Goal: Task Accomplishment & Management: Manage account settings

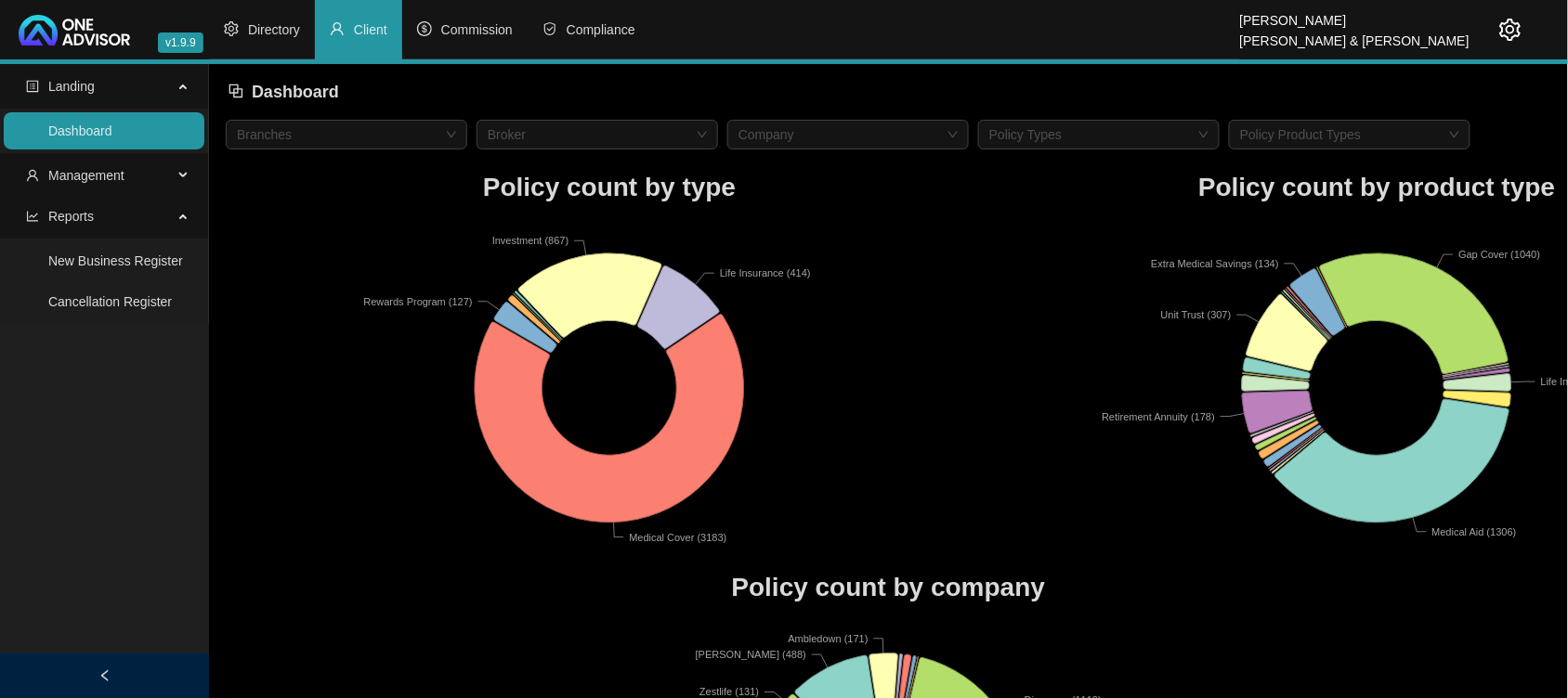
click at [126, 154] on ul "Landing Dashboard Management Reports New Business Register Cancellation Register" at bounding box center [105, 194] width 209 height 260
click at [119, 174] on span "Management" at bounding box center [87, 175] width 77 height 15
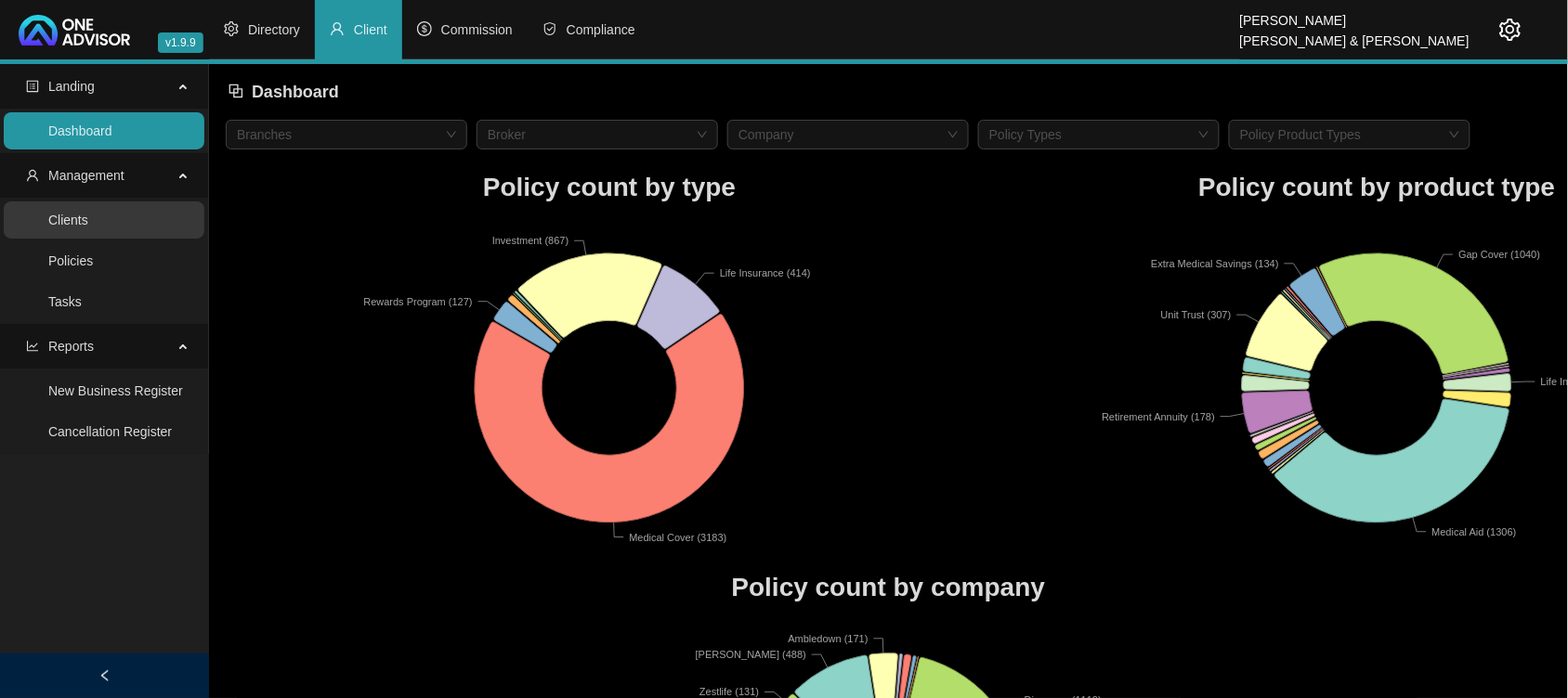
click at [89, 228] on link "Clients" at bounding box center [68, 220] width 40 height 15
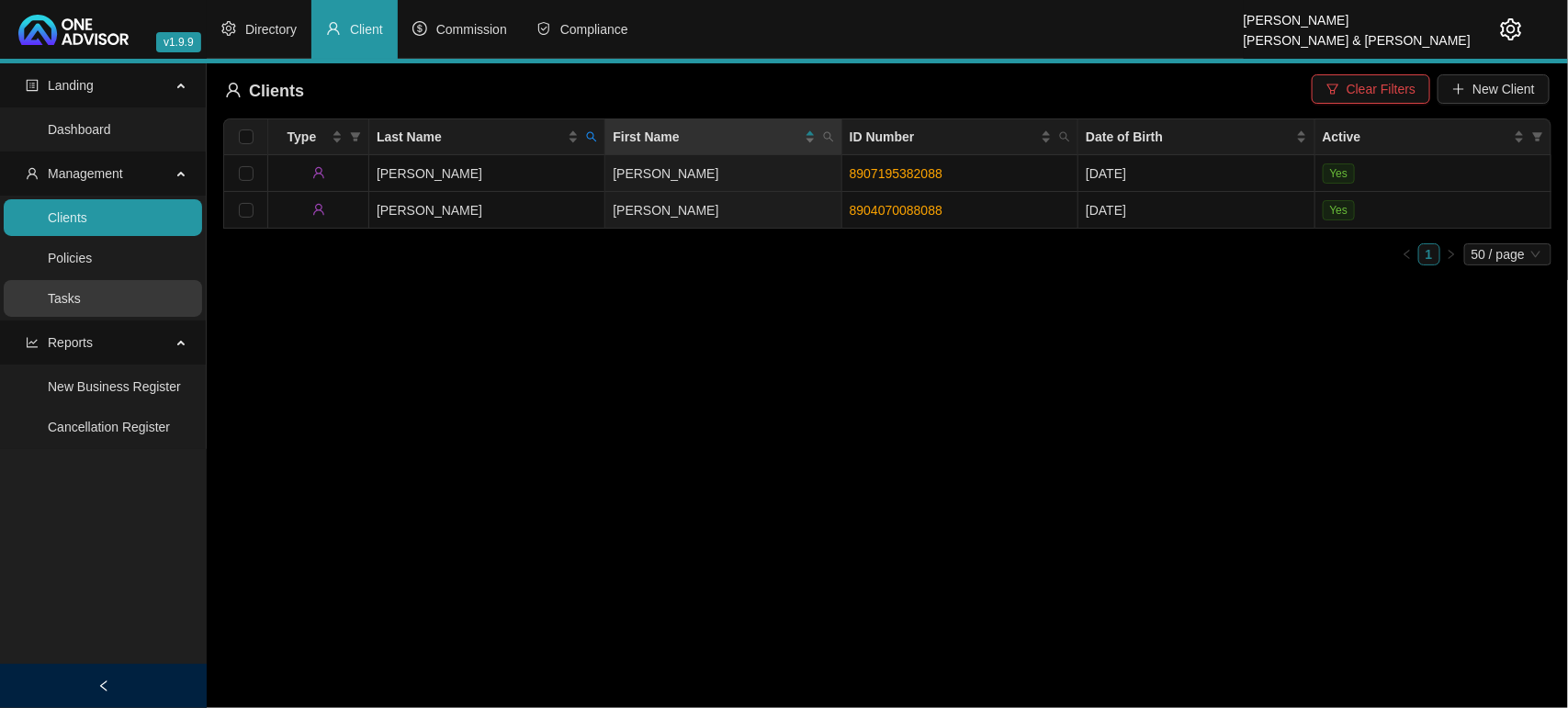
click at [81, 295] on link "Tasks" at bounding box center [65, 298] width 33 height 15
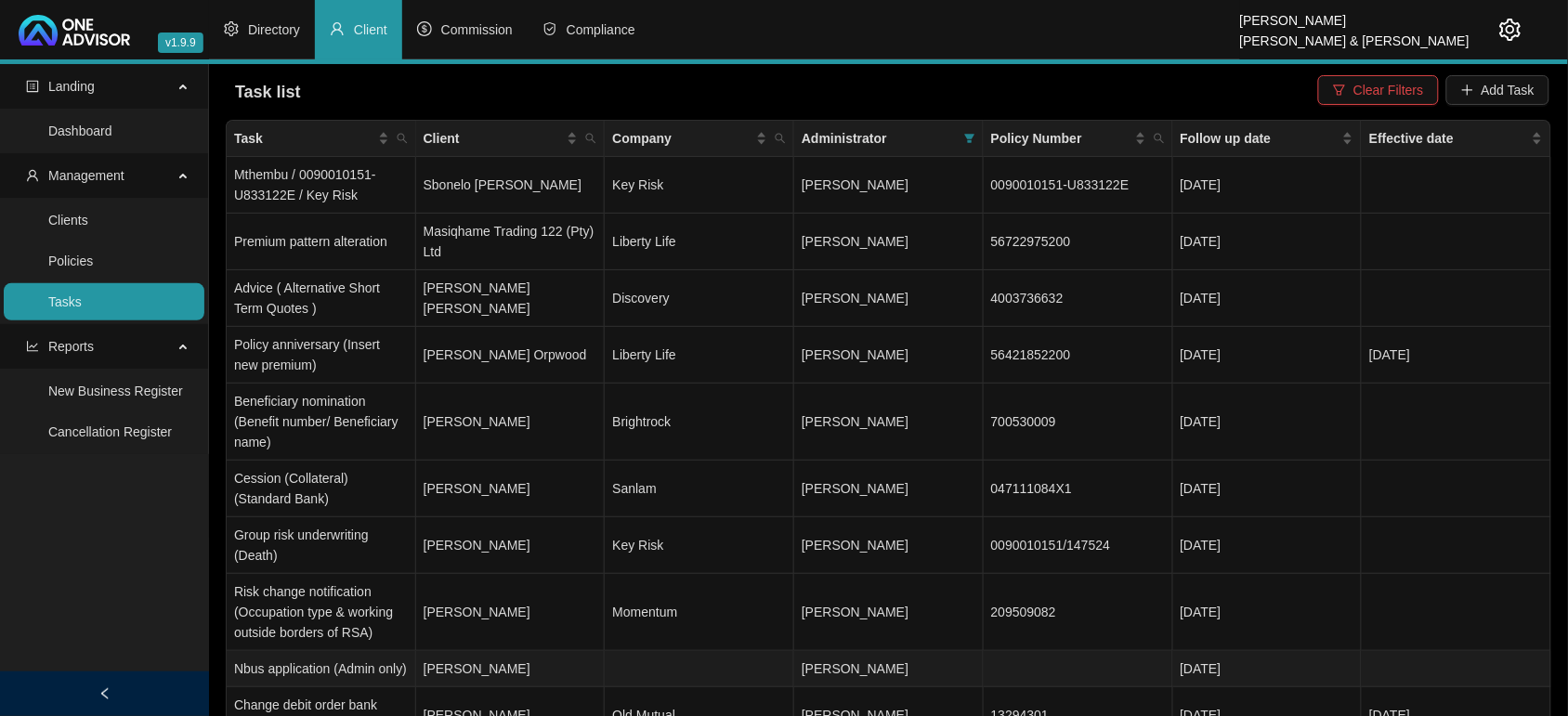
click at [483, 675] on td "[PERSON_NAME]" at bounding box center [511, 669] width 189 height 36
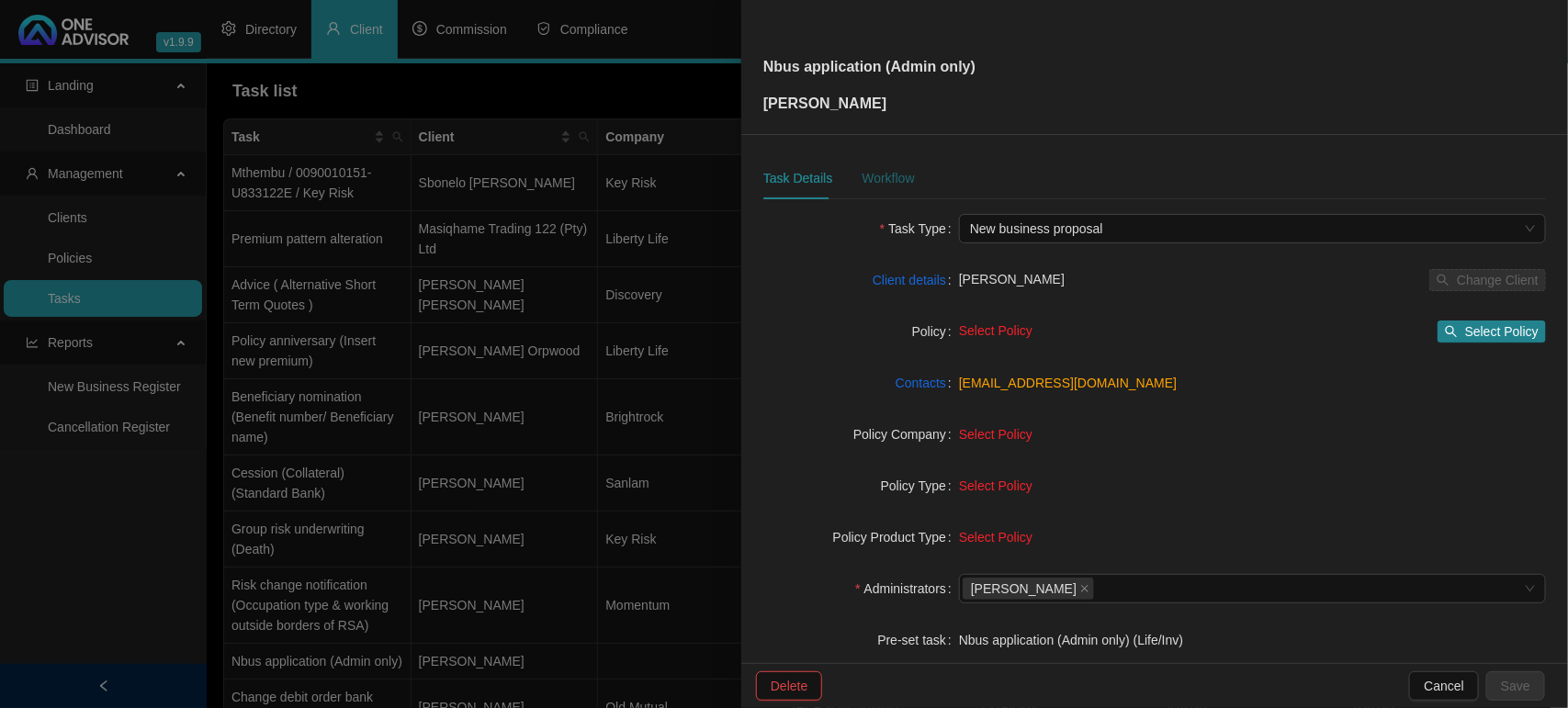
click at [884, 172] on div "Workflow" at bounding box center [887, 178] width 53 height 20
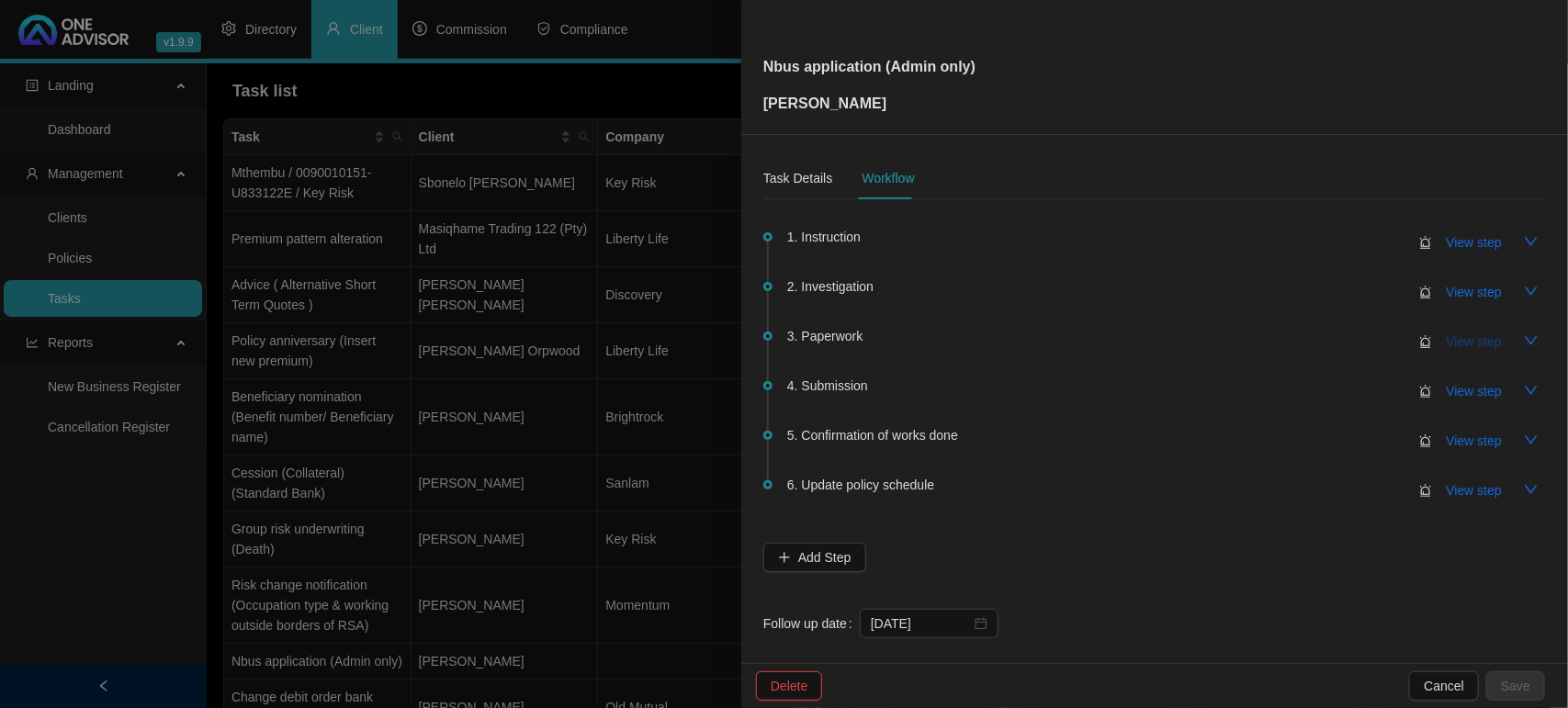
click at [1467, 338] on span "View step" at bounding box center [1474, 342] width 55 height 20
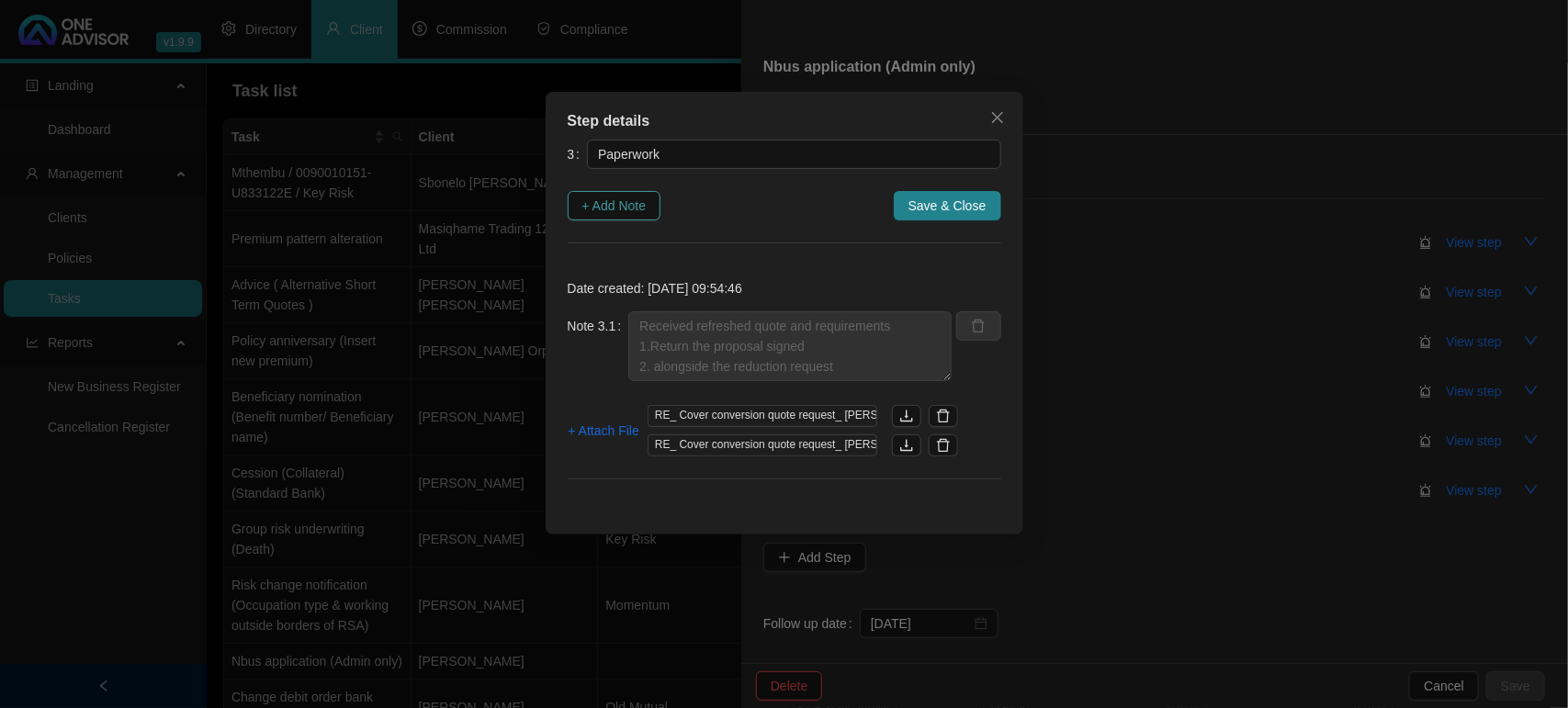
click at [628, 204] on span "+ Add Note" at bounding box center [615, 206] width 65 height 20
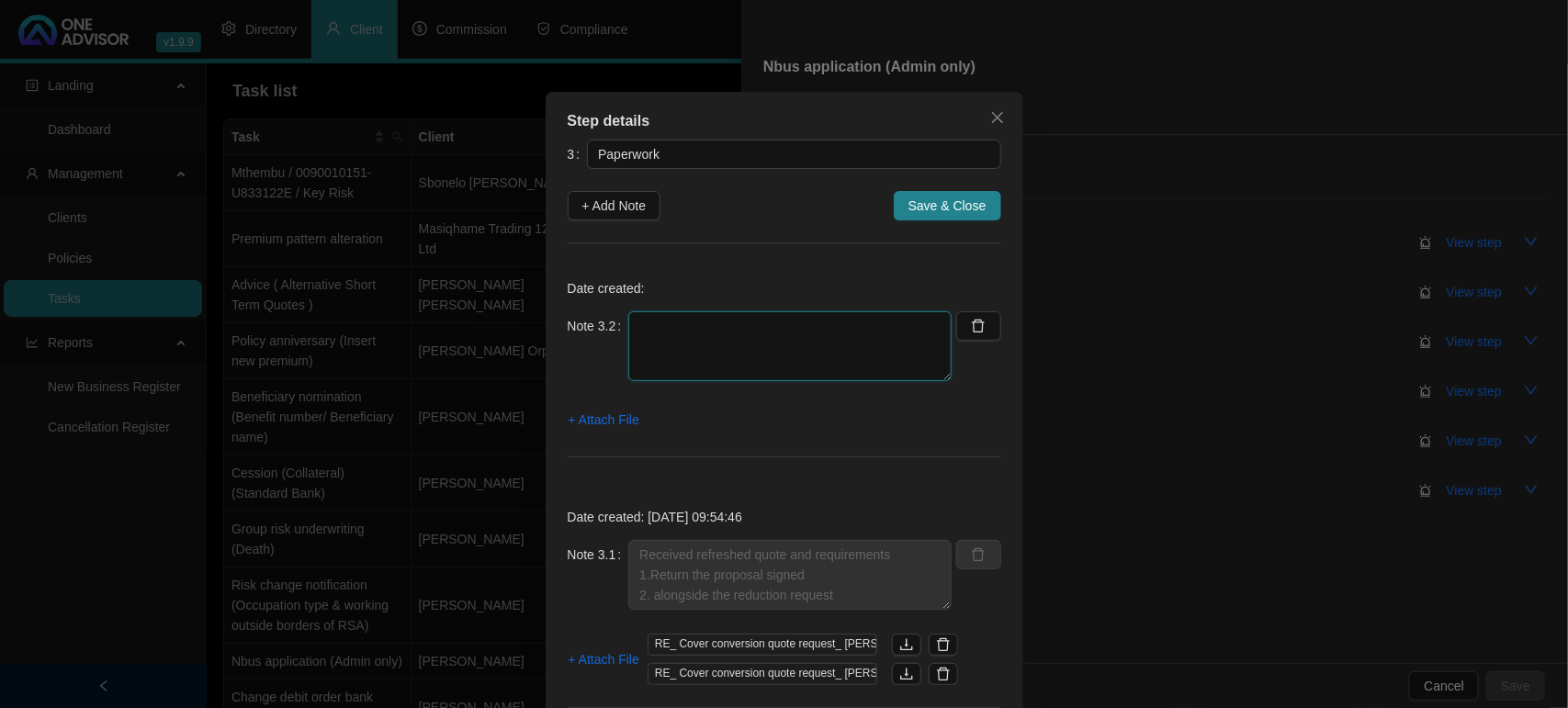
click at [748, 381] on textarea at bounding box center [790, 346] width 323 height 70
type textarea "Received Acceptance document"
click at [606, 414] on span "+ Attach File" at bounding box center [604, 420] width 71 height 20
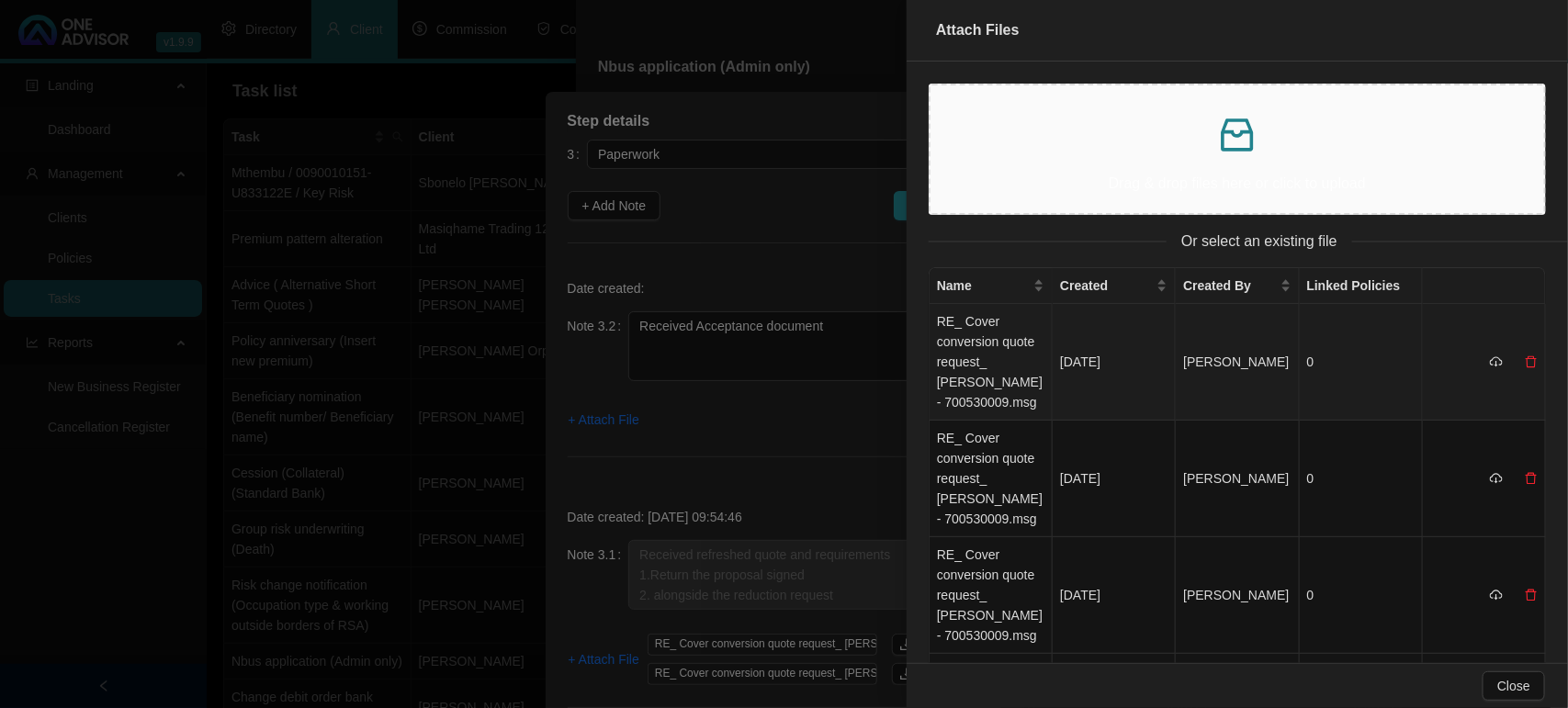
click at [1001, 367] on td "RE_ Cover conversion quote request_ [PERSON_NAME] - 700530009.msg" at bounding box center [990, 362] width 123 height 116
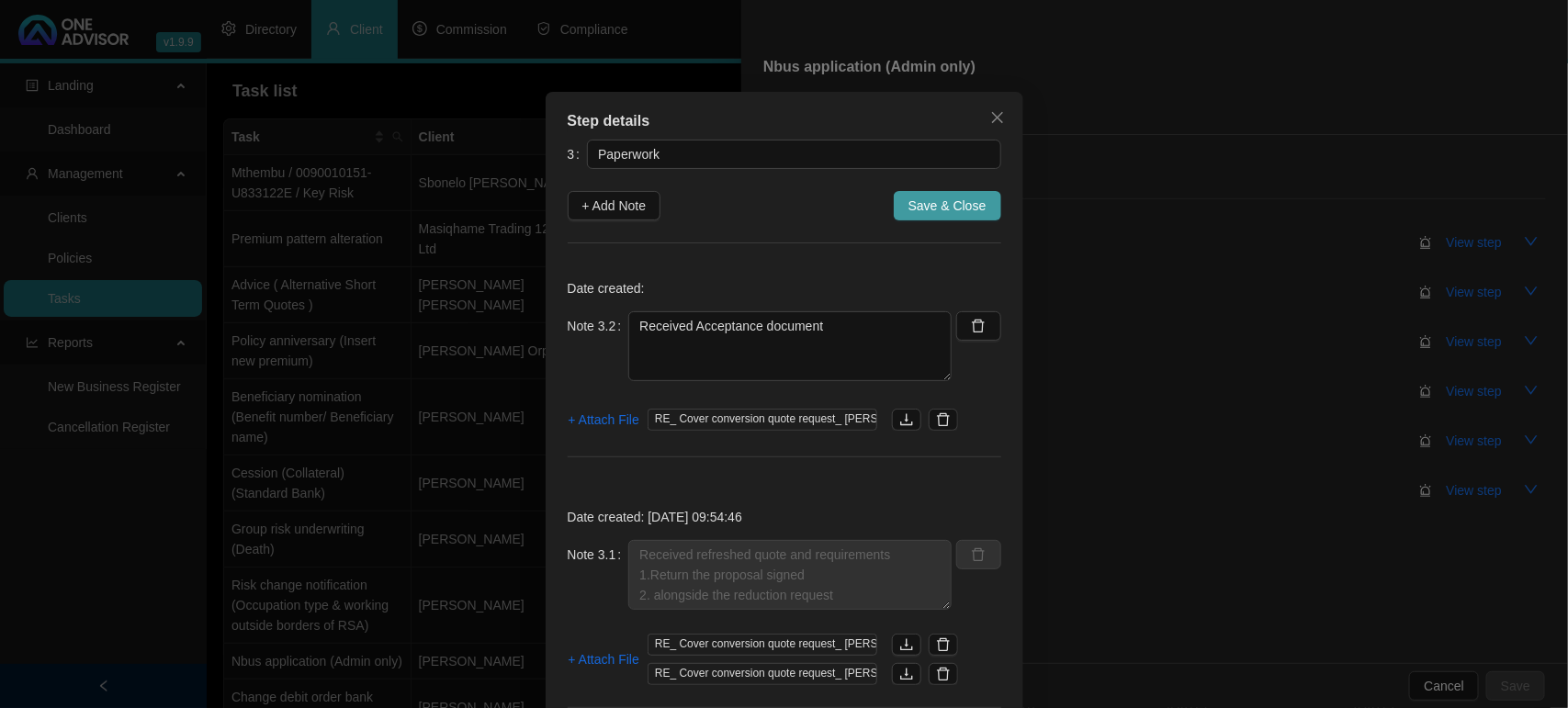
click at [963, 207] on span "Save & Close" at bounding box center [947, 206] width 78 height 20
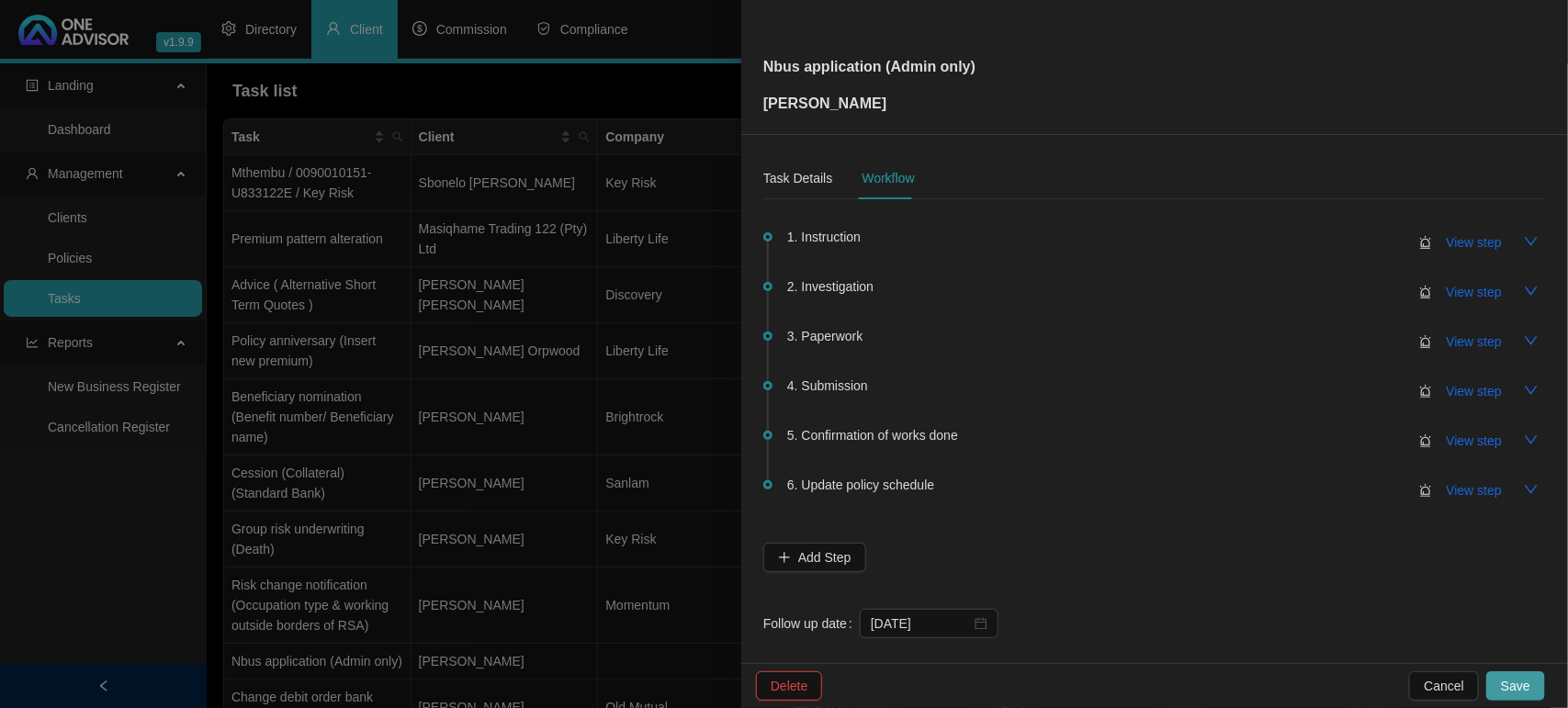
click at [1502, 690] on button "Save" at bounding box center [1515, 686] width 59 height 30
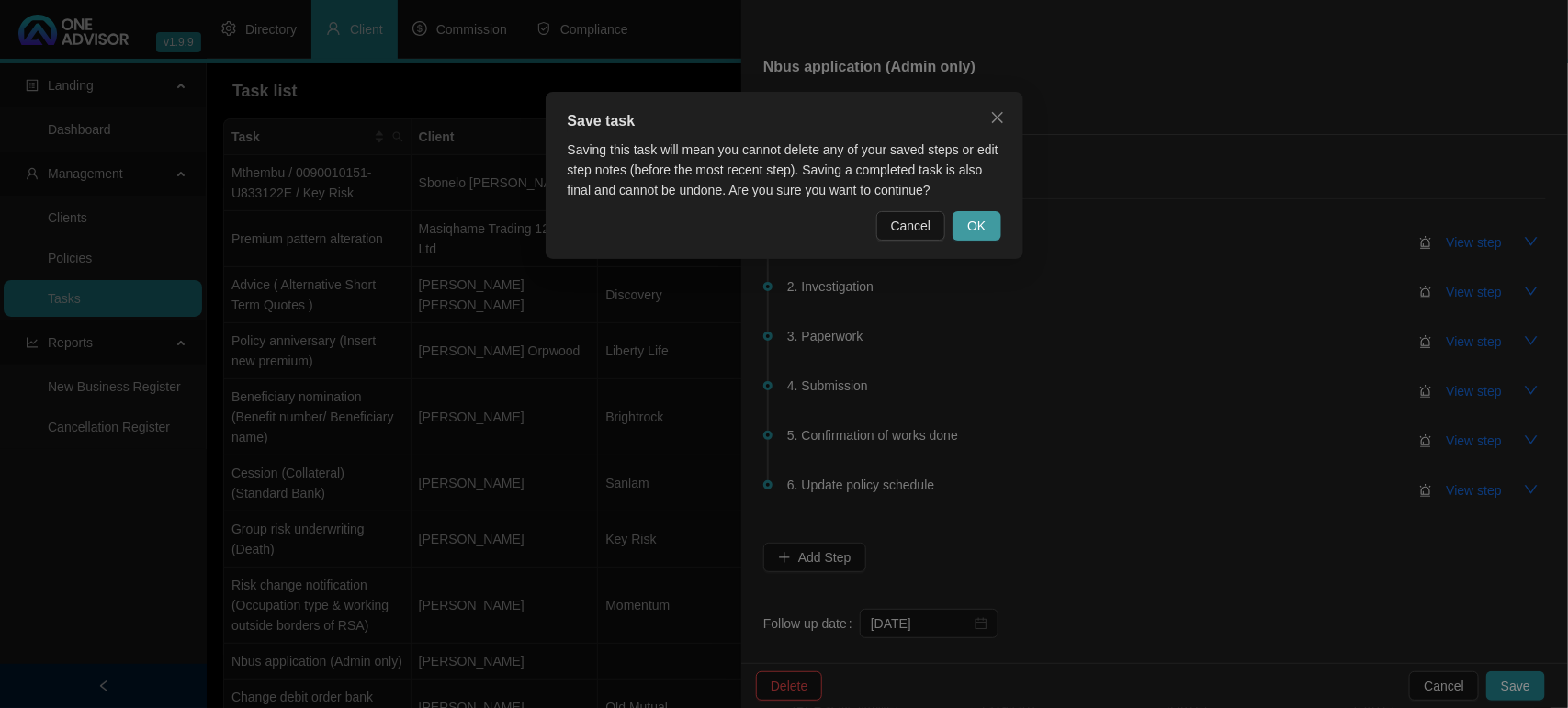
click at [974, 221] on span "OK" at bounding box center [976, 226] width 18 height 20
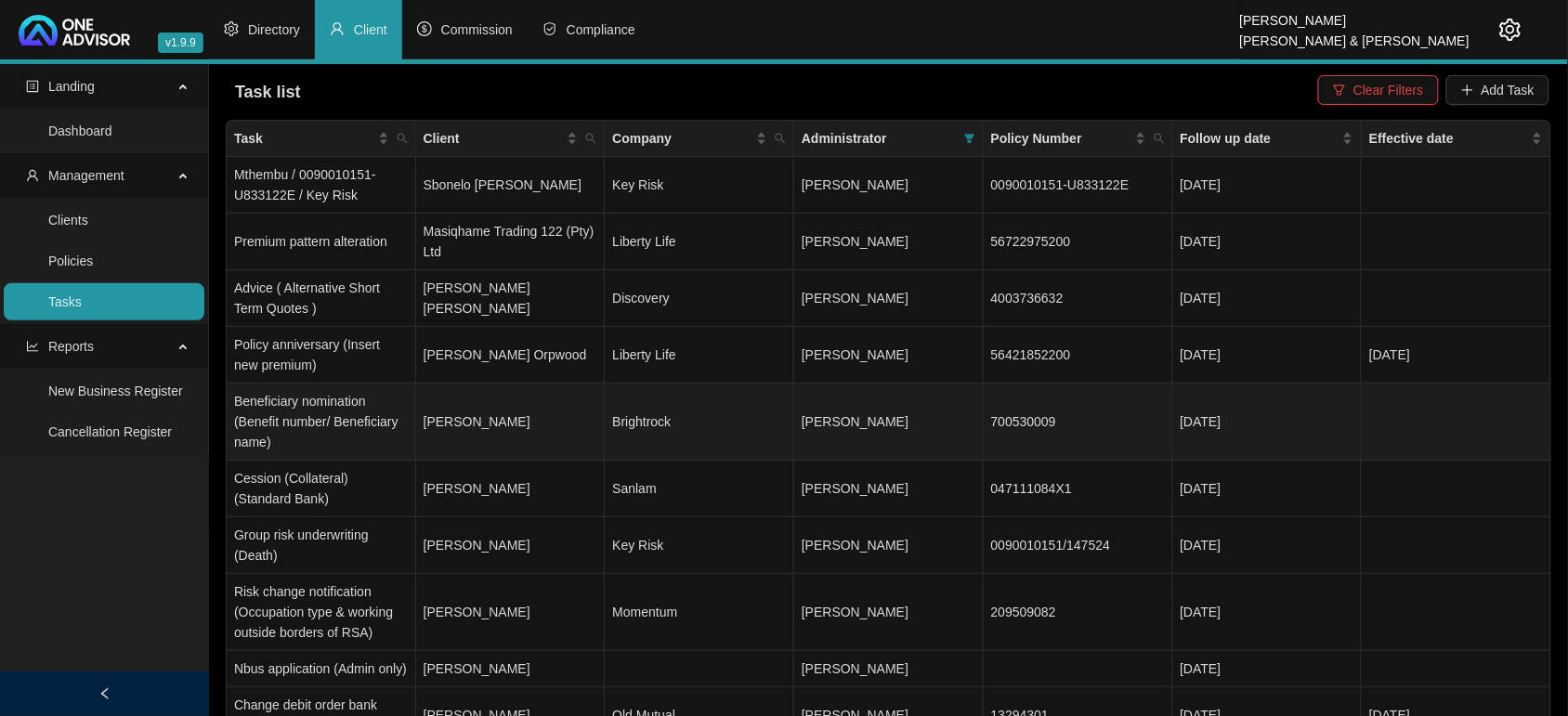
click at [369, 428] on td "Beneficiary nomination (Benefit number/ Beneficiary name)" at bounding box center [321, 422] width 189 height 77
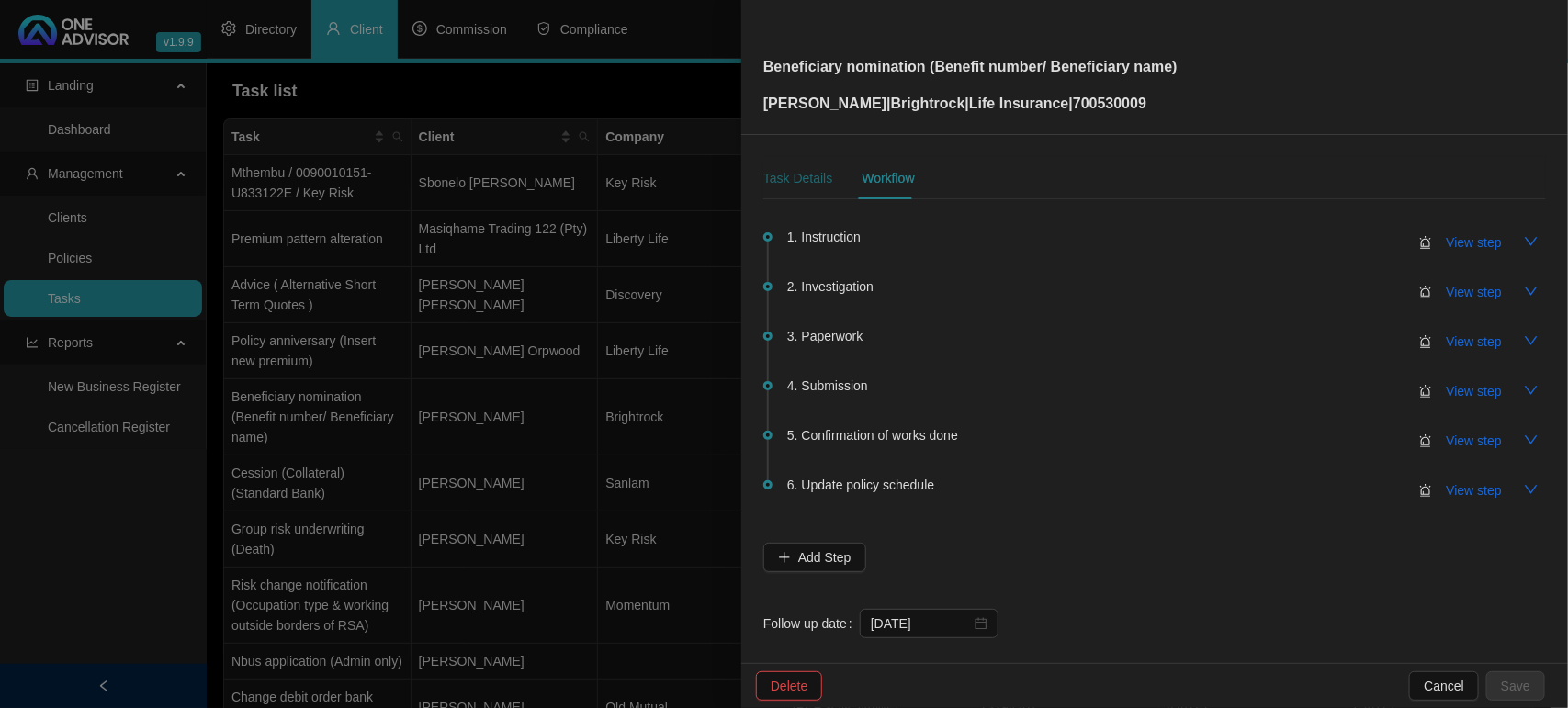
click at [793, 186] on div "Task Details" at bounding box center [797, 178] width 69 height 20
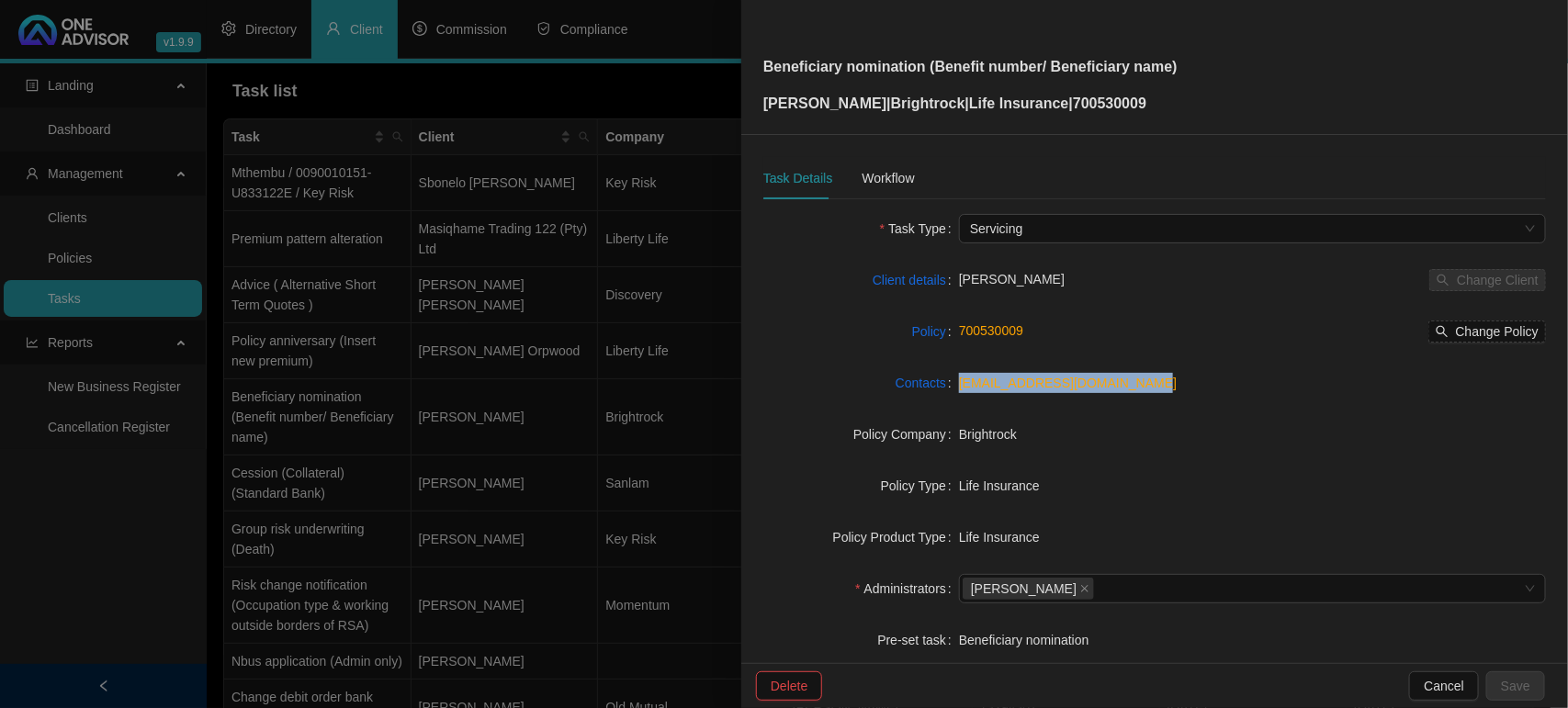
drag, startPoint x: 1158, startPoint y: 379, endPoint x: 953, endPoint y: 391, distance: 205.4
click at [959, 391] on div "[EMAIL_ADDRESS][DOMAIN_NAME]" at bounding box center [1252, 383] width 587 height 20
click at [1155, 382] on div "Click to copy" at bounding box center [1179, 383] width 88 height 31
click at [1079, 382] on link "[EMAIL_ADDRESS][DOMAIN_NAME]" at bounding box center [1068, 383] width 218 height 15
click at [906, 186] on div "Workflow" at bounding box center [887, 178] width 53 height 20
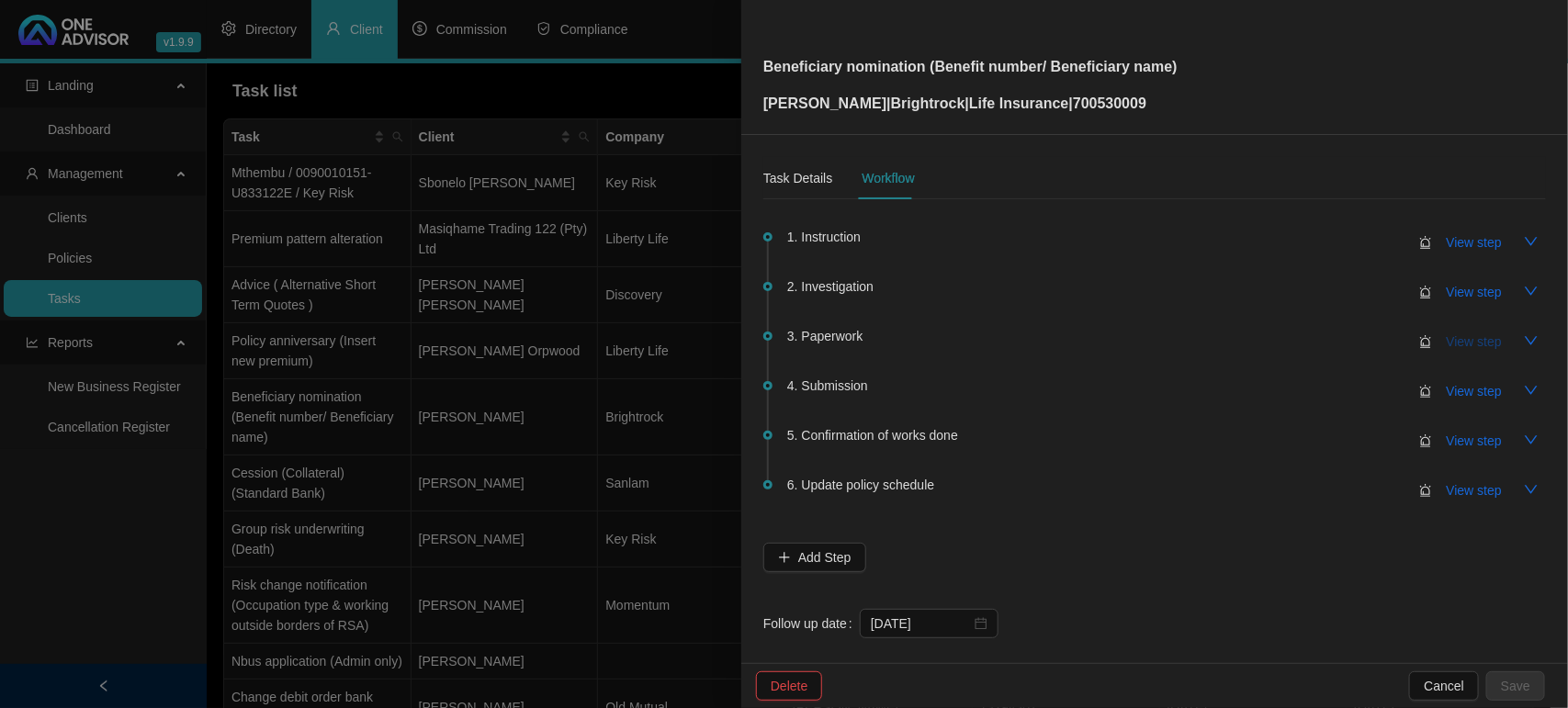
click at [1467, 340] on span "View step" at bounding box center [1474, 342] width 55 height 20
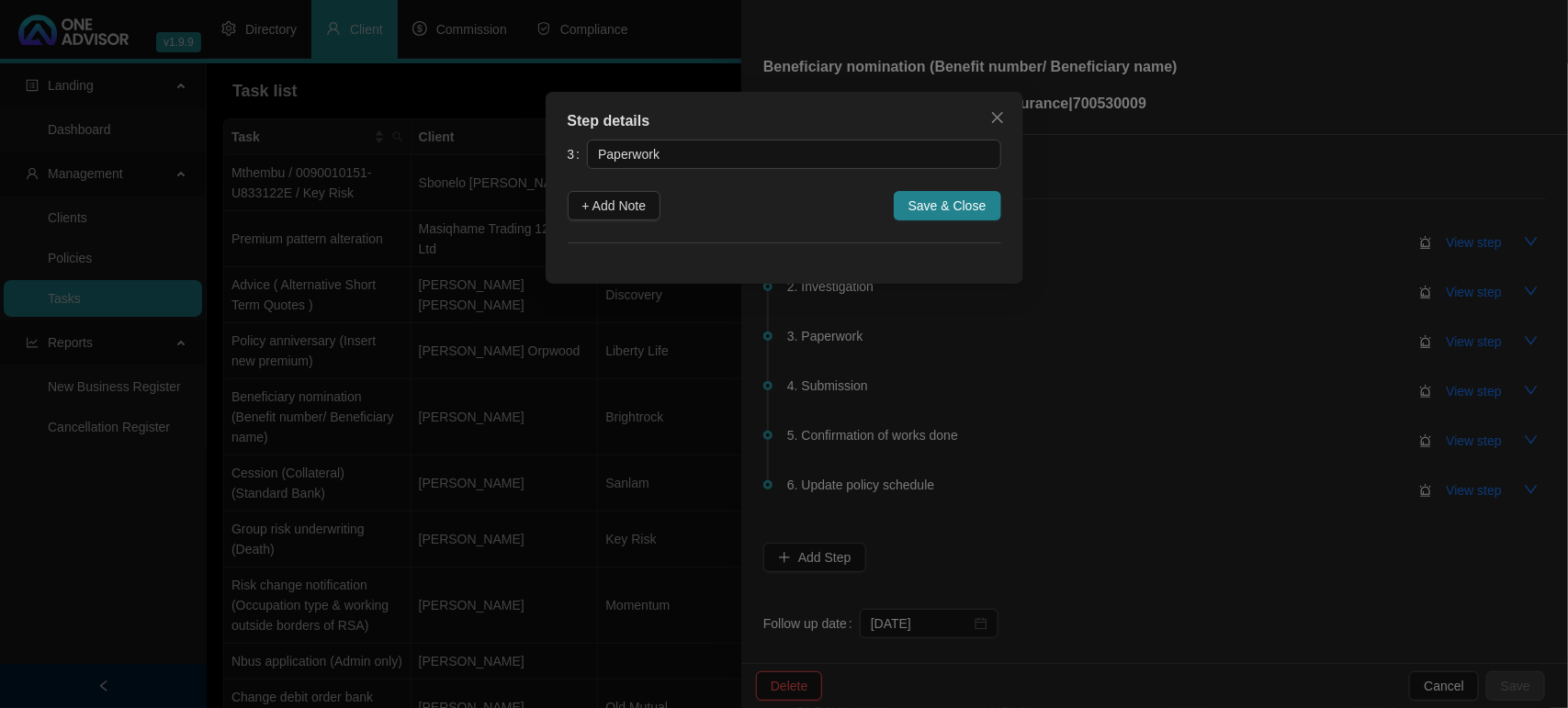
drag, startPoint x: 640, startPoint y: 212, endPoint x: 639, endPoint y: 230, distance: 18.0
click at [640, 212] on span "+ Add Note" at bounding box center [615, 206] width 65 height 20
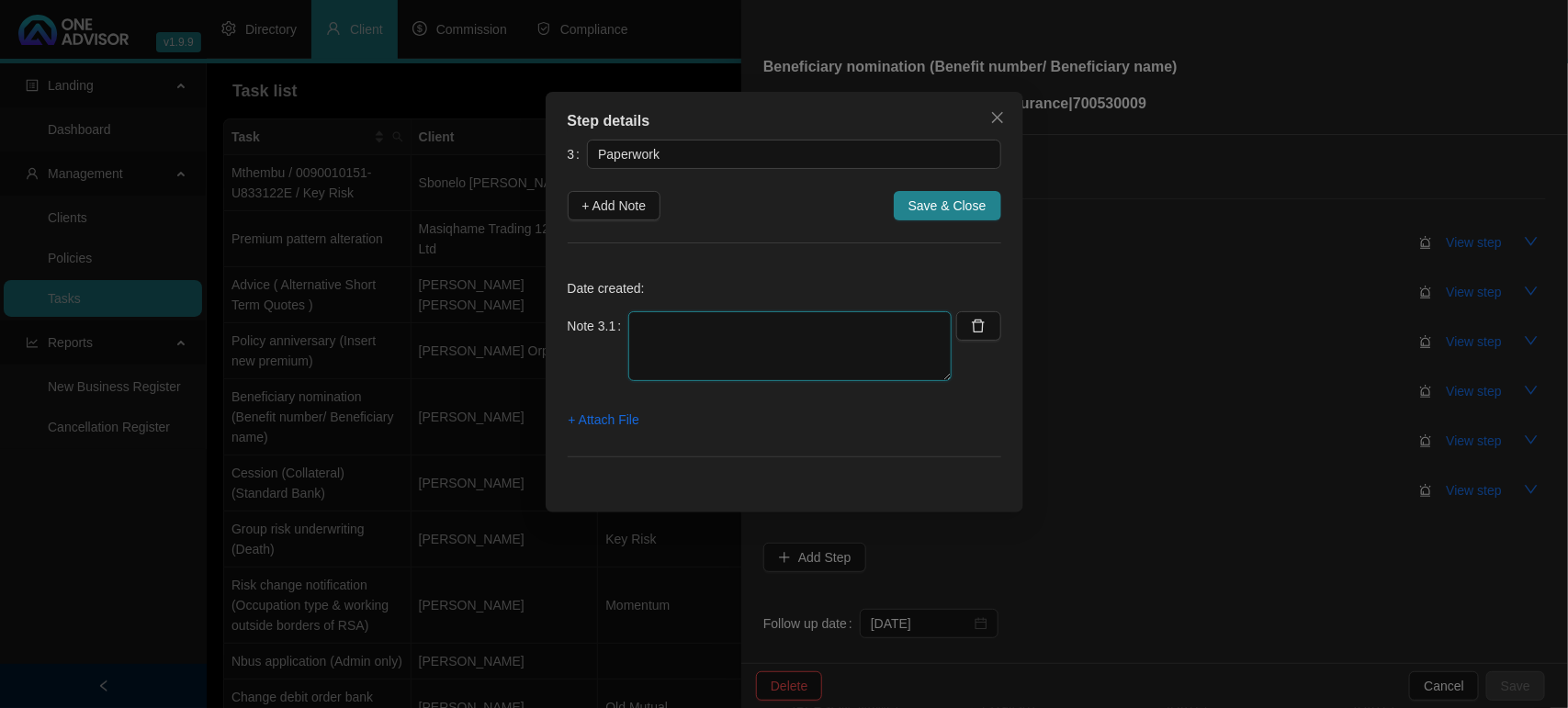
click at [676, 359] on textarea at bounding box center [790, 346] width 323 height 70
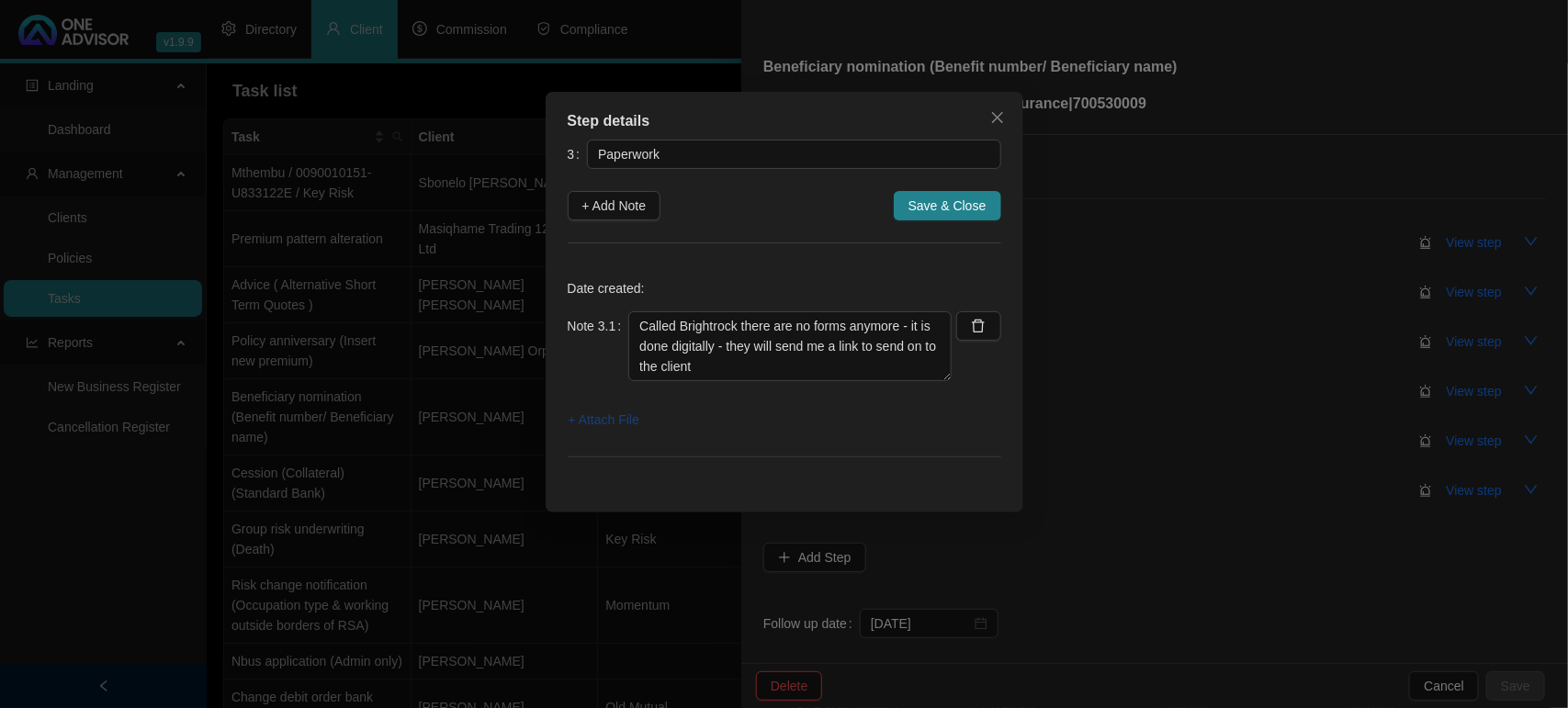
click at [627, 426] on span "+ Attach File" at bounding box center [604, 420] width 71 height 20
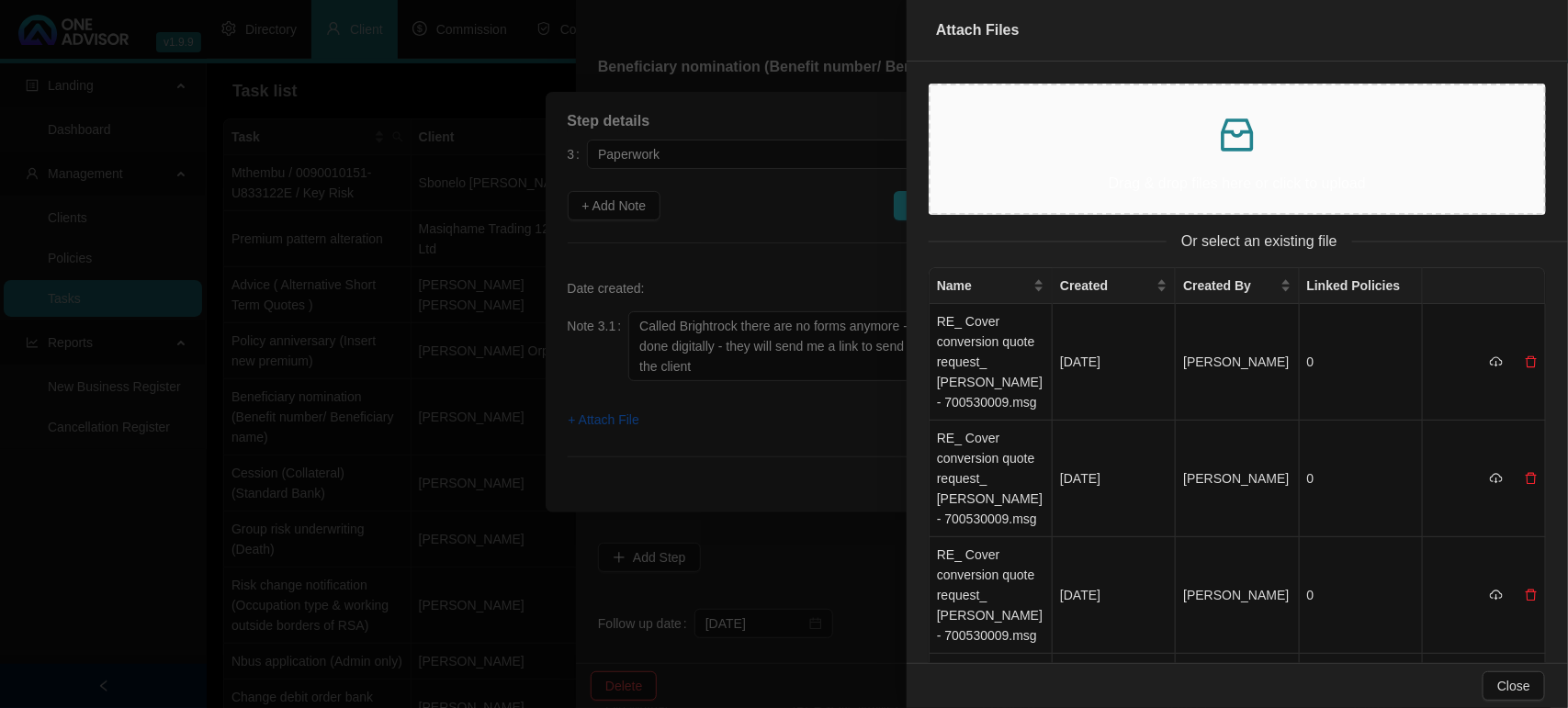
click at [1180, 159] on div "Drag & drop files here or click to upload" at bounding box center [1237, 149] width 584 height 98
click at [1077, 101] on div "Drag & drop files here or click to upload" at bounding box center [1237, 149] width 584 height 98
click at [1232, 162] on div "Drag & drop files here or click to upload" at bounding box center [1237, 149] width 584 height 98
click at [717, 359] on div at bounding box center [784, 354] width 1568 height 708
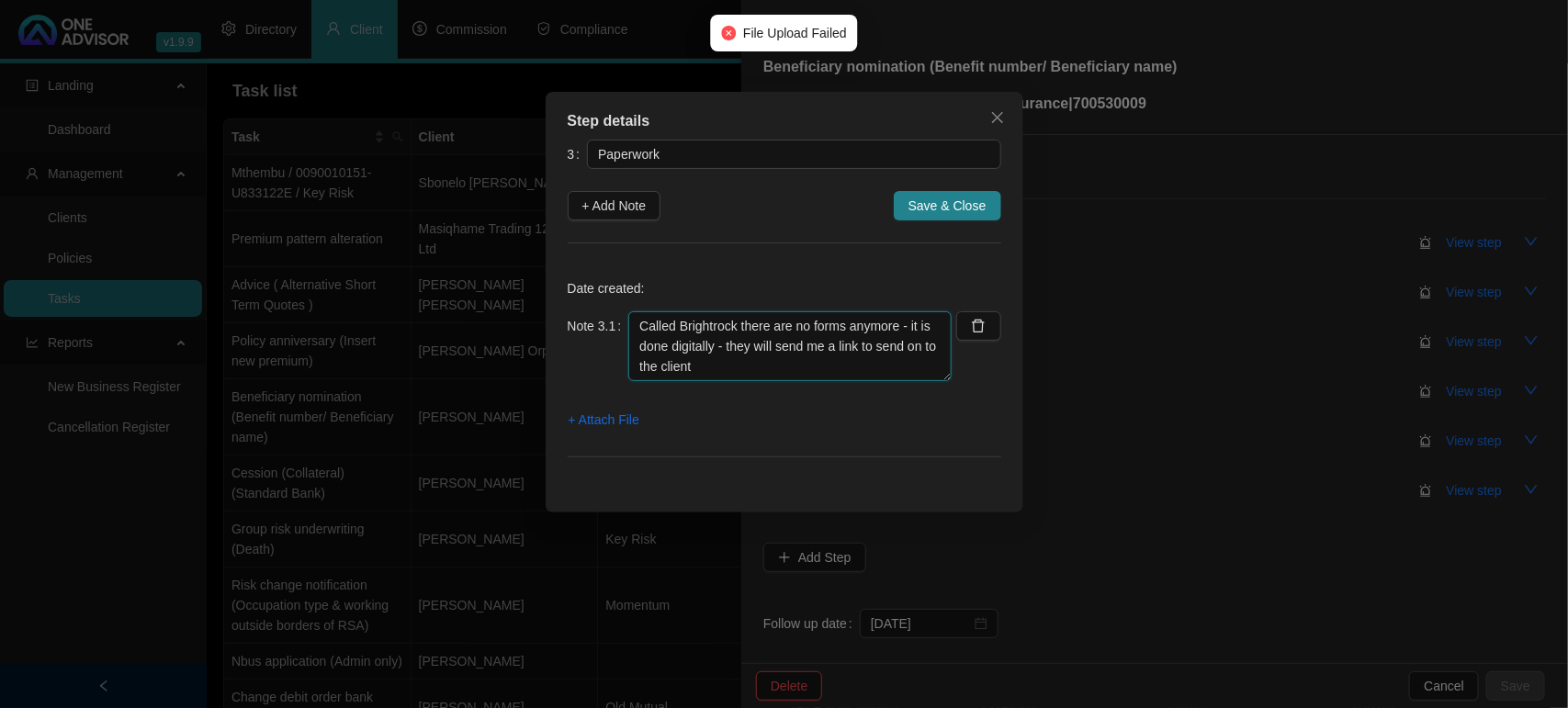
click at [726, 367] on textarea "Called Brightrock there are no forms anymore - it is done digitally - they will…" at bounding box center [790, 346] width 323 height 70
click at [795, 370] on textarea "Called Brightrock there are no forms anymore - it is done digitally - they will…" at bounding box center [790, 346] width 323 height 70
paste textarea "[URL][DOMAIN_NAME]"
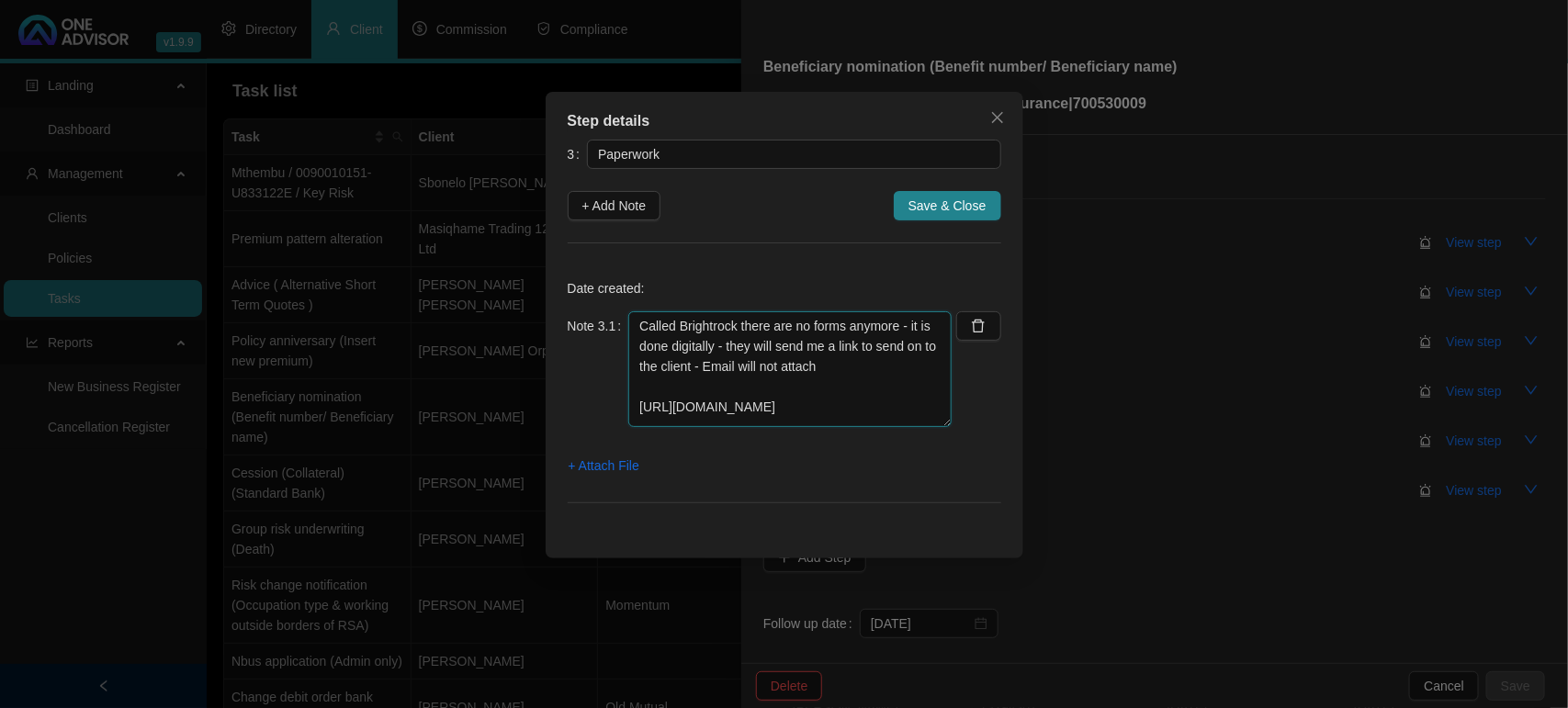
scroll to position [10, 0]
drag, startPoint x: 938, startPoint y: 378, endPoint x: 937, endPoint y: 428, distance: 50.0
click at [937, 428] on textarea "Called Brightrock there are no forms anymore - it is done digitally - they will…" at bounding box center [790, 371] width 323 height 120
drag, startPoint x: 915, startPoint y: 414, endPoint x: 634, endPoint y: 388, distance: 282.2
click at [634, 388] on textarea "Called Brightrock there are no forms anymore - it is done digitally - they will…" at bounding box center [790, 371] width 323 height 120
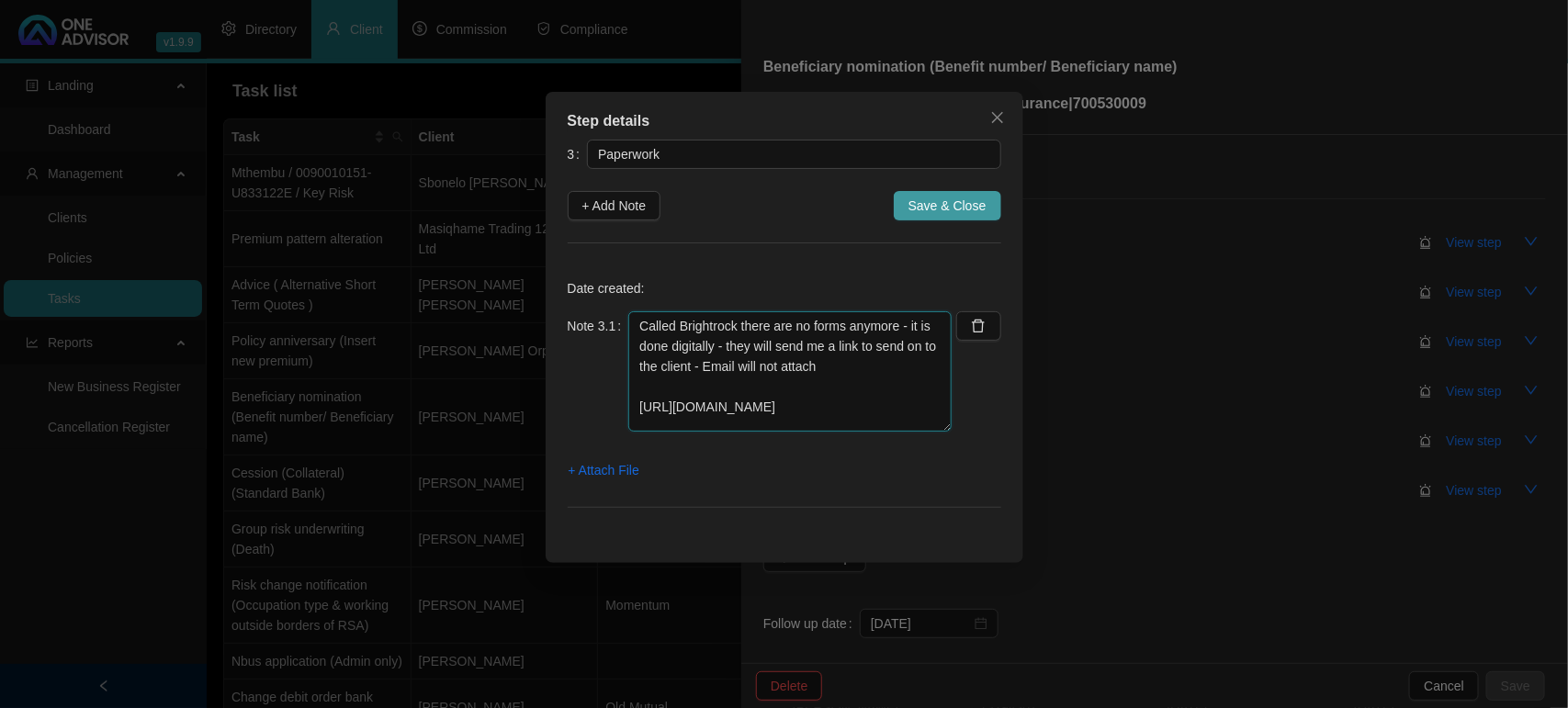
type textarea "Called Brightrock there are no forms anymore - it is done digitally - they will…"
click at [925, 208] on span "Save & Close" at bounding box center [947, 206] width 78 height 20
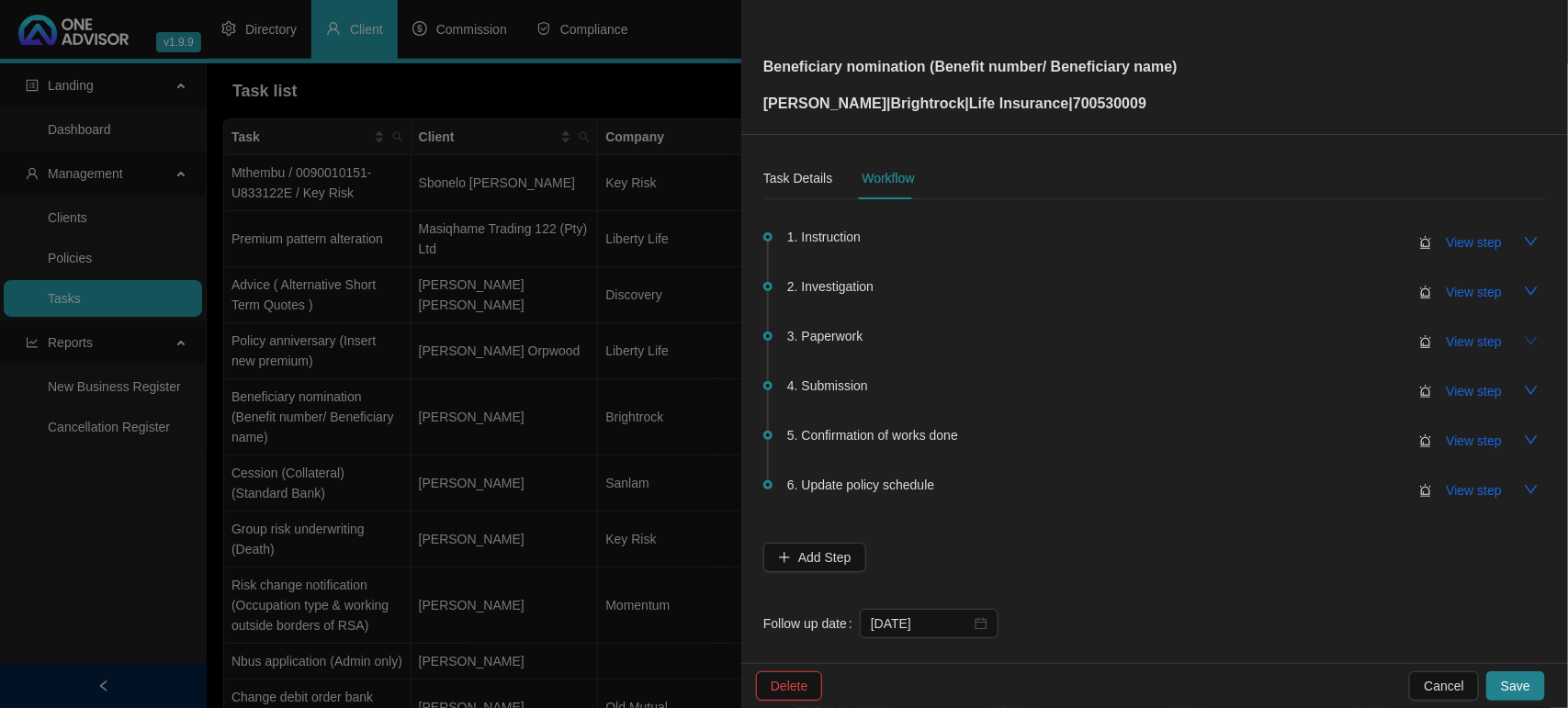
click at [1524, 333] on icon "down" at bounding box center [1531, 341] width 15 height 15
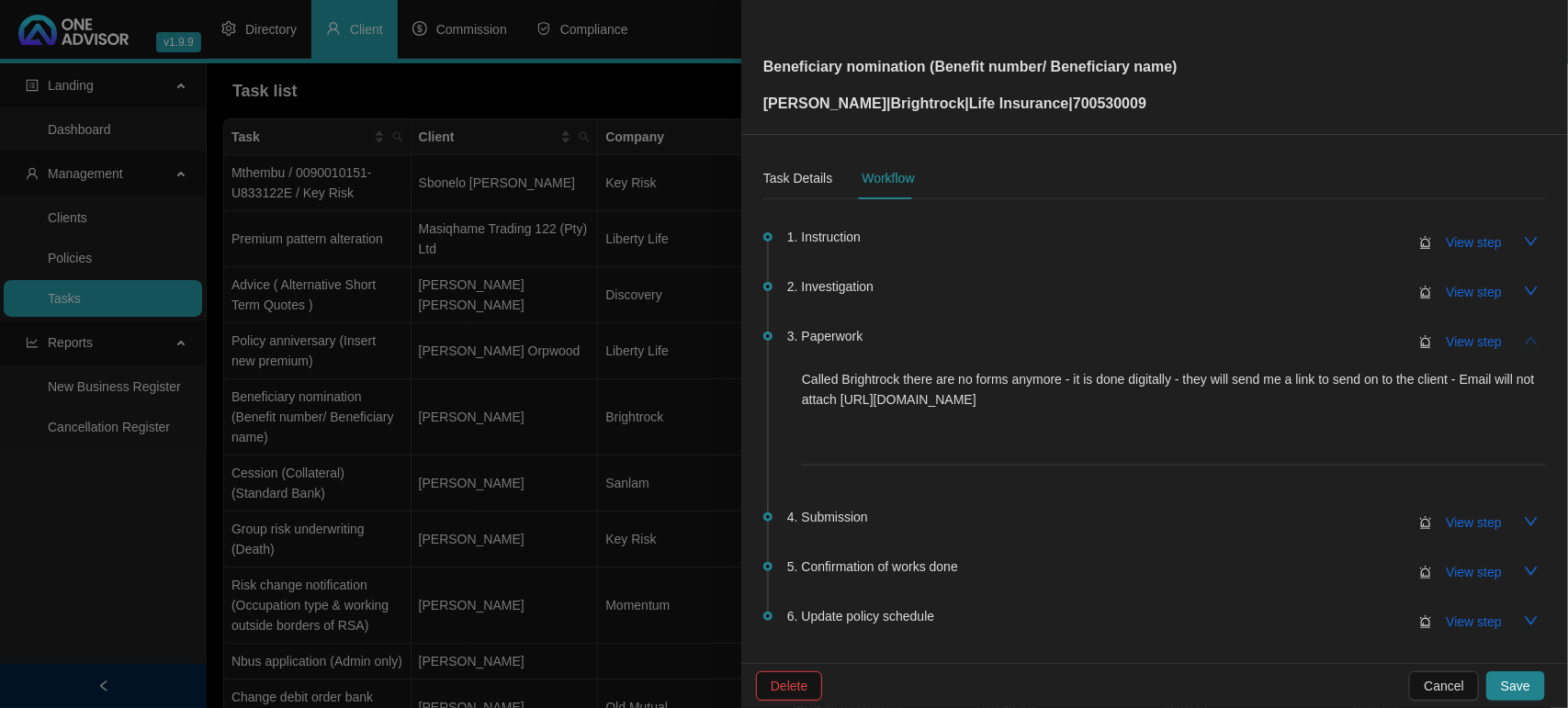
drag, startPoint x: 1382, startPoint y: 404, endPoint x: 963, endPoint y: 401, distance: 419.0
click at [963, 401] on p "Called Brightrock there are no forms anymore - it is done digitally - they will…" at bounding box center [1174, 390] width 744 height 41
click at [1034, 420] on div "Called Brightrock there are no forms anymore - it is done digitally - they will…" at bounding box center [1174, 417] width 744 height 96
drag, startPoint x: 1380, startPoint y: 396, endPoint x: 864, endPoint y: 401, distance: 516.0
click at [864, 401] on p "Called Brightrock there are no forms anymore - it is done digitally - they will…" at bounding box center [1174, 390] width 744 height 41
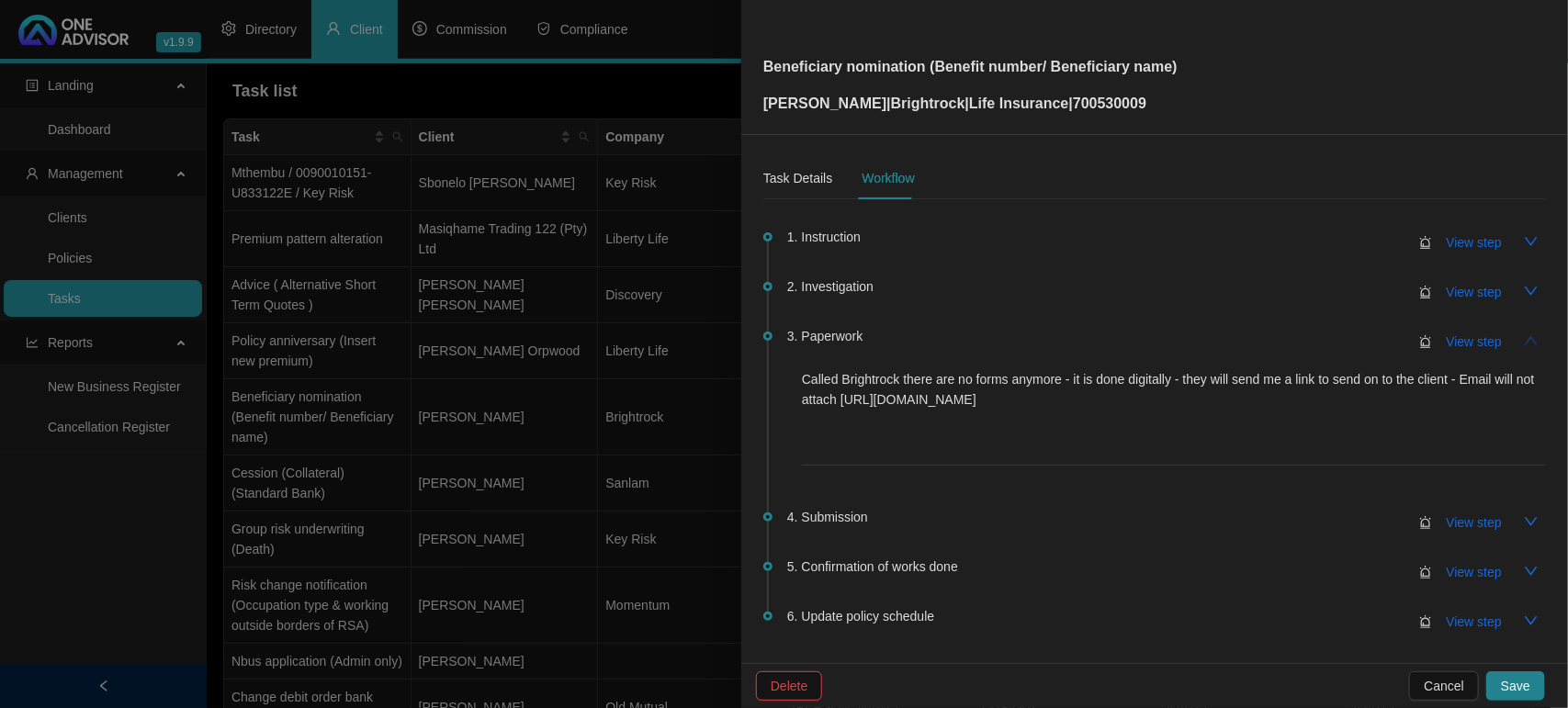
click at [1158, 473] on li "3. Paperwork View step Called Brightrock there are no forms anymore - it is don…" at bounding box center [1155, 422] width 783 height 181
click at [1446, 342] on span "View step" at bounding box center [1474, 342] width 55 height 20
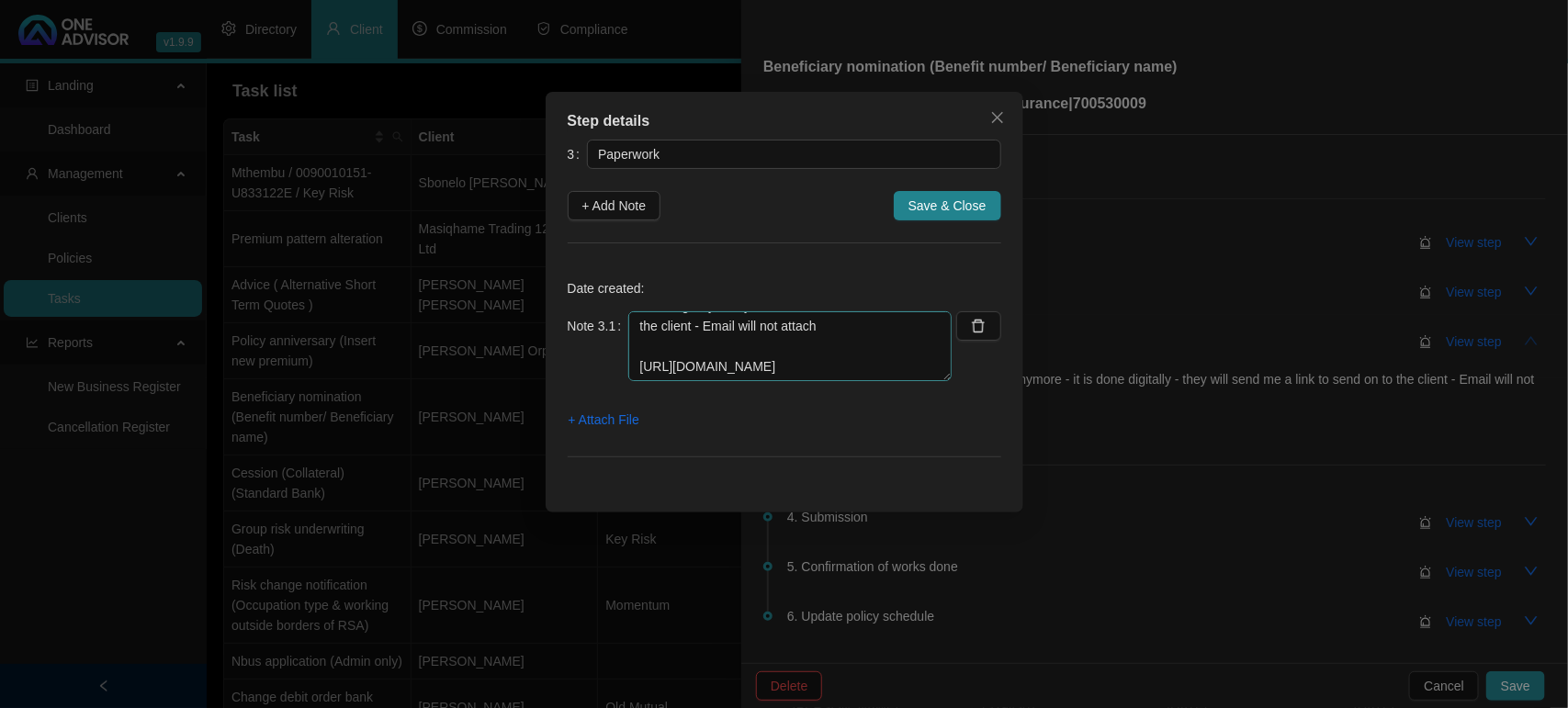
scroll to position [0, 0]
click at [858, 366] on textarea "Called Brightrock there are no forms anymore - it is done digitally - they will…" at bounding box center [790, 346] width 323 height 70
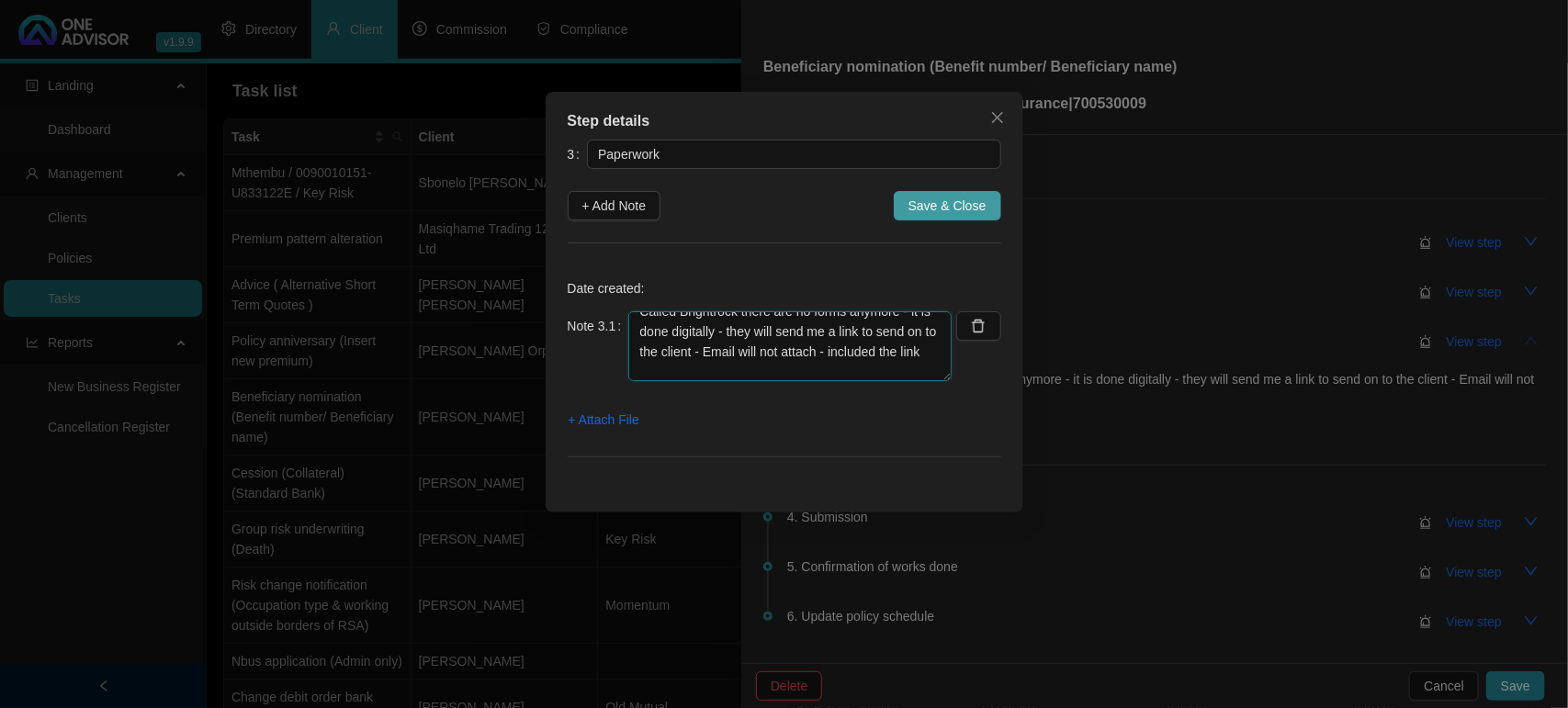
type textarea "Called Brightrock there are no forms anymore - it is done digitally - they will…"
click at [974, 198] on span "Save & Close" at bounding box center [947, 206] width 78 height 20
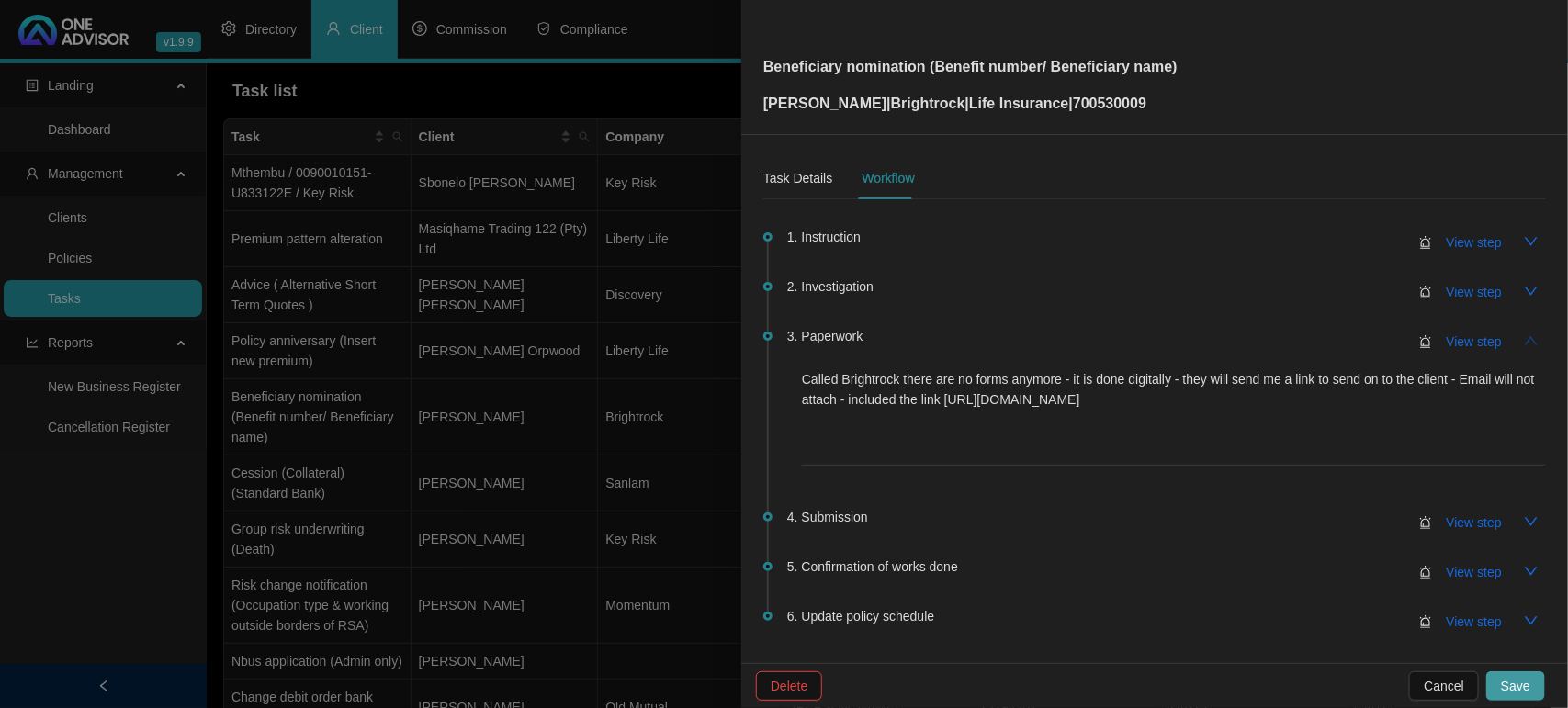
click at [1516, 675] on button "Save" at bounding box center [1515, 686] width 59 height 30
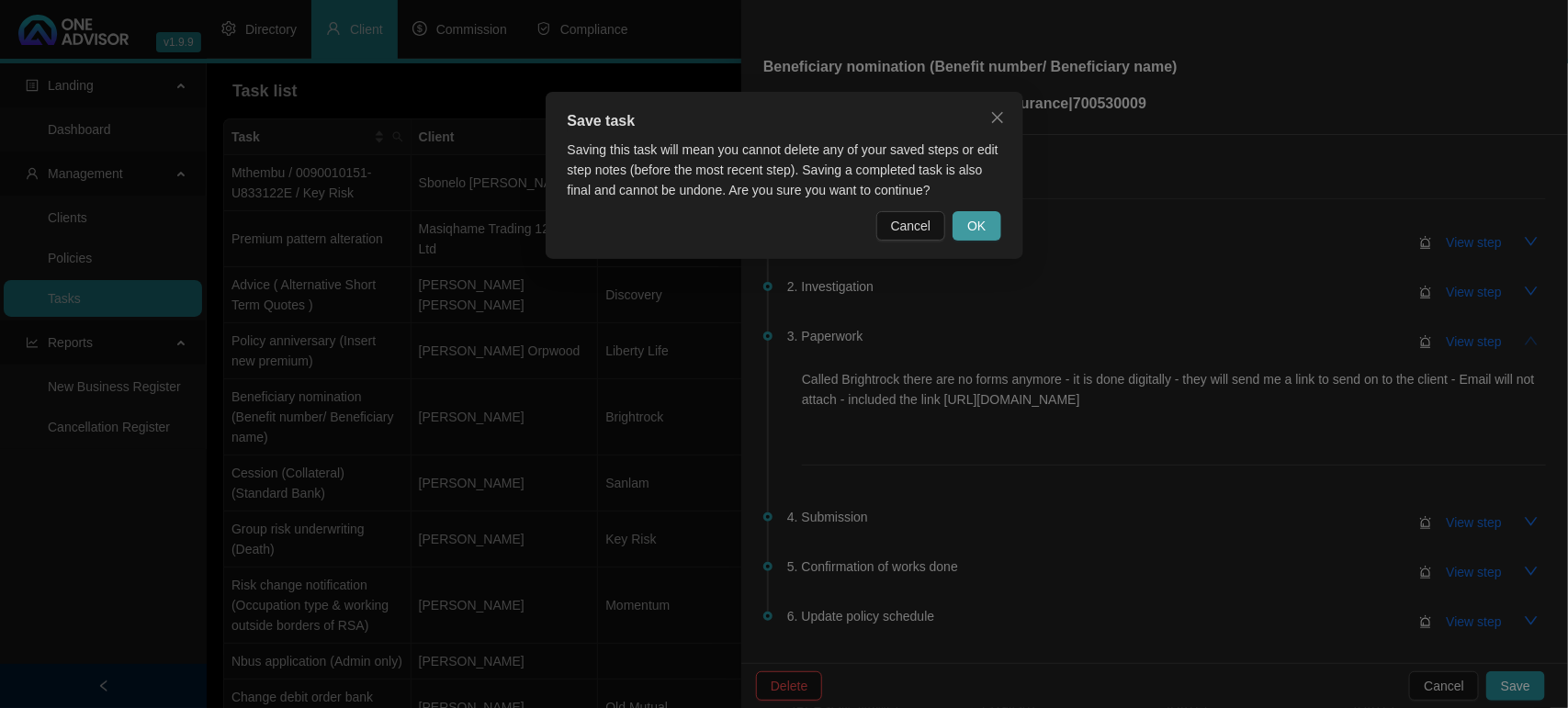
click at [989, 221] on button "OK" at bounding box center [976, 226] width 48 height 30
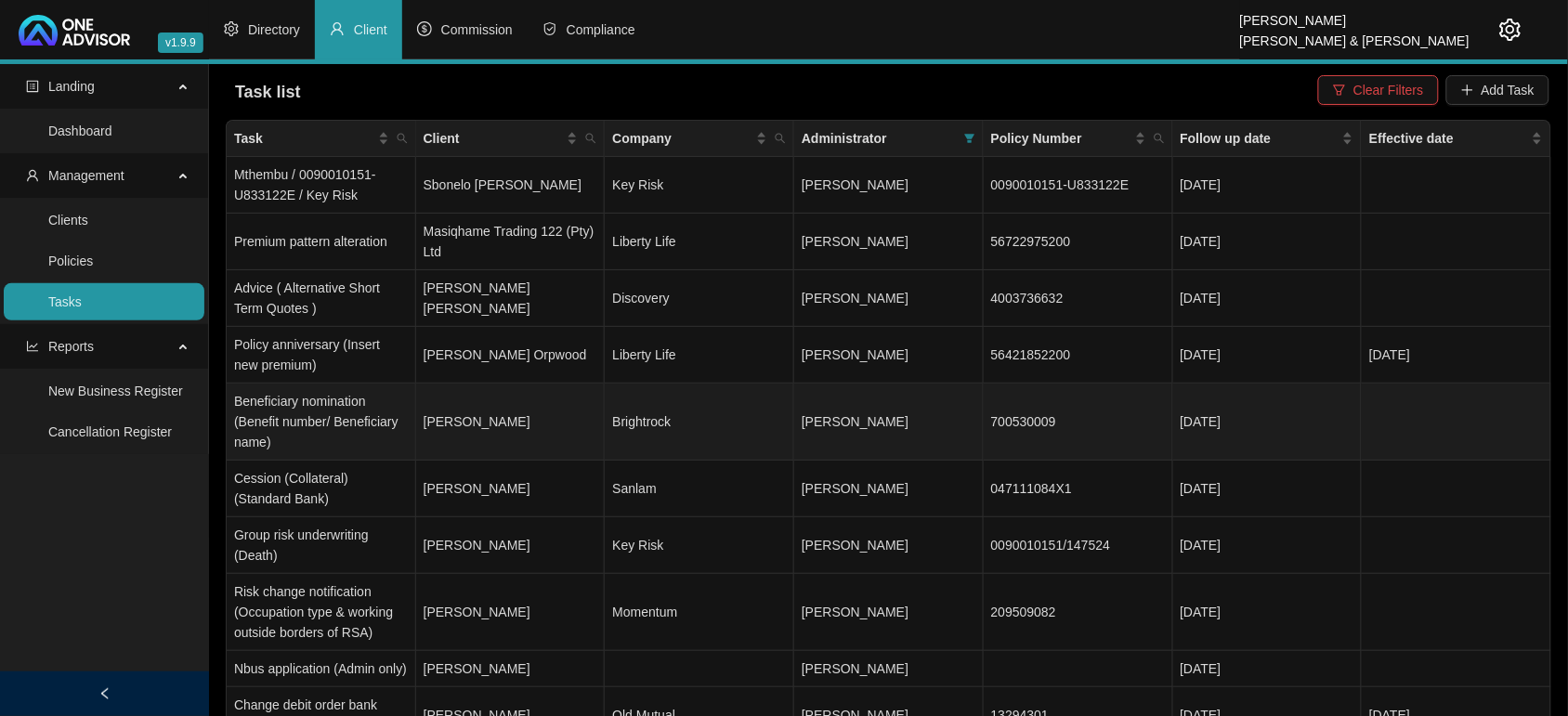
click at [492, 410] on td "[PERSON_NAME]" at bounding box center [511, 422] width 189 height 77
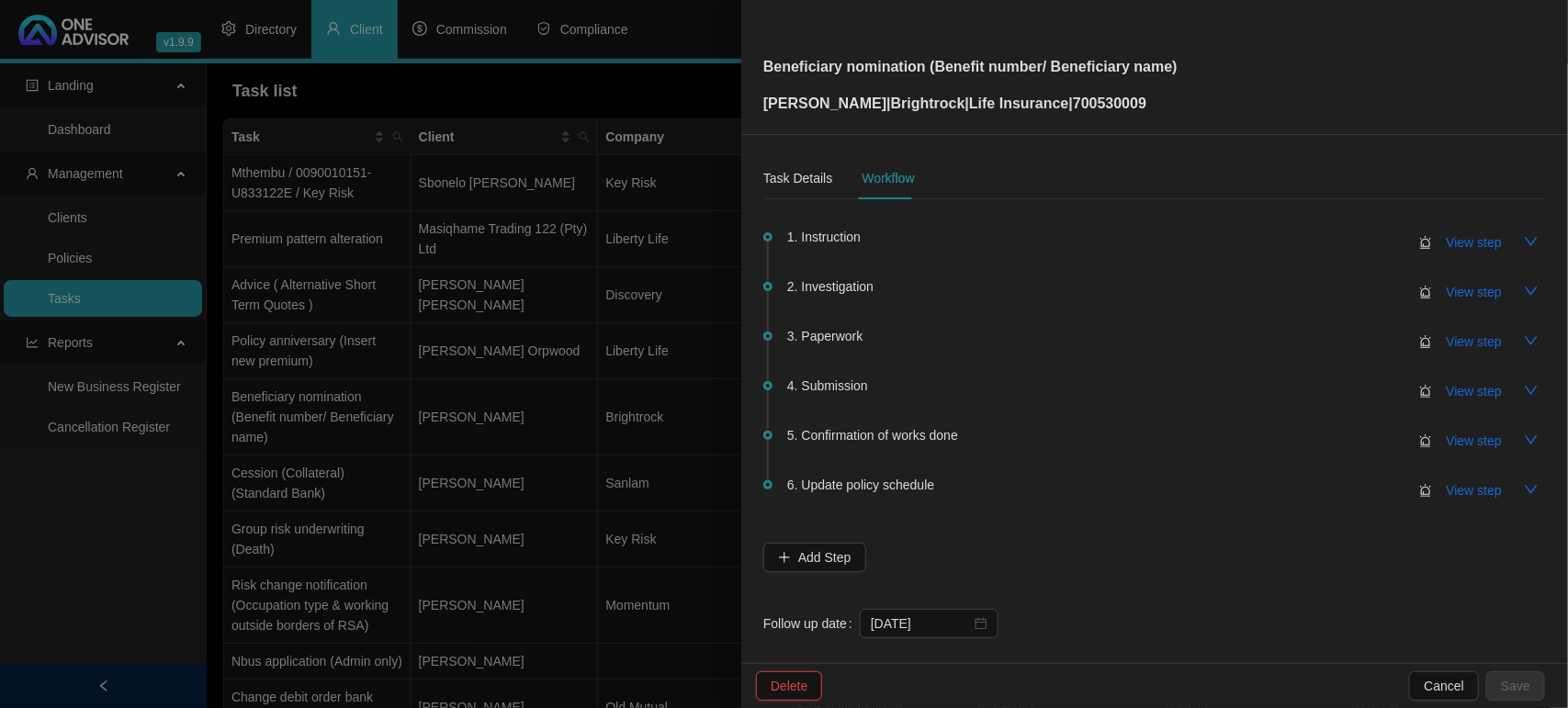
click at [486, 405] on div at bounding box center [784, 354] width 1568 height 708
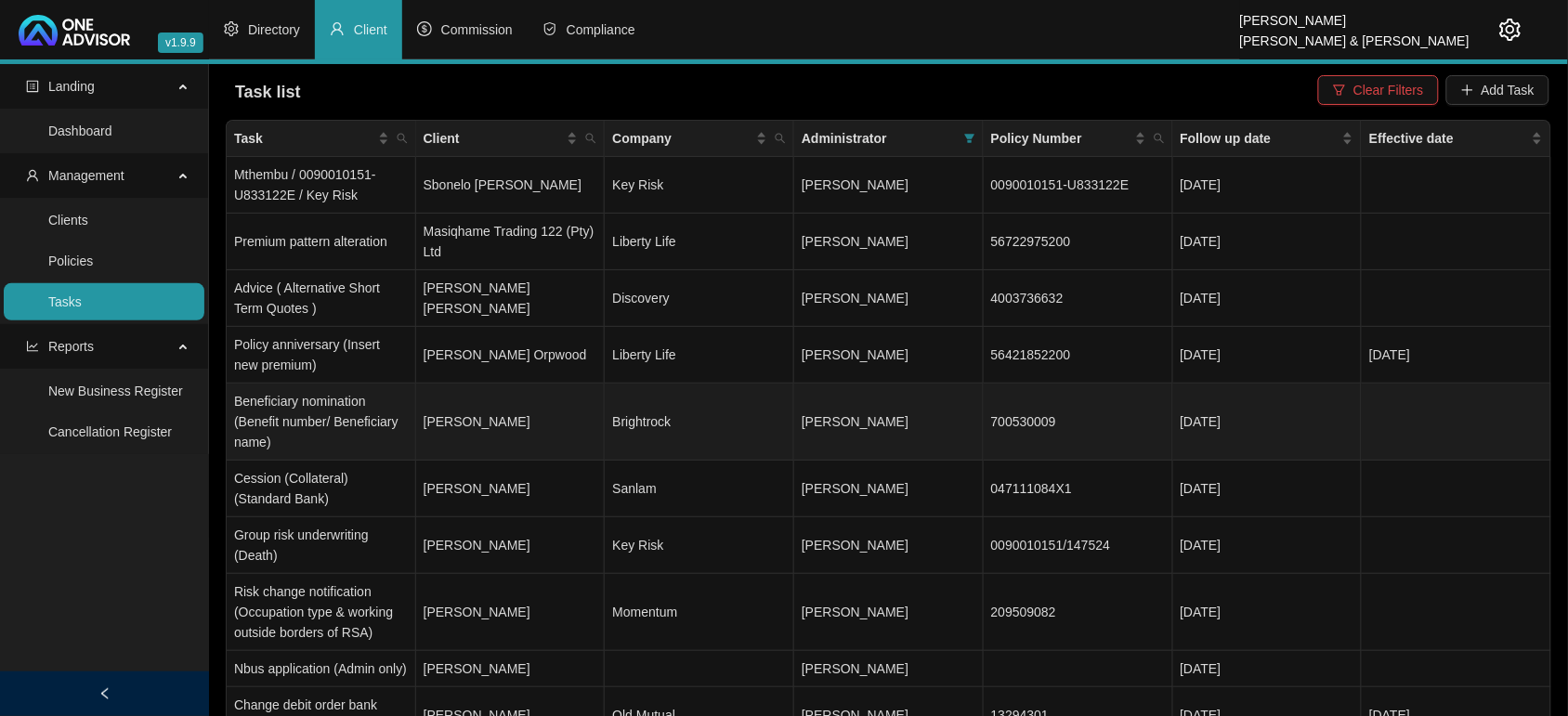
click at [512, 419] on td "[PERSON_NAME]" at bounding box center [511, 422] width 189 height 77
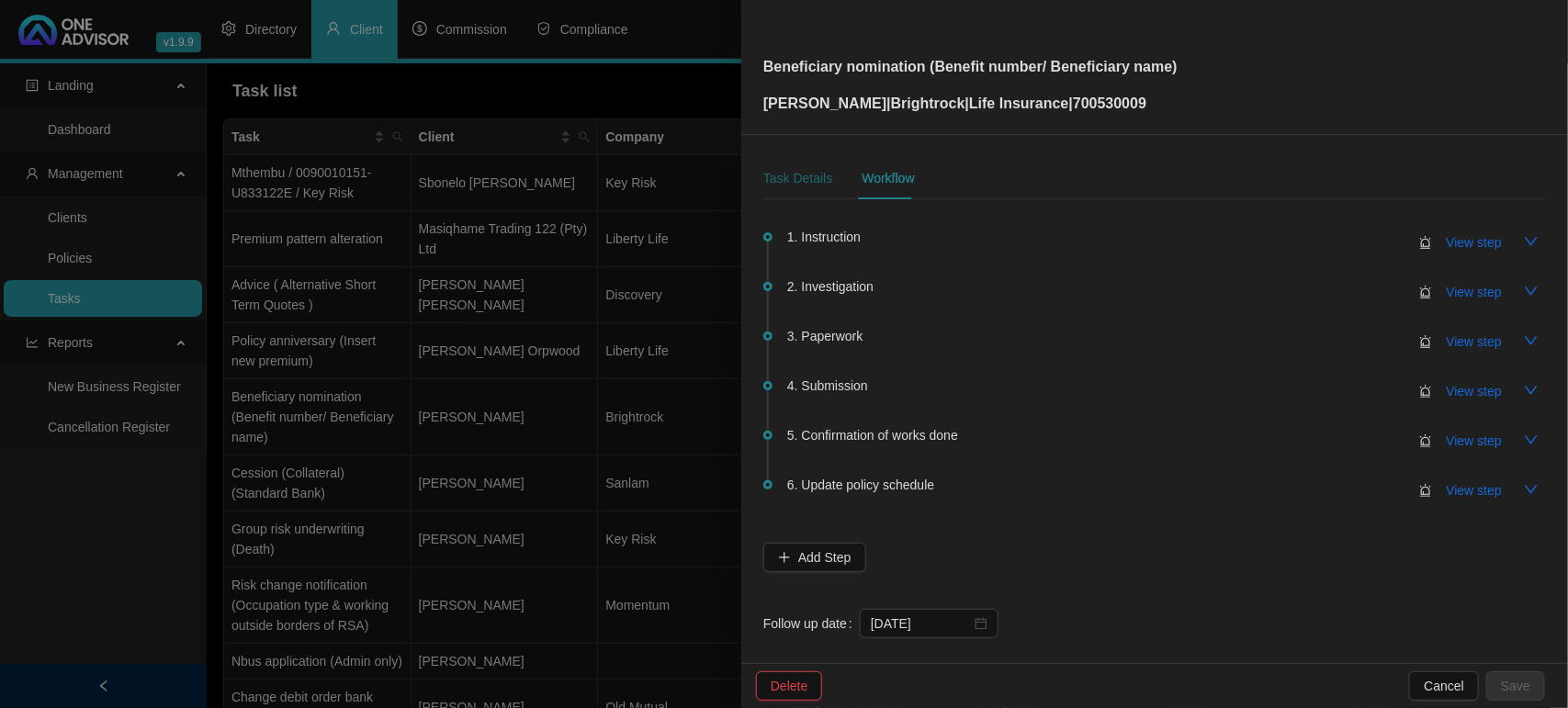
click at [786, 181] on div "Task Details" at bounding box center [797, 178] width 69 height 20
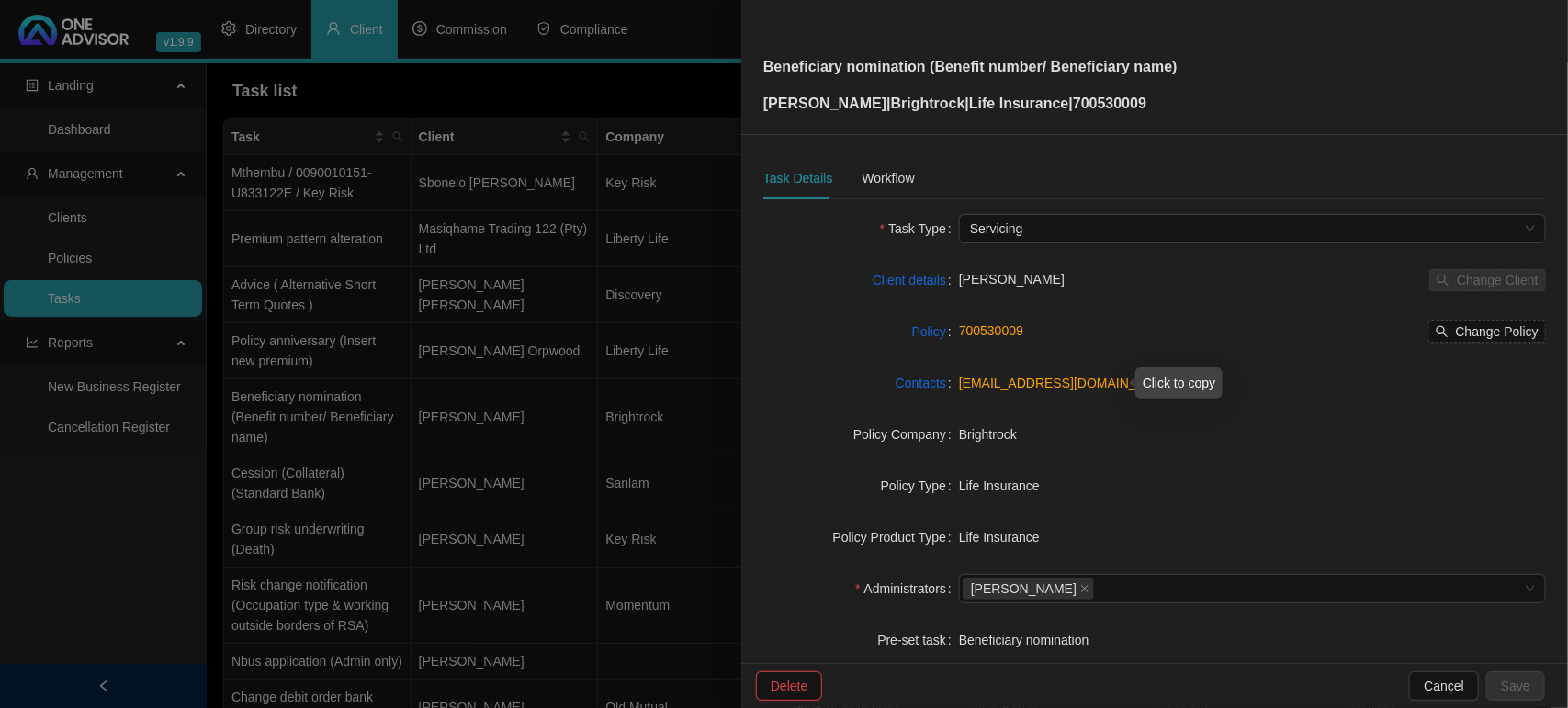
click at [1059, 386] on link "[EMAIL_ADDRESS][DOMAIN_NAME]" at bounding box center [1068, 383] width 218 height 15
click at [877, 179] on div "Workflow" at bounding box center [887, 178] width 53 height 20
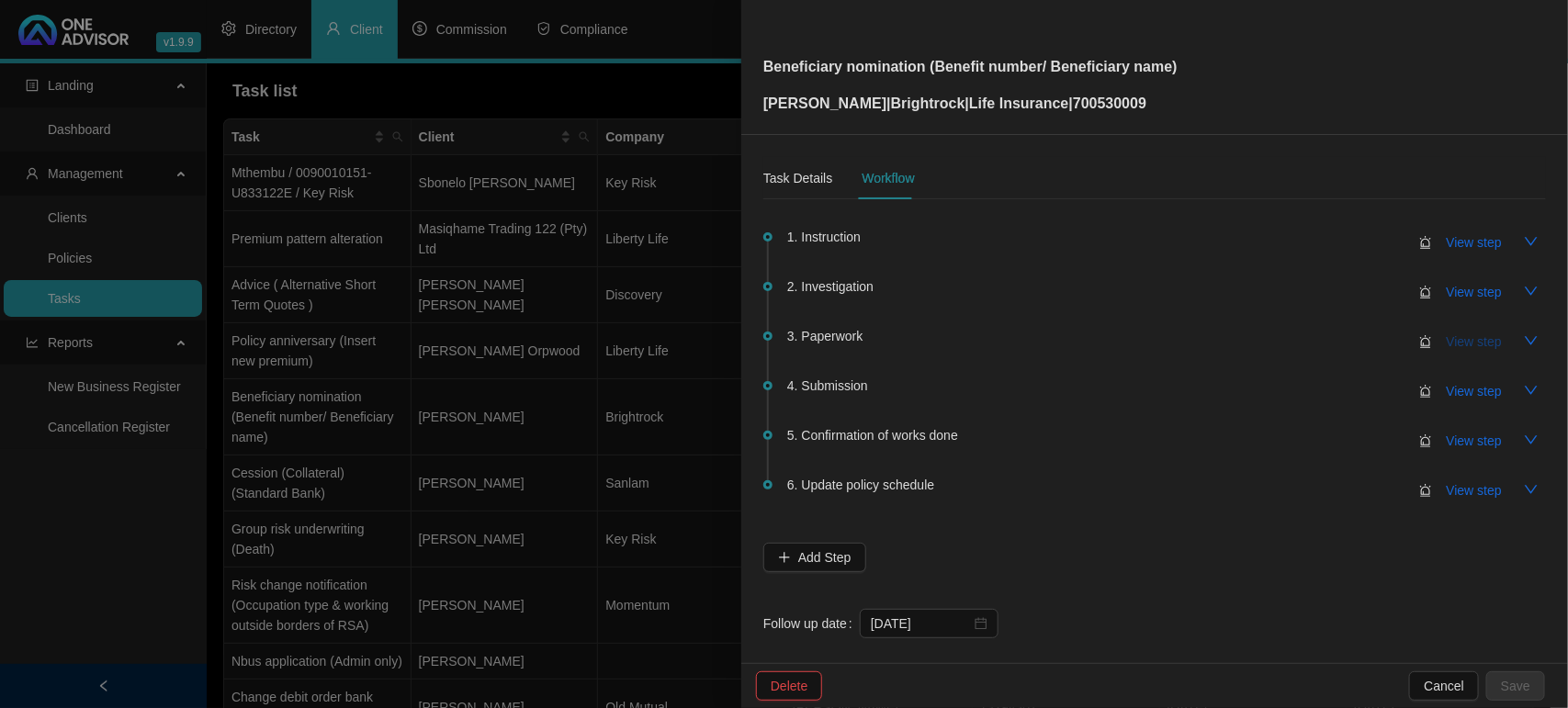
click at [1446, 350] on span "View step" at bounding box center [1474, 342] width 55 height 20
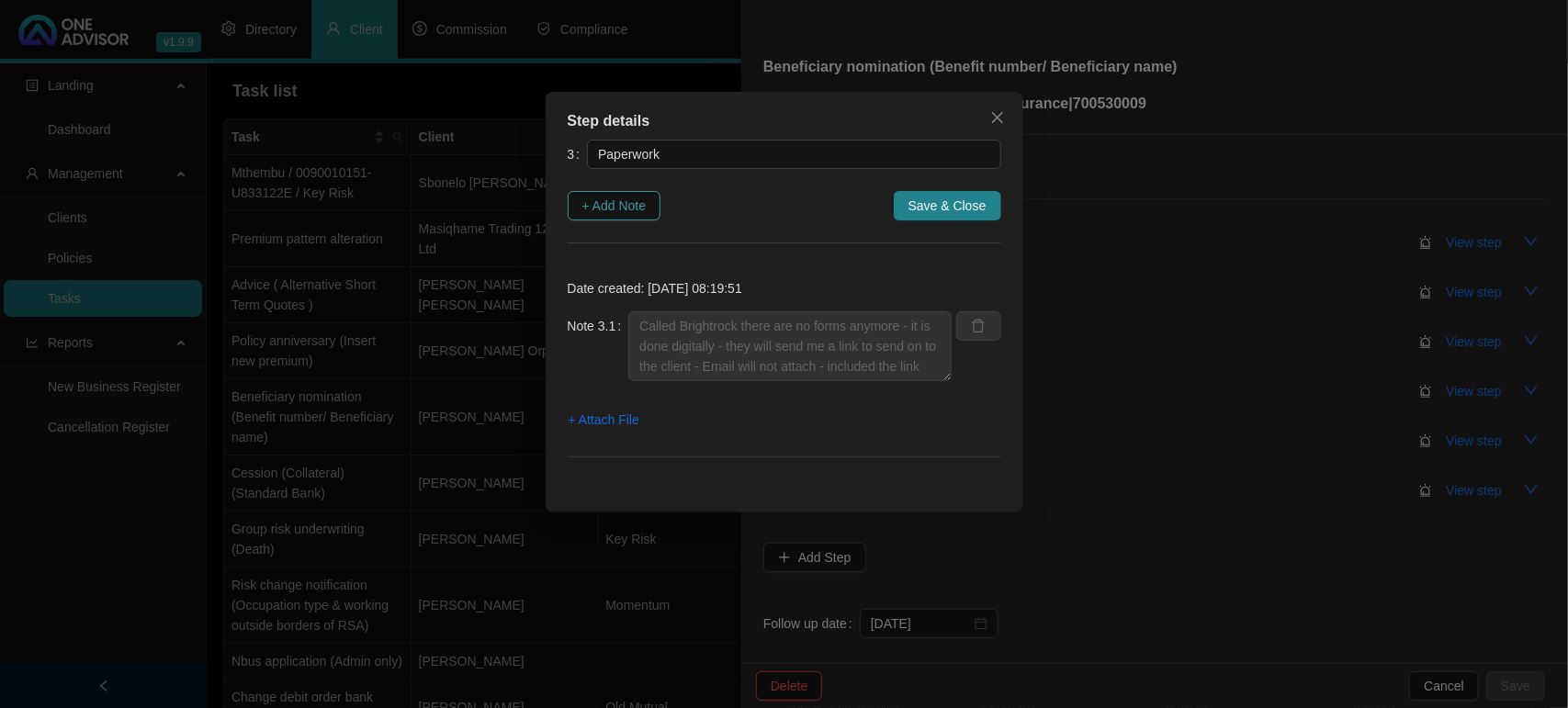
click at [630, 200] on span "+ Add Note" at bounding box center [615, 206] width 65 height 20
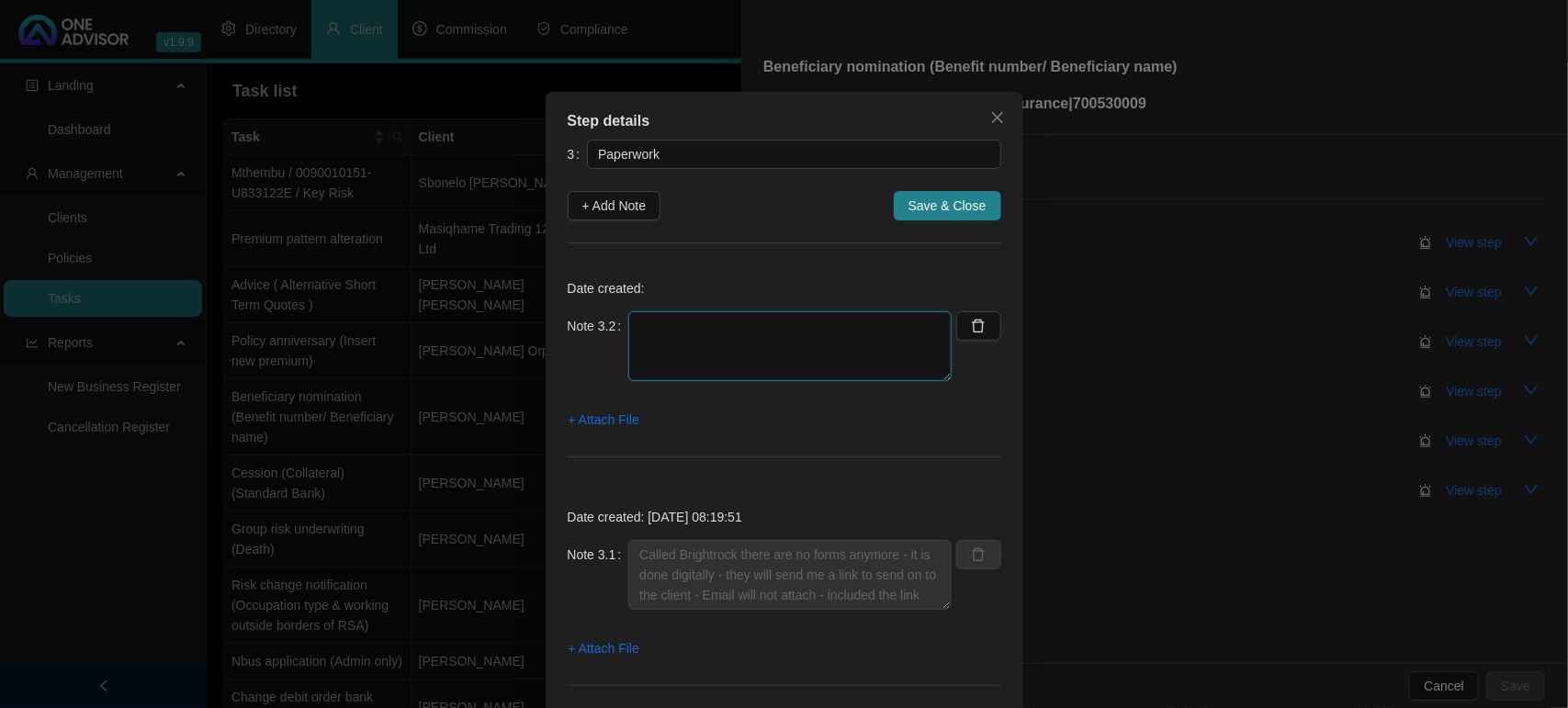
click at [691, 319] on textarea at bounding box center [790, 346] width 323 height 70
click at [604, 419] on span "+ Attach File" at bounding box center [604, 420] width 71 height 20
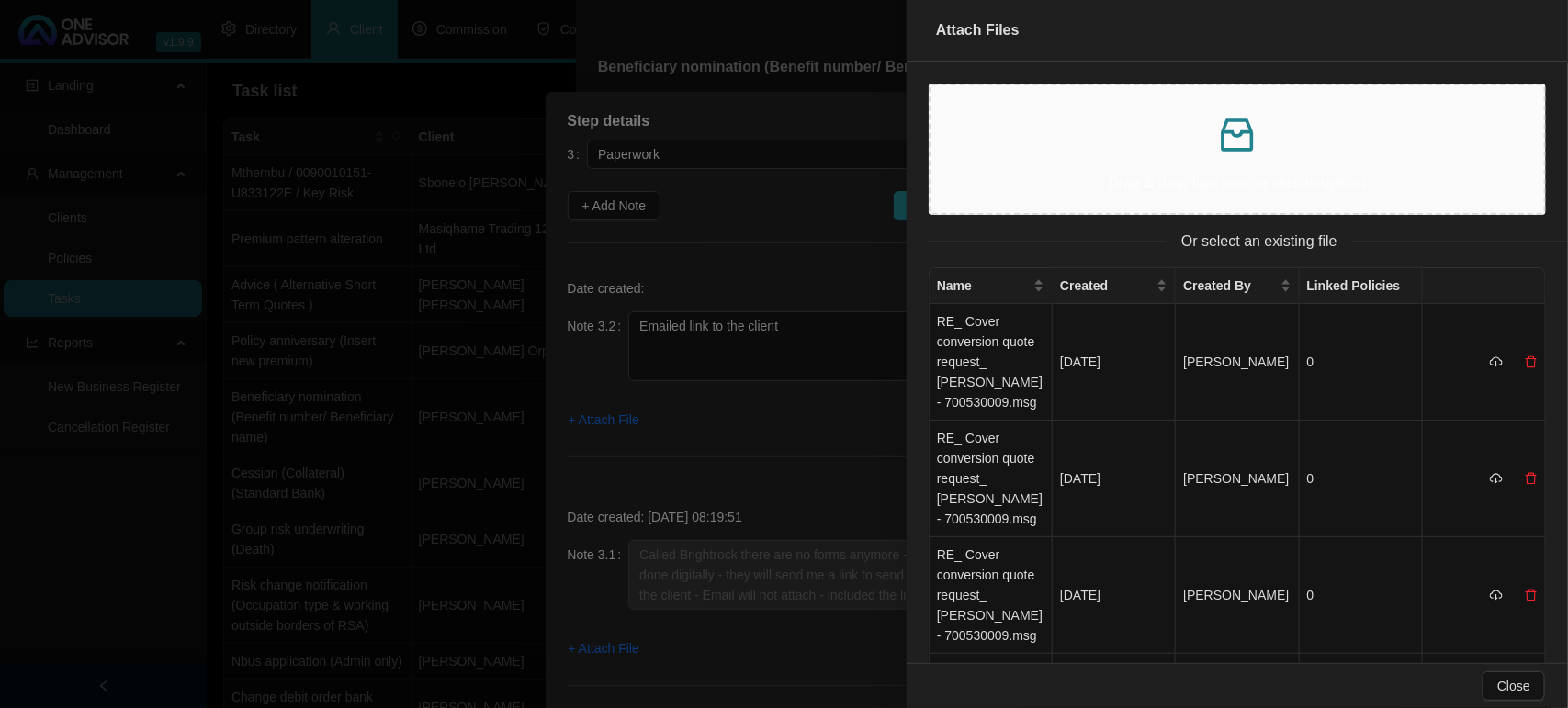
click at [1204, 135] on p at bounding box center [1237, 135] width 584 height 44
click at [657, 369] on div at bounding box center [784, 354] width 1568 height 708
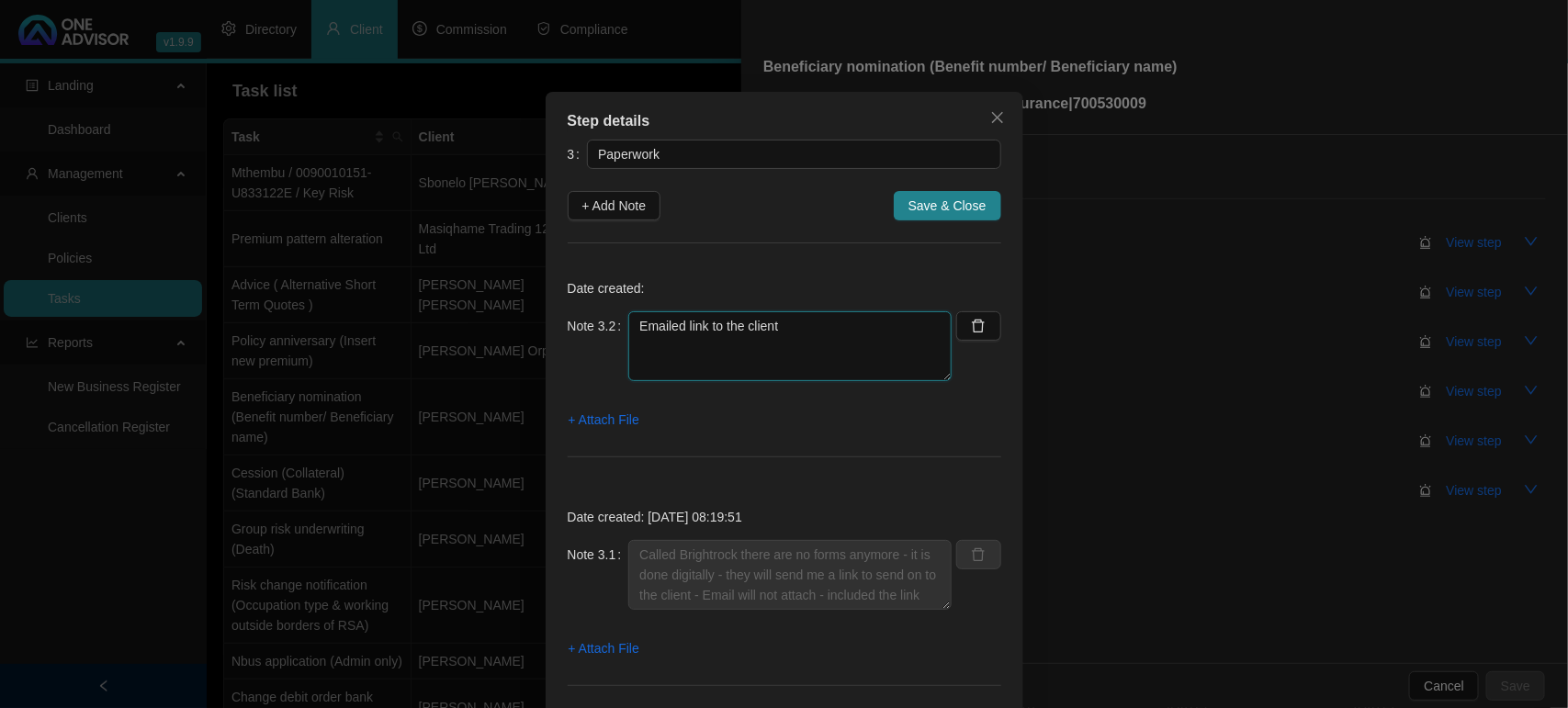
click at [844, 323] on textarea "Emailed link to the client" at bounding box center [790, 346] width 323 height 70
type textarea "Emailed link to the client - Email wont attach"
click at [943, 198] on span "Save & Close" at bounding box center [947, 206] width 78 height 20
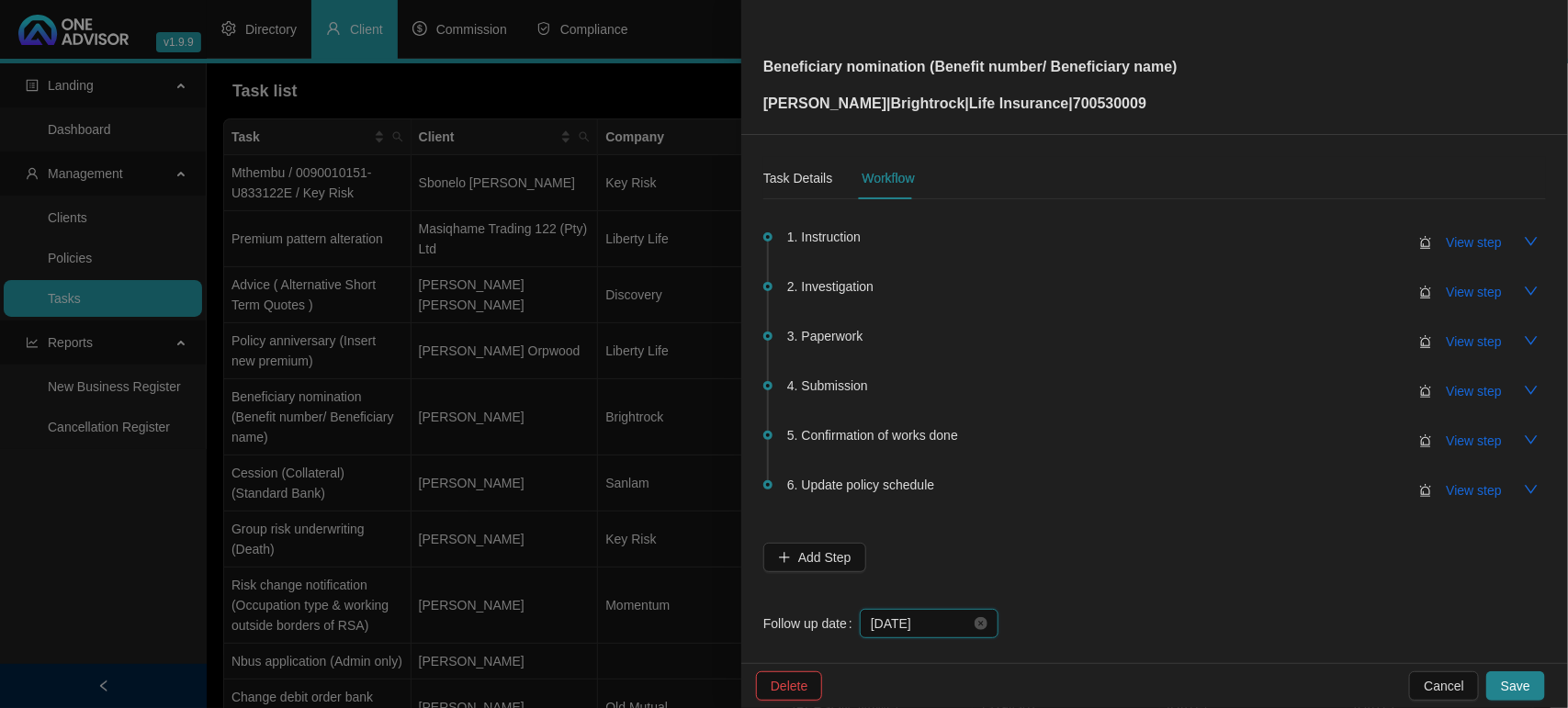
click at [946, 614] on input "[DATE]" at bounding box center [920, 624] width 100 height 20
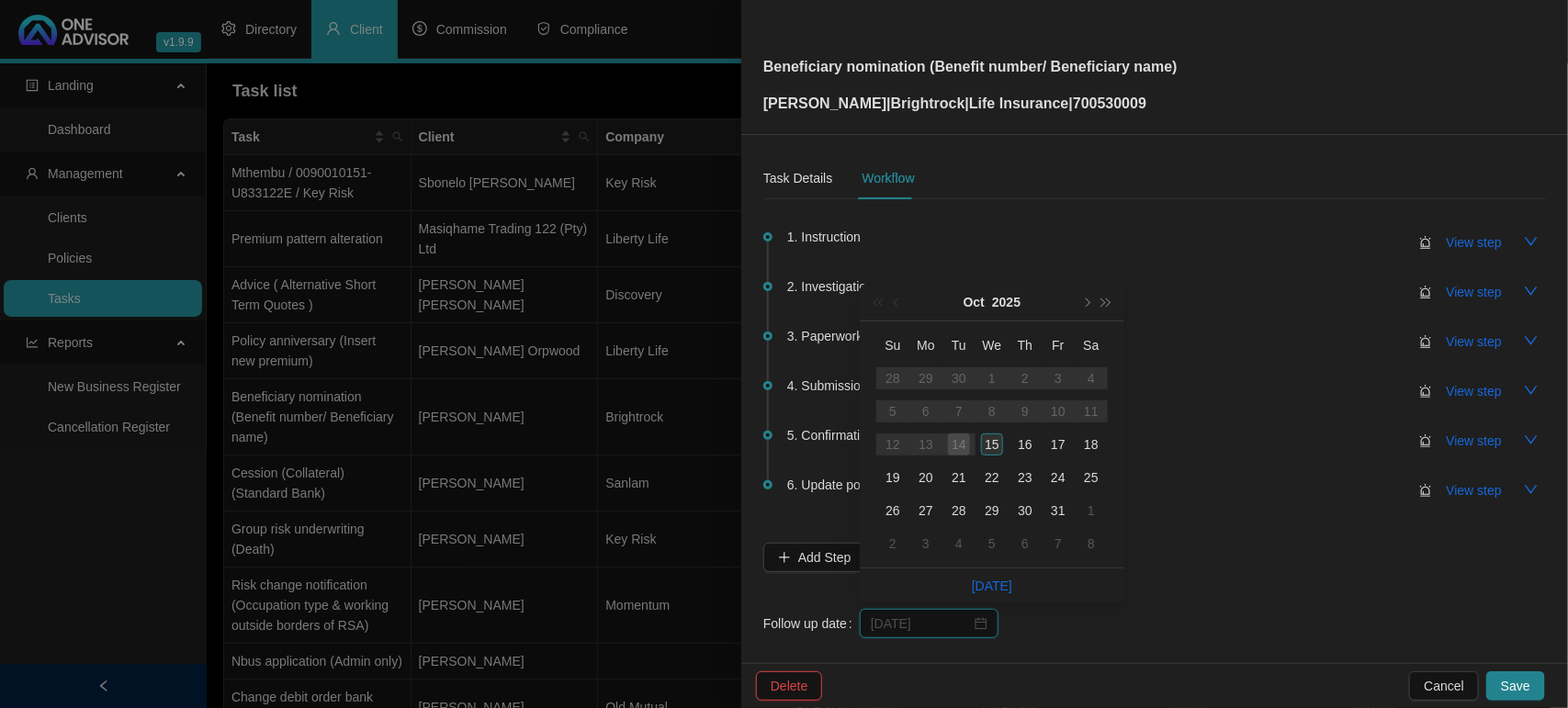
type input "[DATE]"
click at [988, 446] on div "15" at bounding box center [992, 445] width 22 height 22
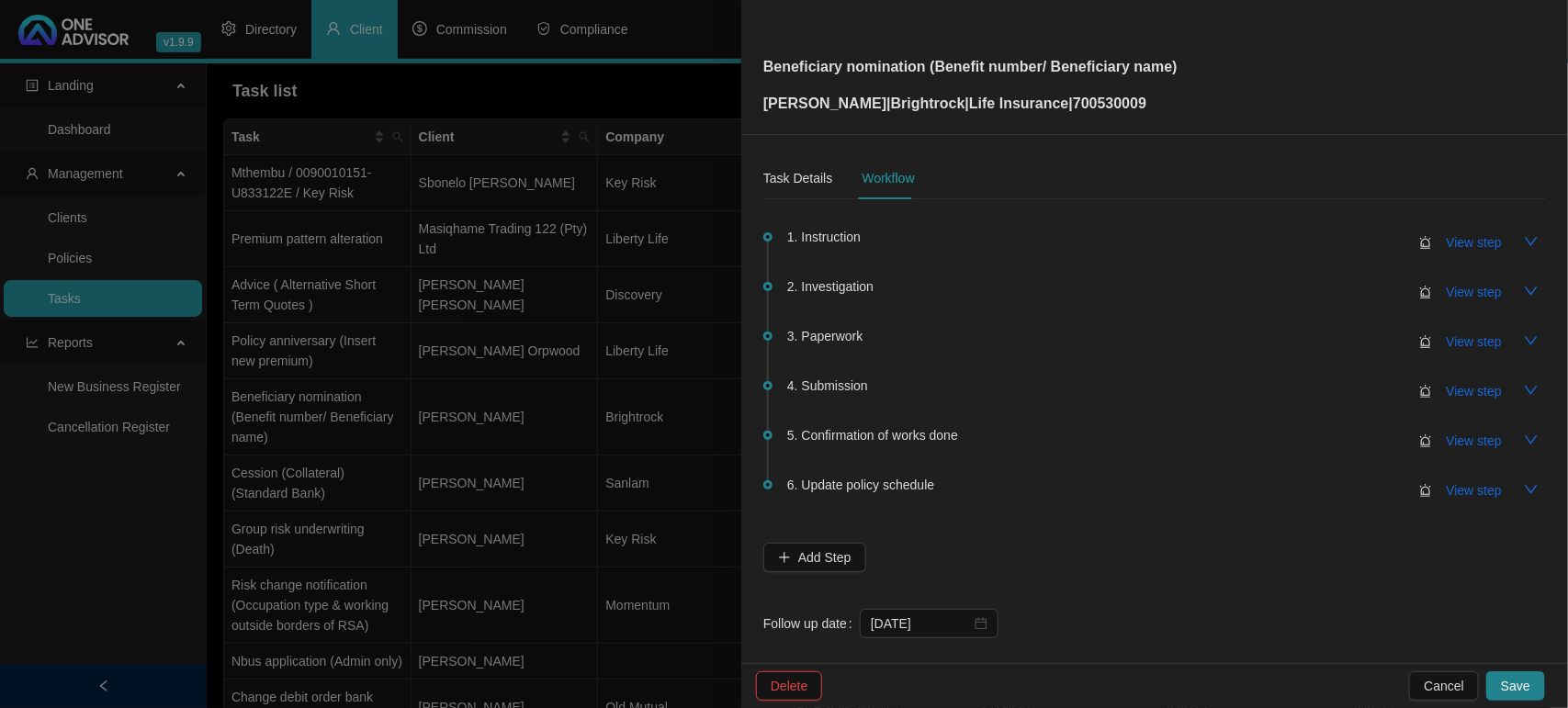
click at [1521, 676] on span "Save" at bounding box center [1515, 686] width 30 height 20
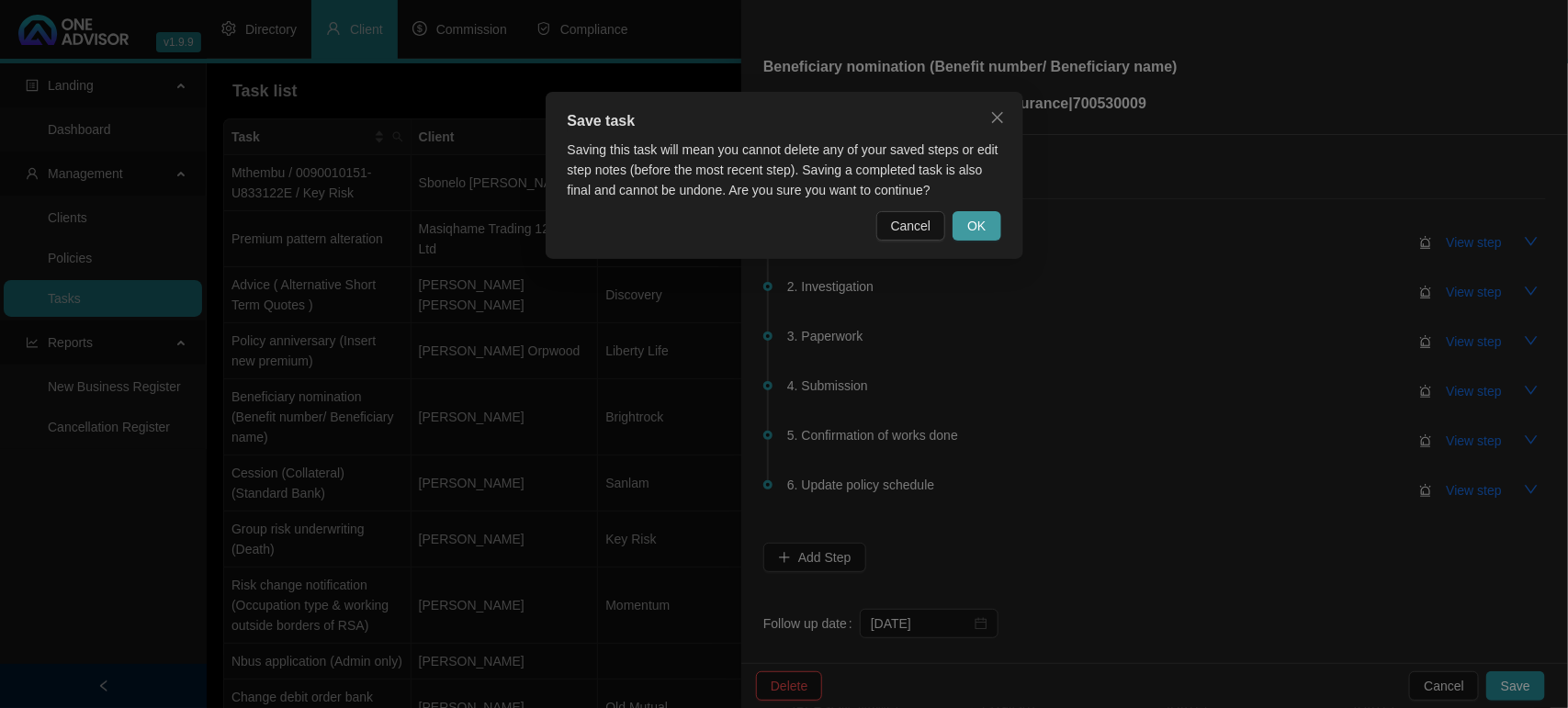
click at [965, 222] on button "OK" at bounding box center [976, 226] width 48 height 30
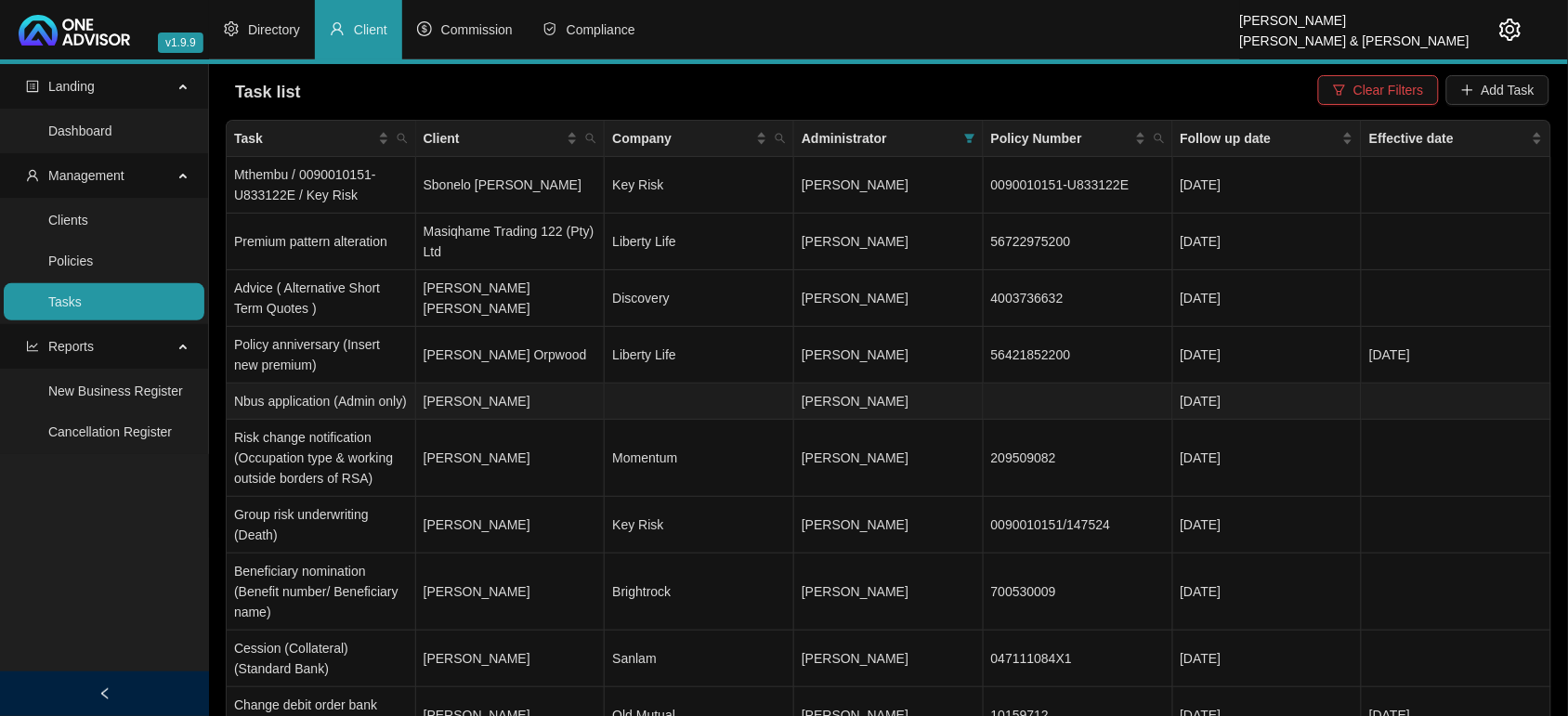
click at [329, 406] on td "Nbus application (Admin only)" at bounding box center [321, 401] width 189 height 36
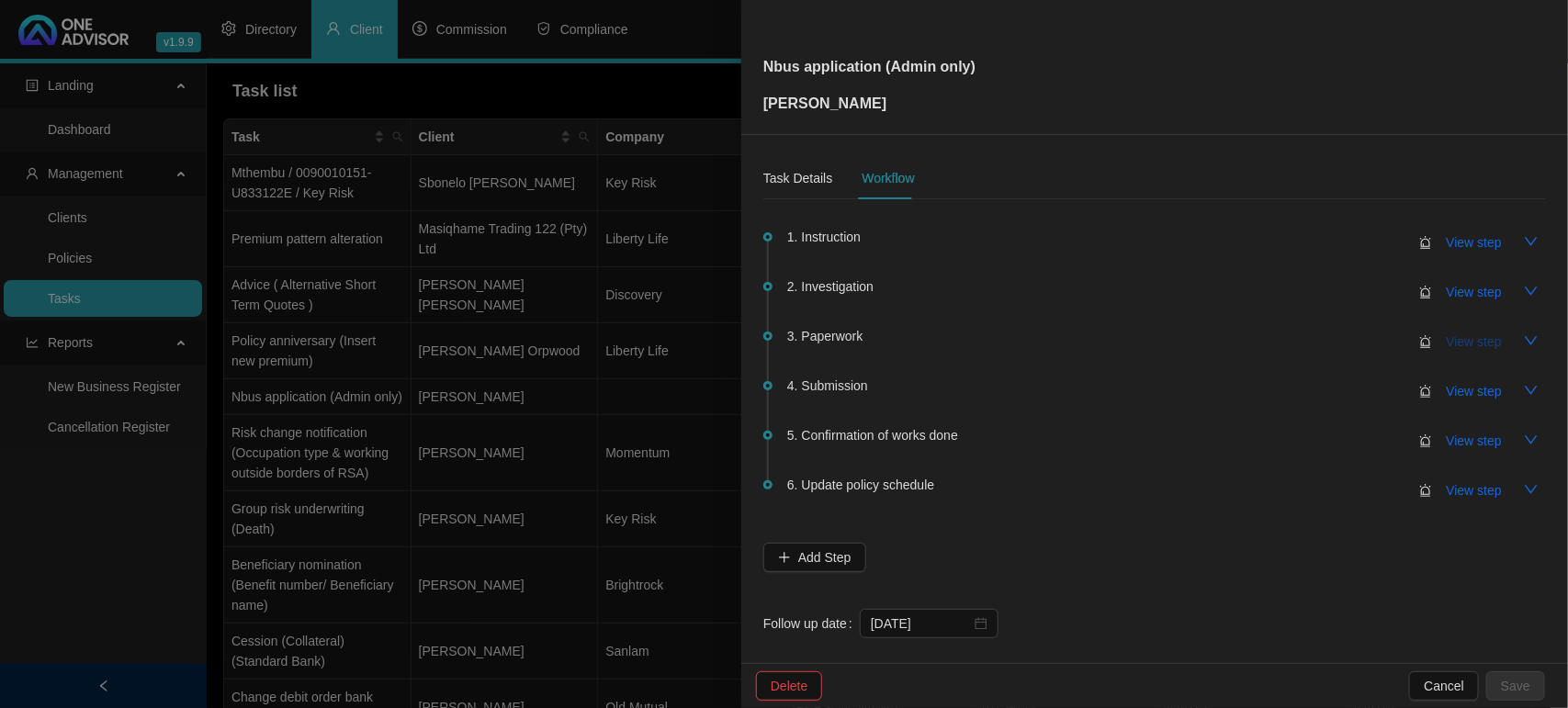
click at [1431, 337] on button "View step" at bounding box center [1474, 342] width 85 height 30
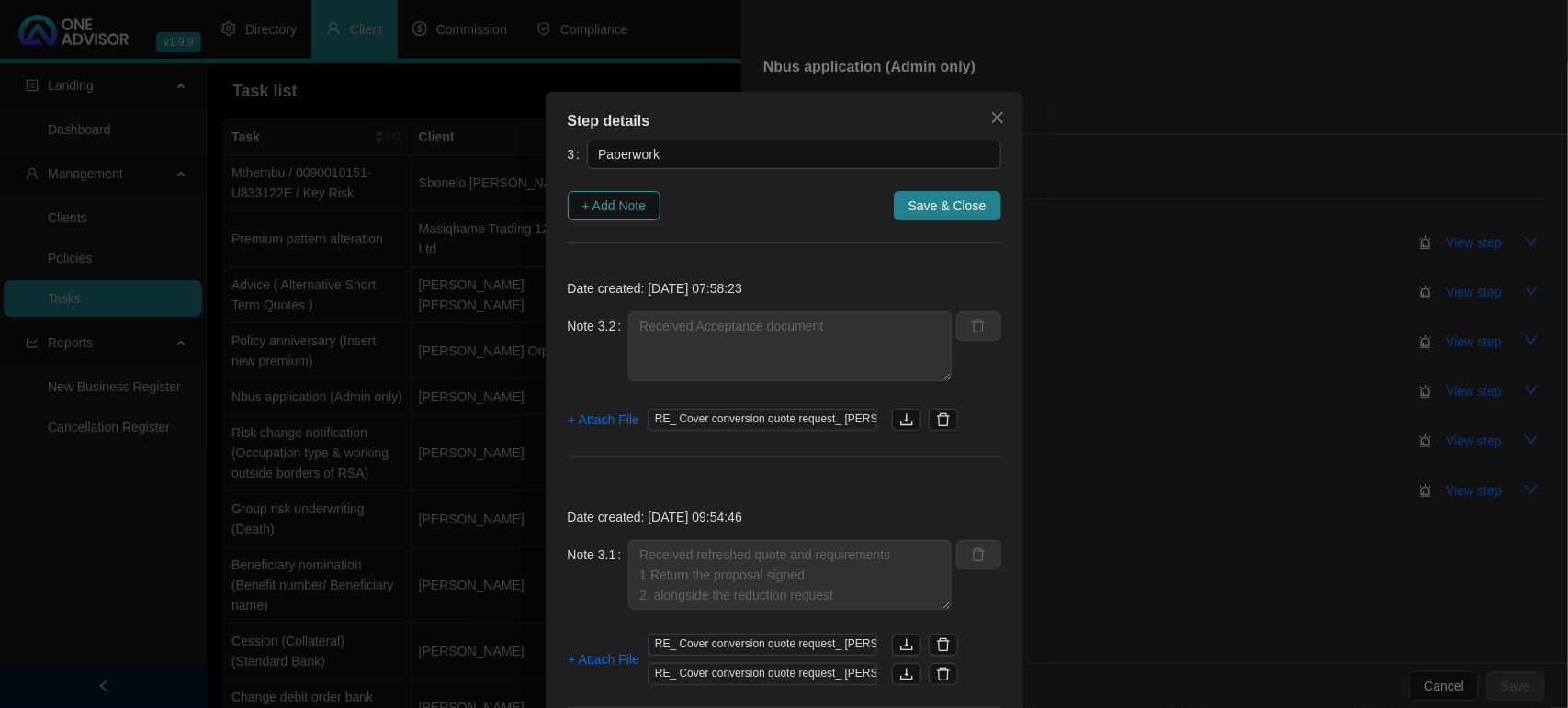
click at [639, 198] on span "+ Add Note" at bounding box center [615, 206] width 65 height 20
type textarea "Received Acceptance document"
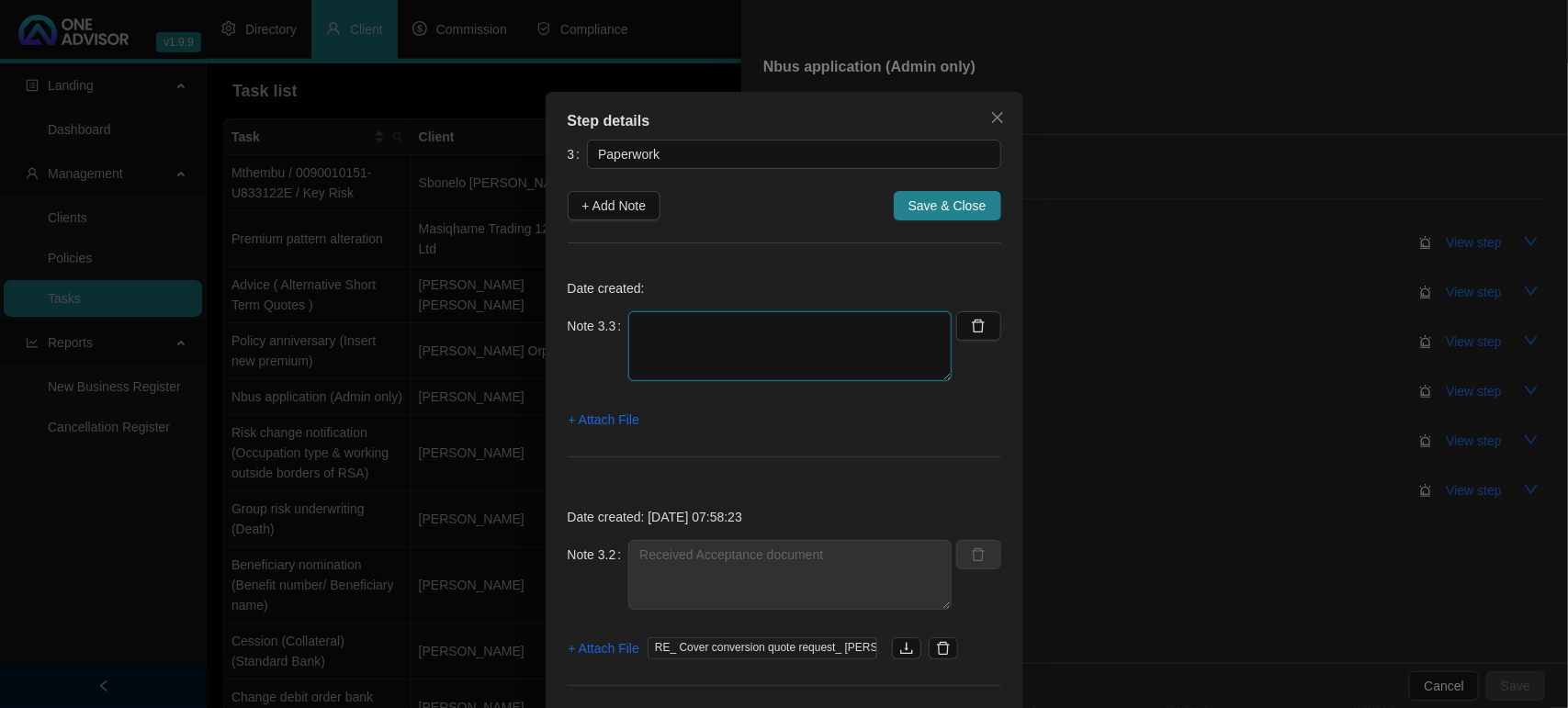
click at [659, 350] on textarea at bounding box center [790, 346] width 323 height 70
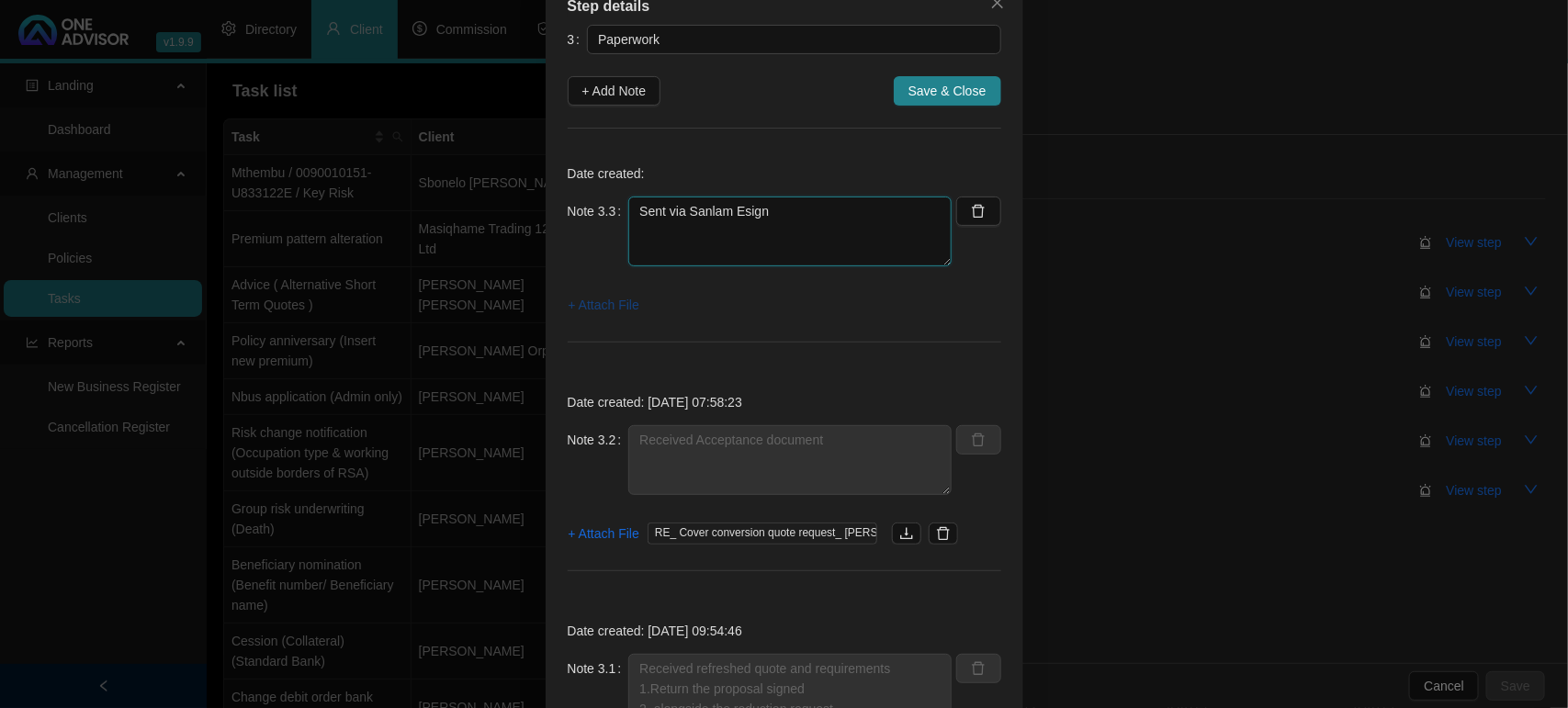
type textarea "Sent via Sanlam Esign"
click at [612, 314] on span "+ Attach File" at bounding box center [604, 305] width 71 height 20
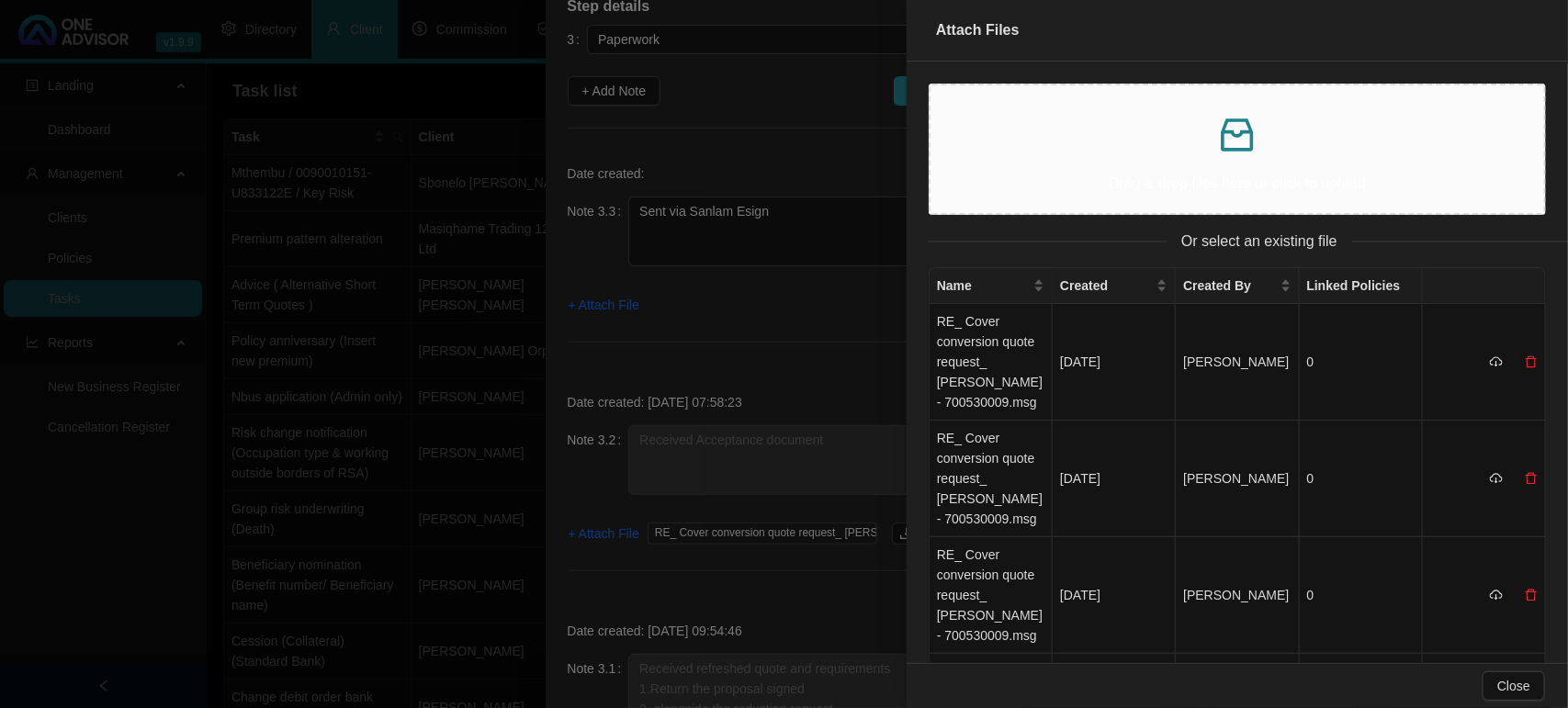
click at [1172, 119] on p at bounding box center [1237, 135] width 584 height 44
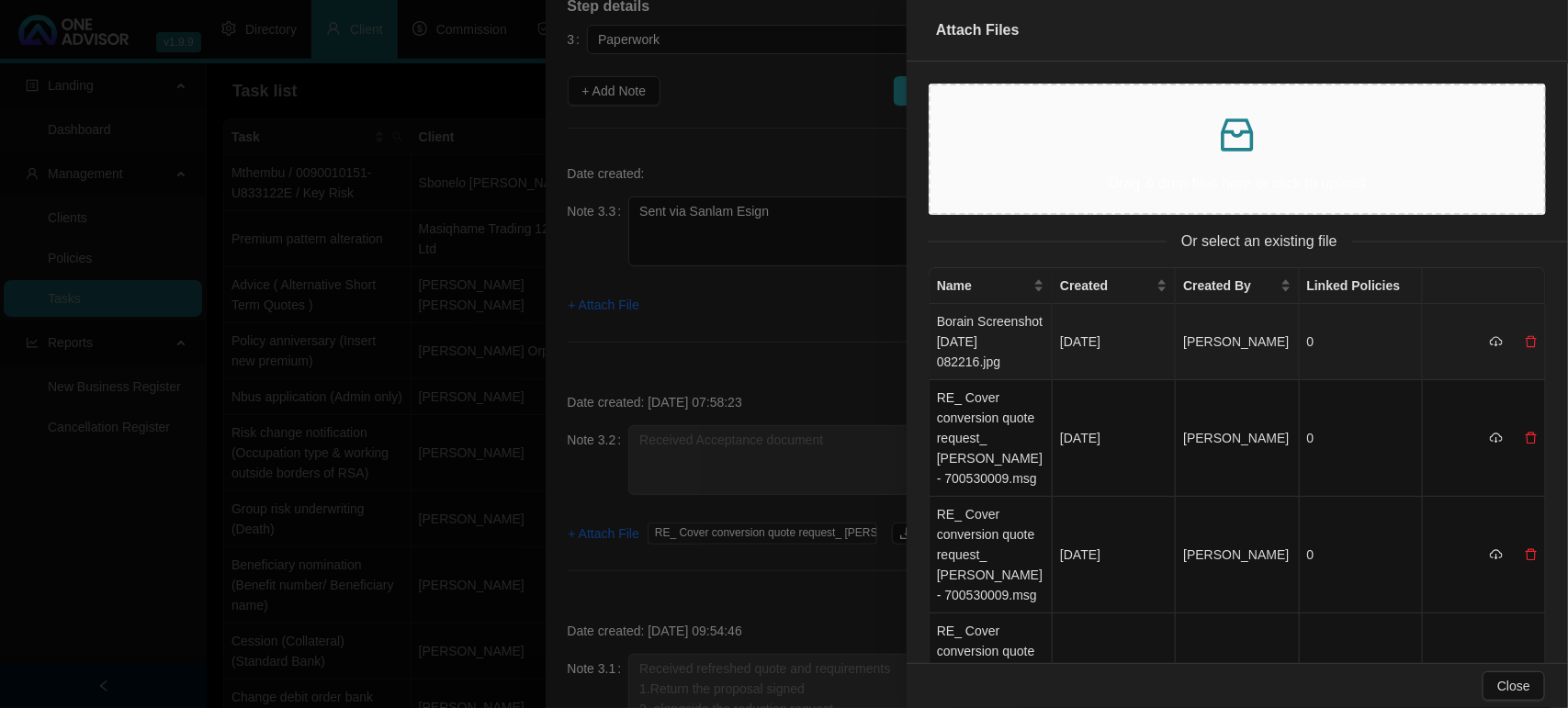
click at [986, 358] on td "Borain Screenshot [DATE] 082216.jpg" at bounding box center [990, 342] width 123 height 77
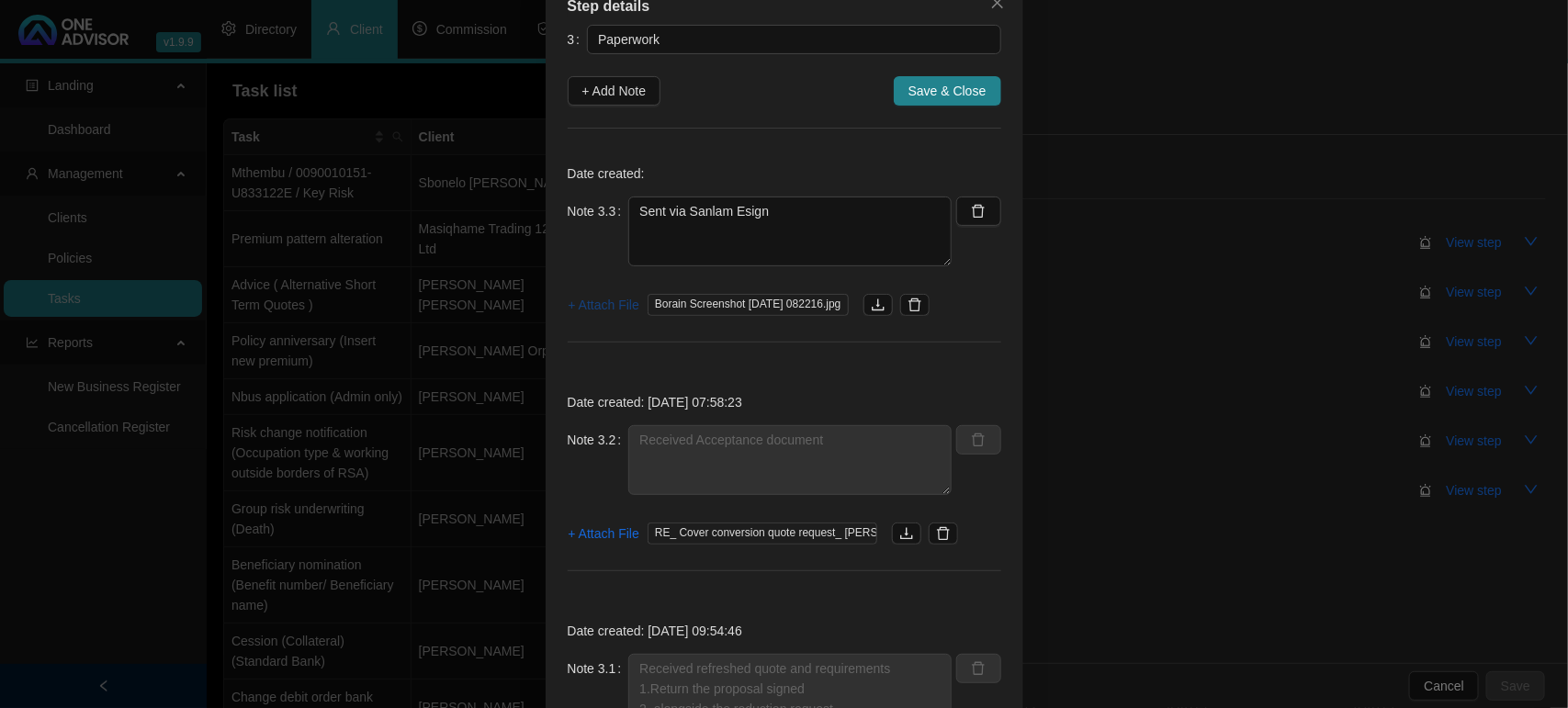
click at [577, 309] on span "+ Attach File" at bounding box center [604, 305] width 71 height 20
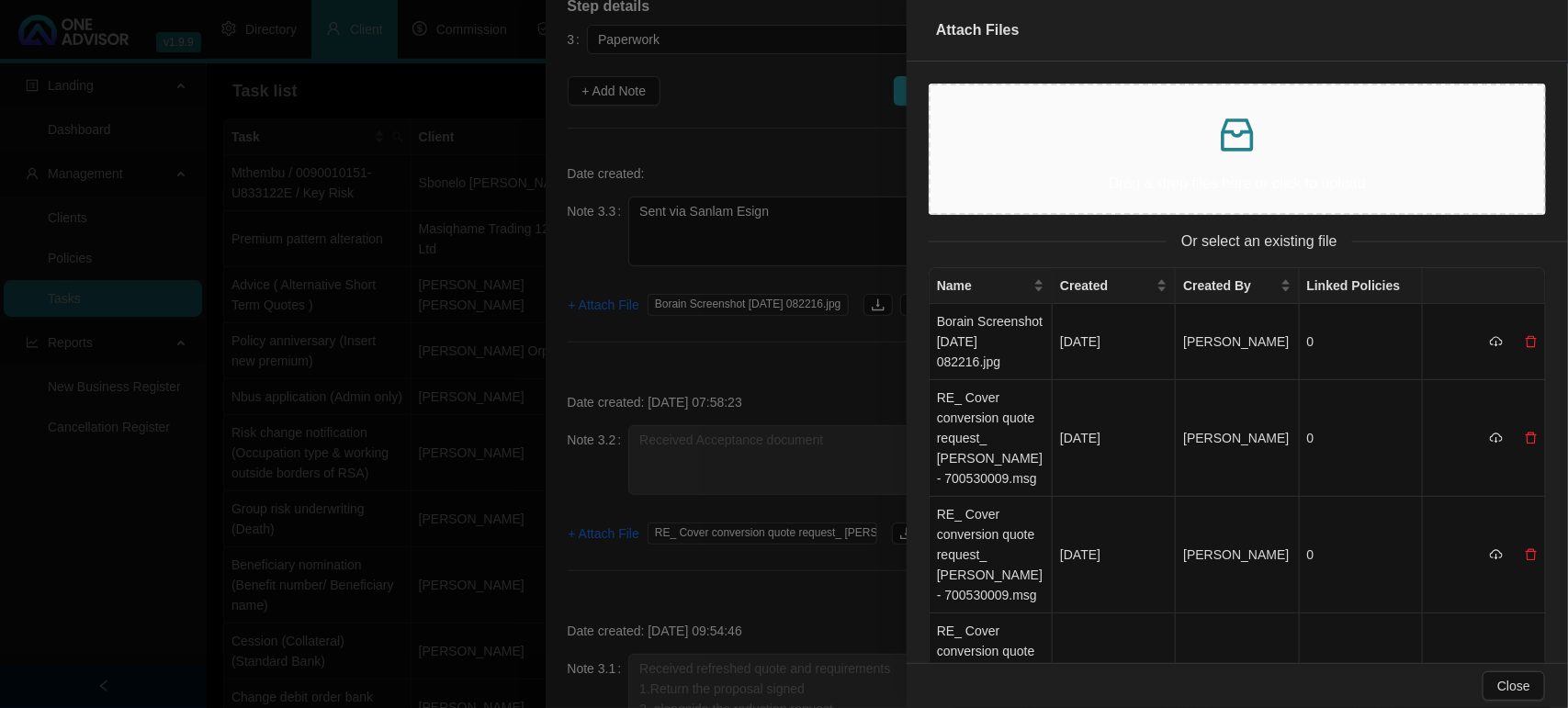
click at [1047, 162] on div "Drag & drop files here or click to upload" at bounding box center [1237, 149] width 584 height 98
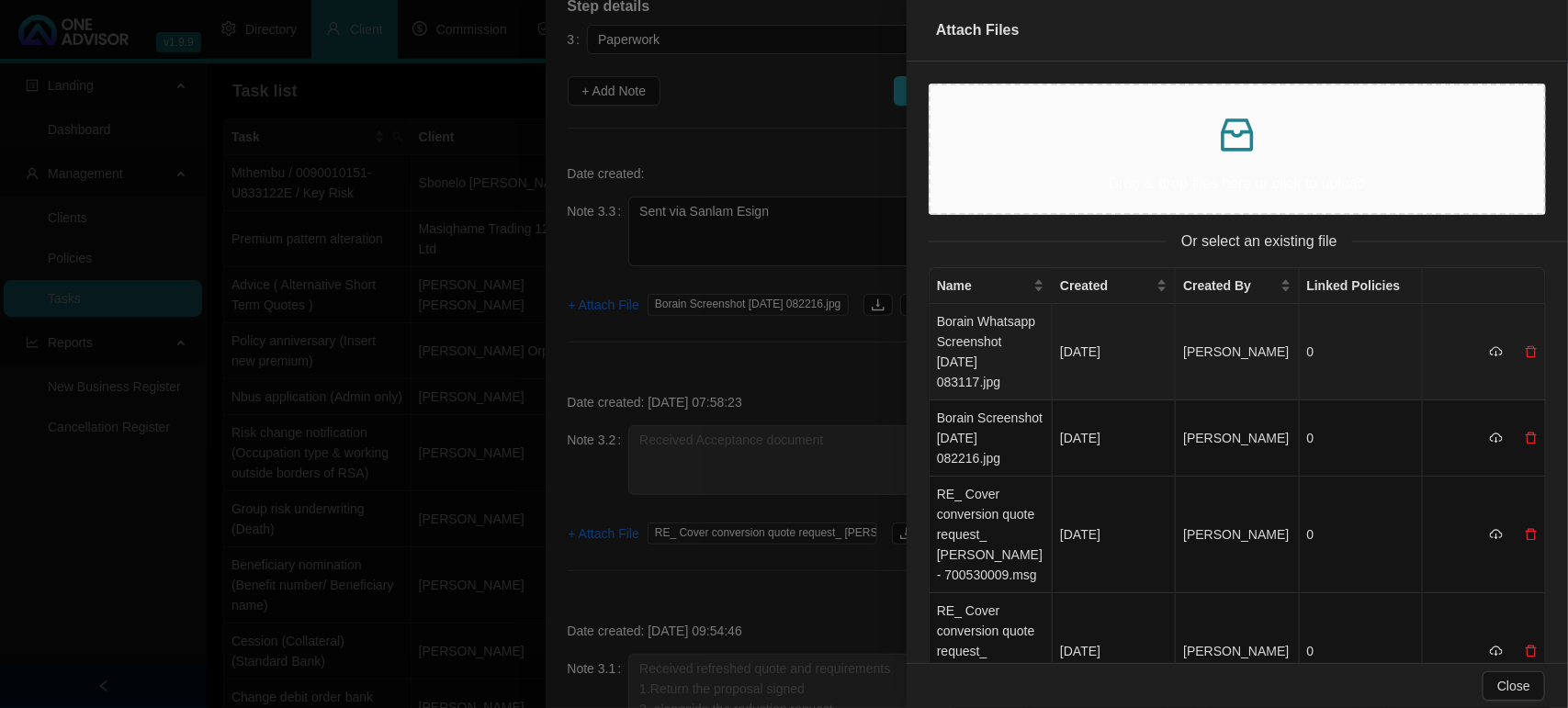
click at [960, 351] on td "Borain Whatsapp Screenshot [DATE] 083117.jpg" at bounding box center [990, 352] width 123 height 96
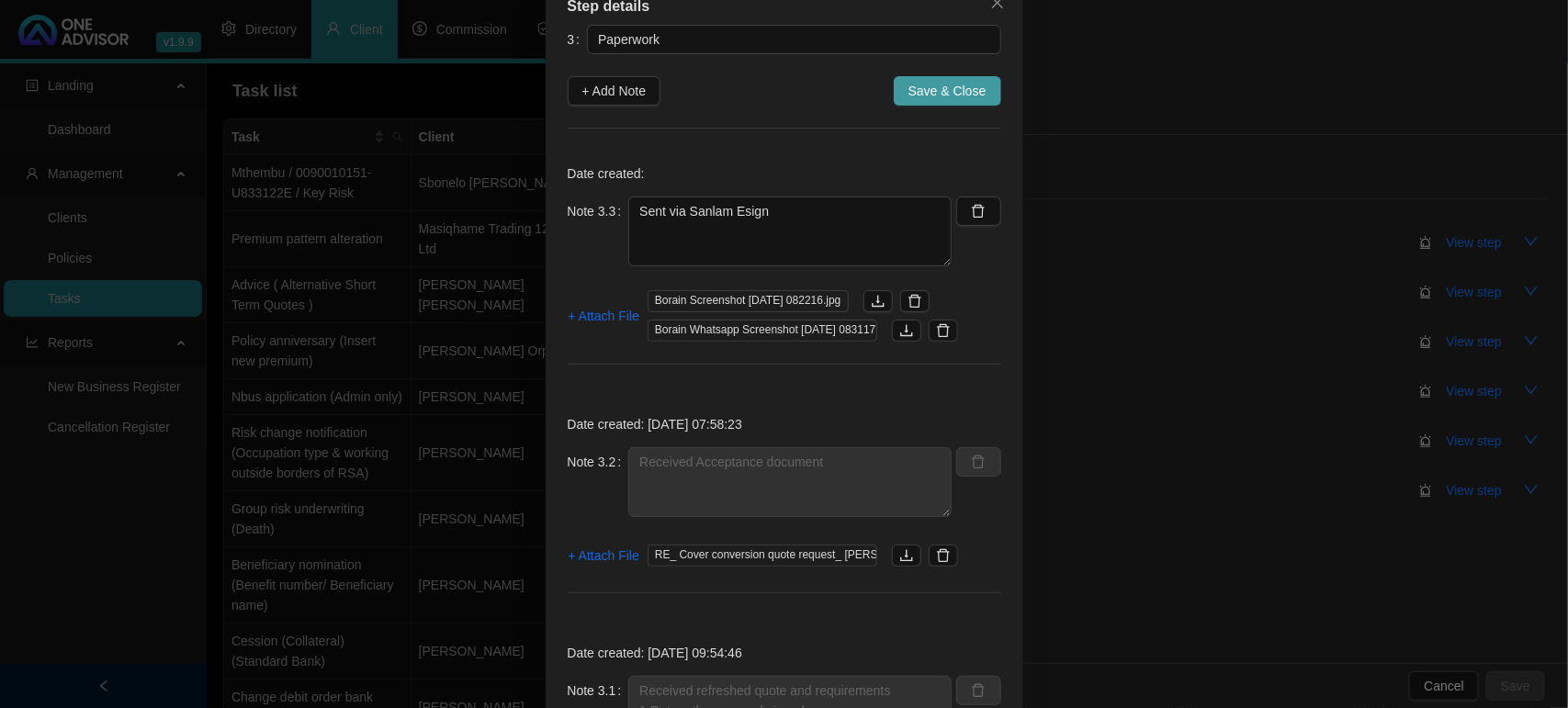
click at [951, 94] on span "Save & Close" at bounding box center [947, 91] width 78 height 20
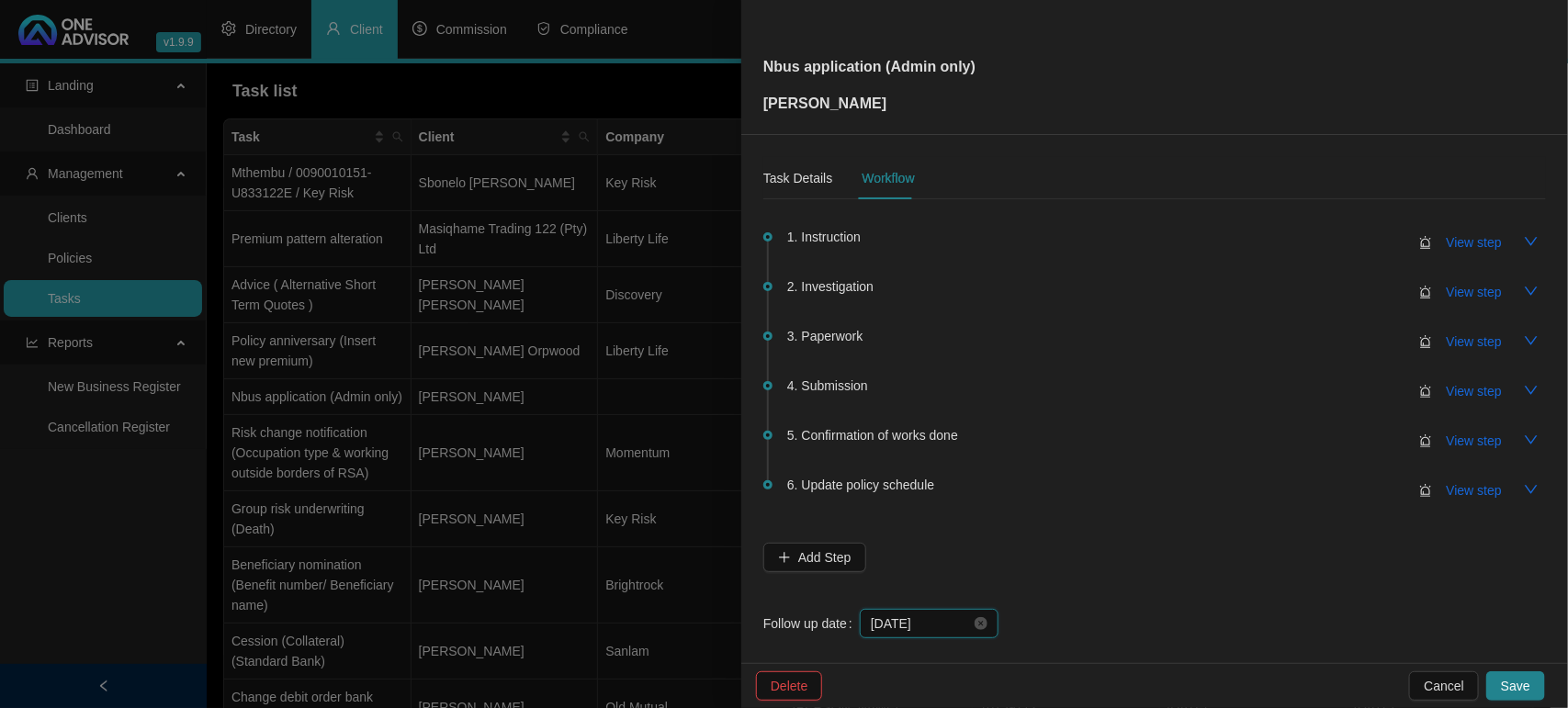
click at [937, 627] on input "[DATE]" at bounding box center [920, 624] width 100 height 20
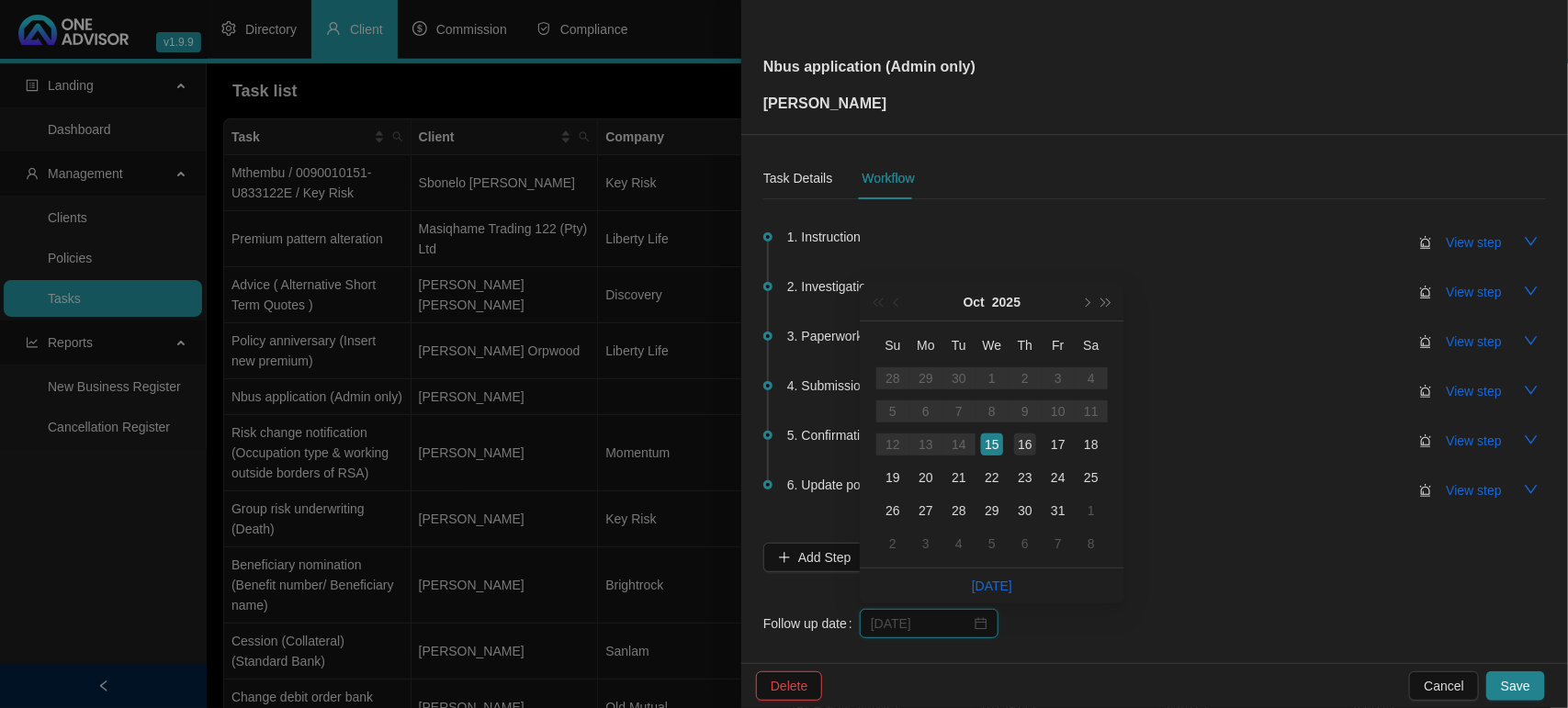
type input "[DATE]"
click at [1031, 439] on div "16" at bounding box center [1025, 445] width 22 height 22
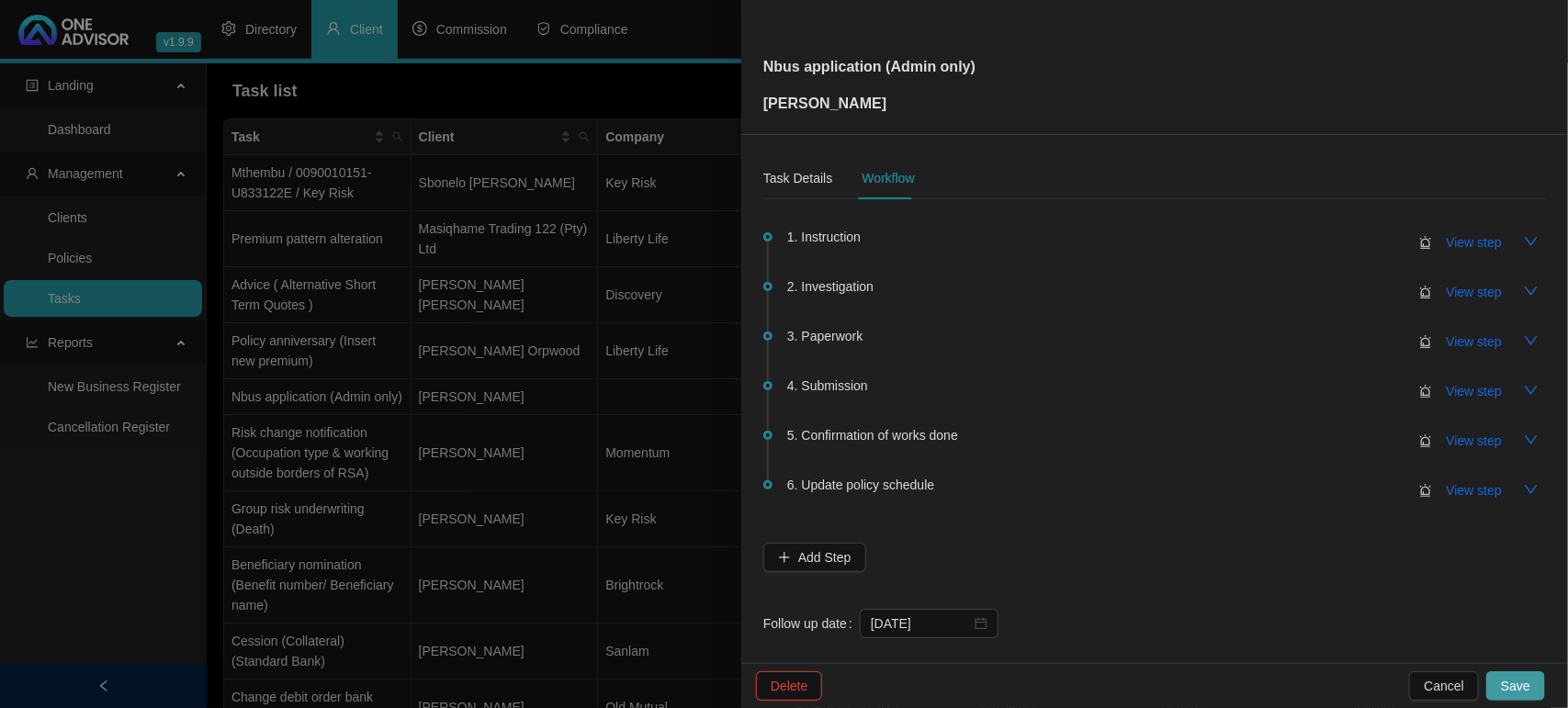
click at [1517, 693] on span "Save" at bounding box center [1515, 686] width 30 height 20
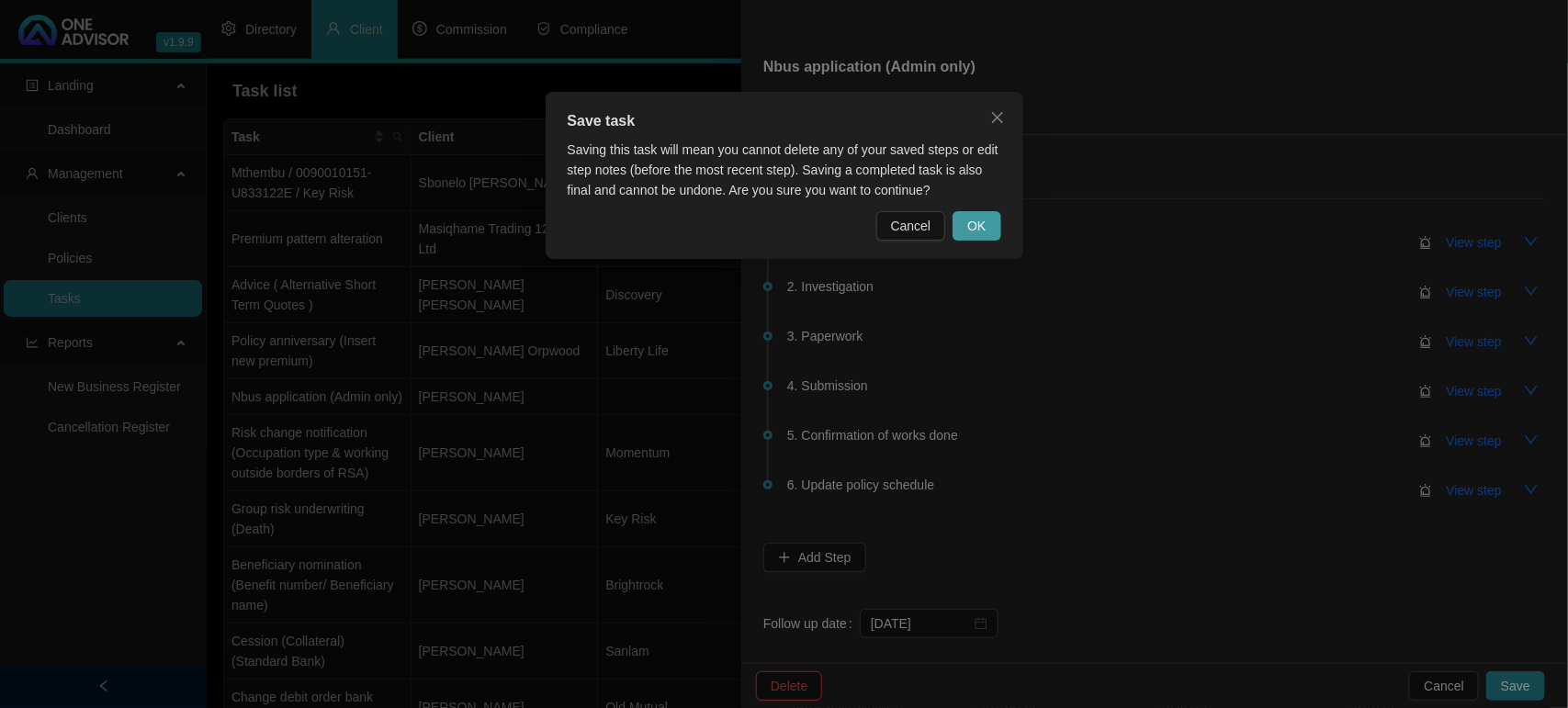
click at [987, 233] on button "OK" at bounding box center [976, 226] width 48 height 30
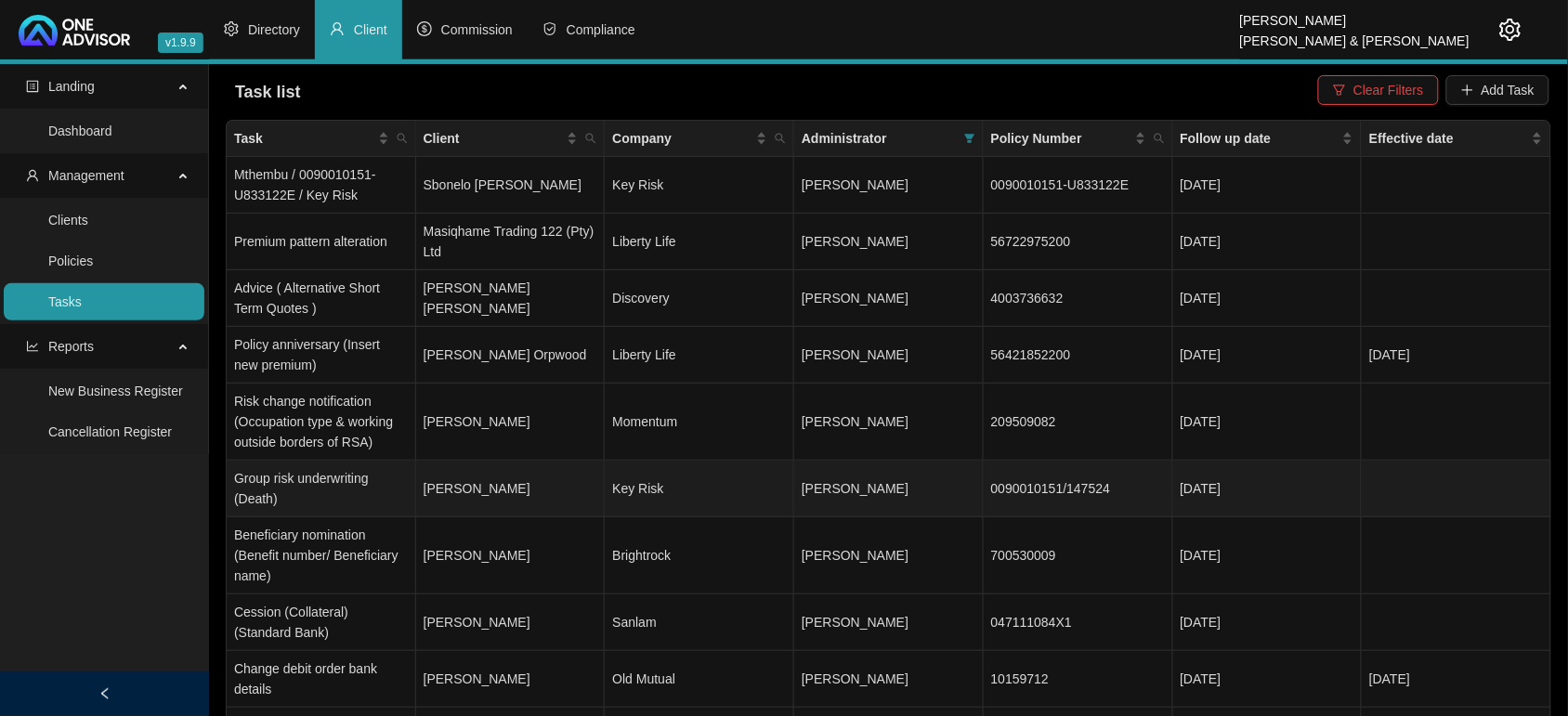
click at [602, 485] on td "[PERSON_NAME]" at bounding box center [511, 489] width 189 height 57
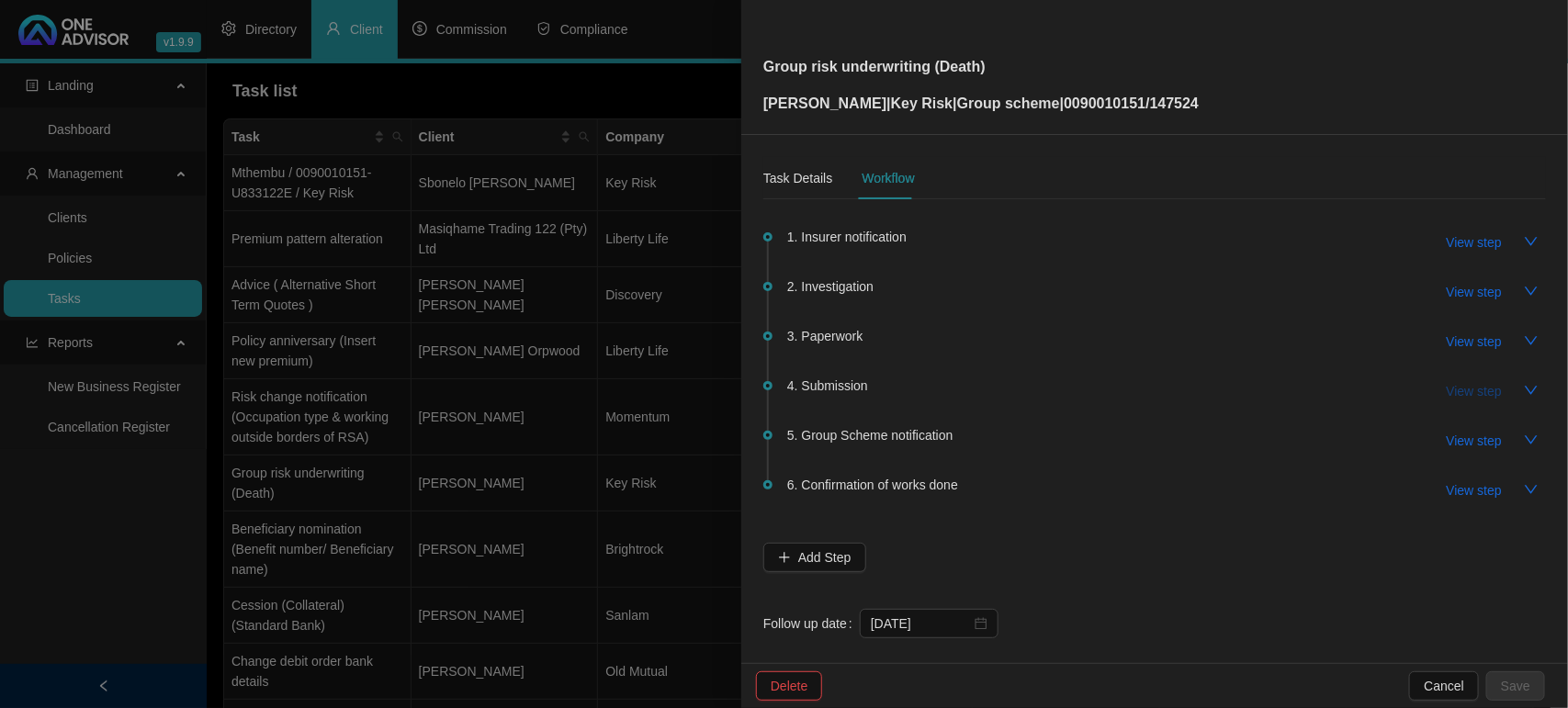
click at [1458, 393] on span "View step" at bounding box center [1474, 391] width 55 height 20
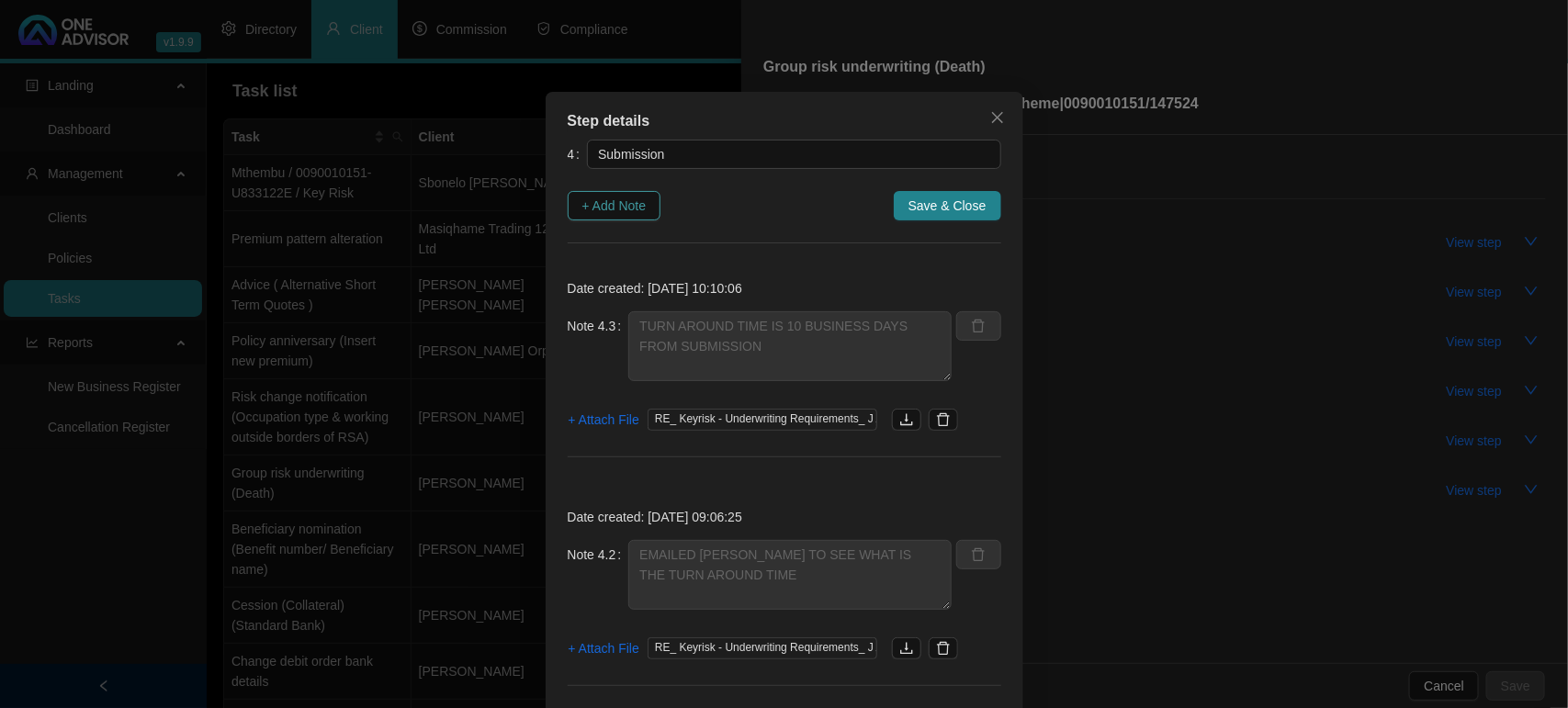
click at [598, 200] on span "+ Add Note" at bounding box center [615, 206] width 65 height 20
type textarea "TURN AROUND TIME IS 10 BUSINESS DAYS FROM SUBMISSION"
type textarea "EMAILED [PERSON_NAME] TO SEE WHAT IS THE TURN AROUND TIME"
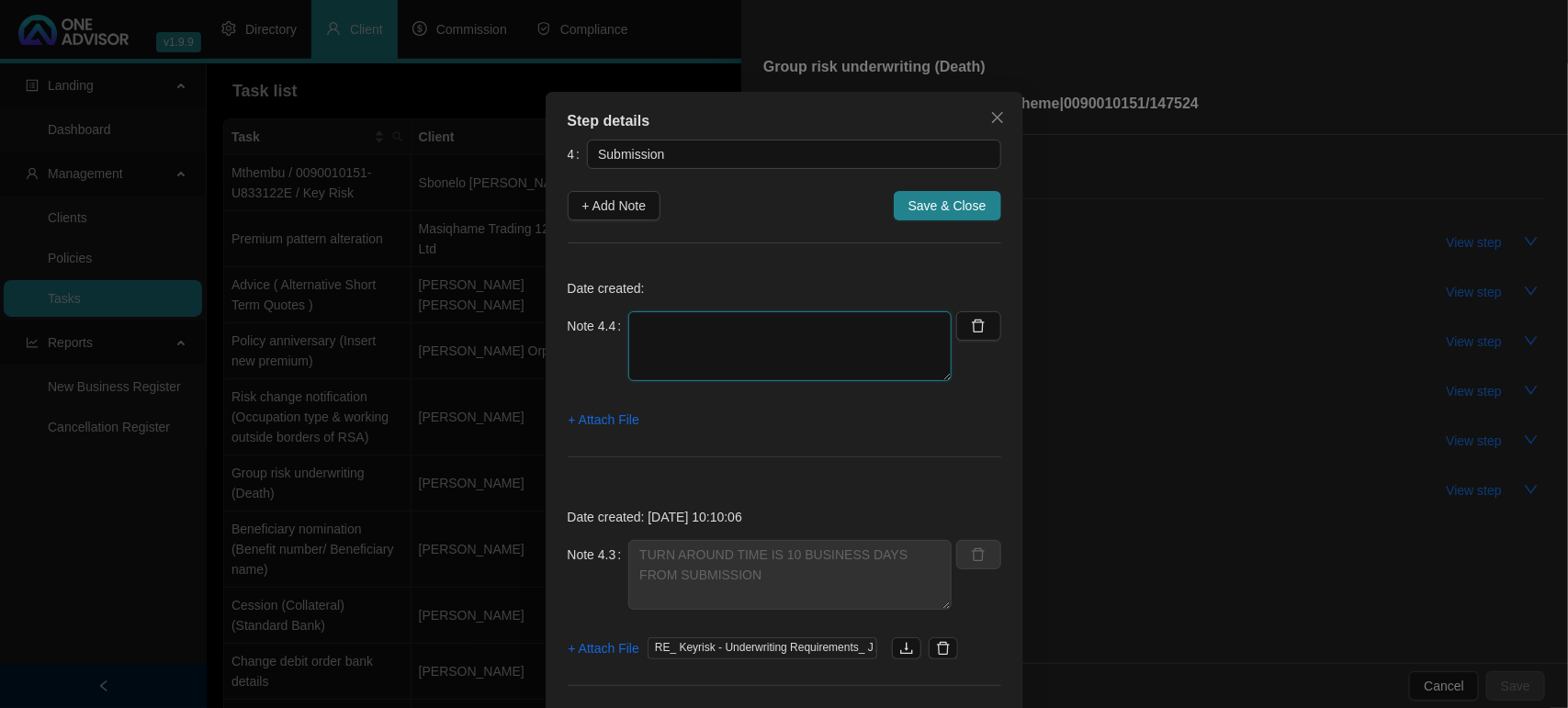
click at [688, 319] on textarea at bounding box center [790, 346] width 323 height 70
type textarea "FOLLOW UP"
click at [589, 406] on button "+ Attach File" at bounding box center [604, 420] width 73 height 30
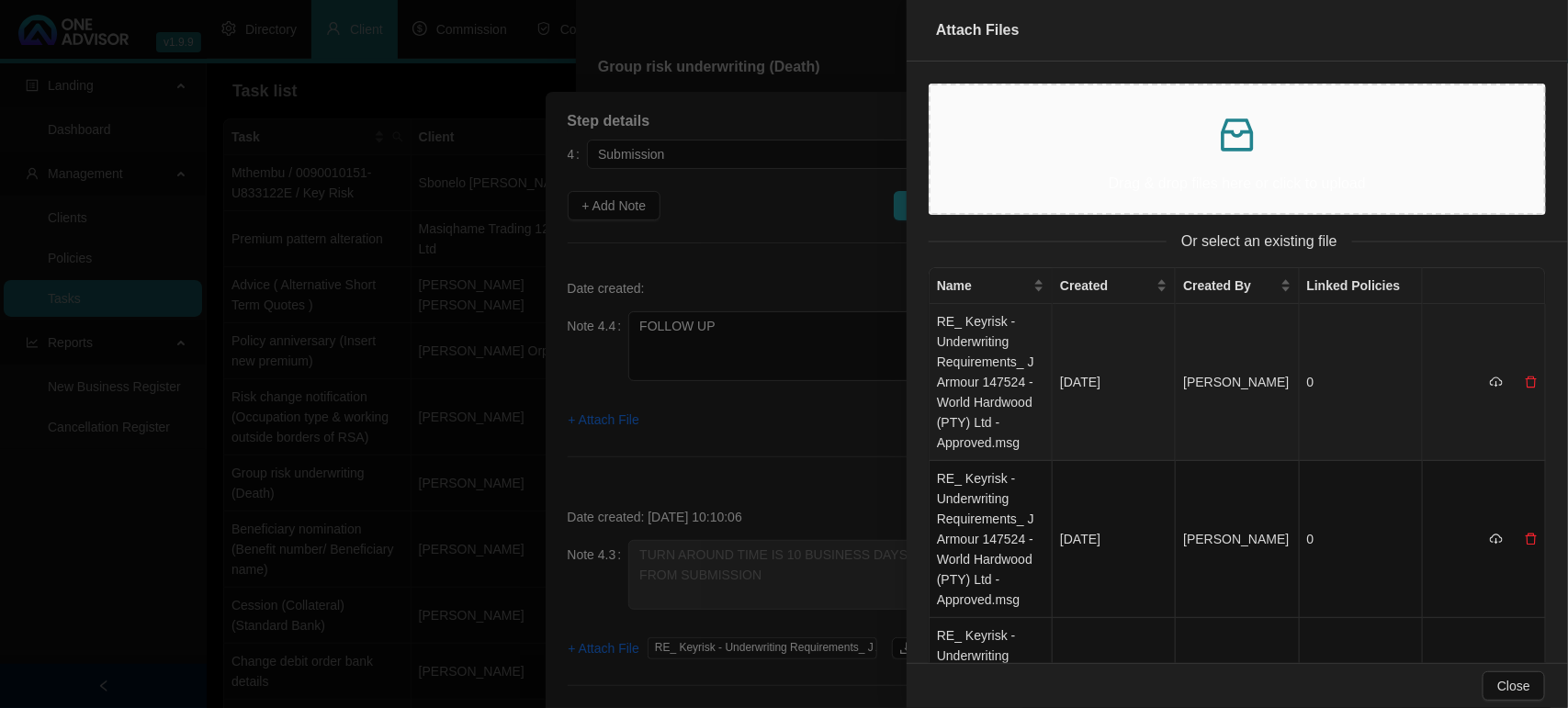
click at [975, 365] on td "RE_ Keyrisk - Underwriting Requirements_ J Armour 147524 - World Hardwood (PTY)…" at bounding box center [990, 382] width 123 height 157
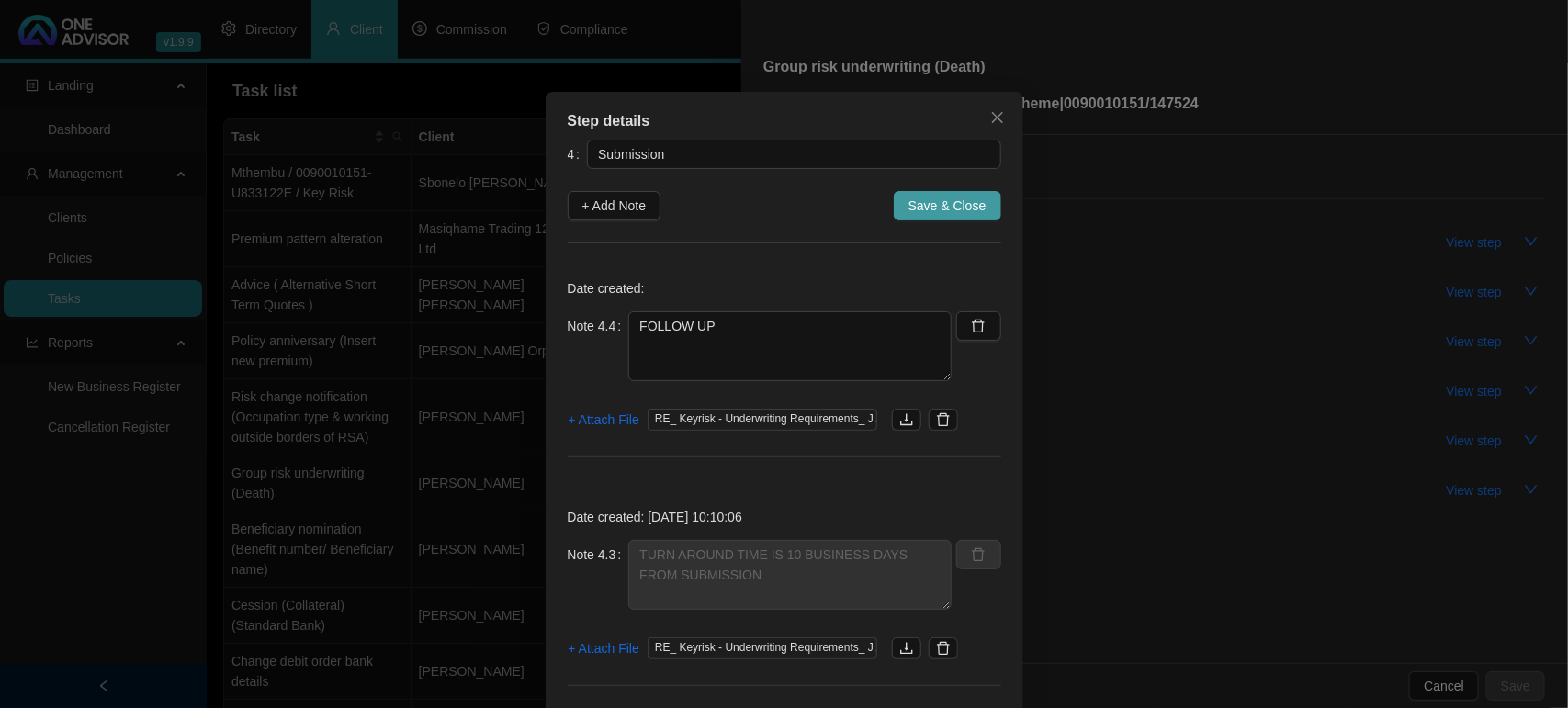
click at [933, 208] on span "Save & Close" at bounding box center [947, 206] width 78 height 20
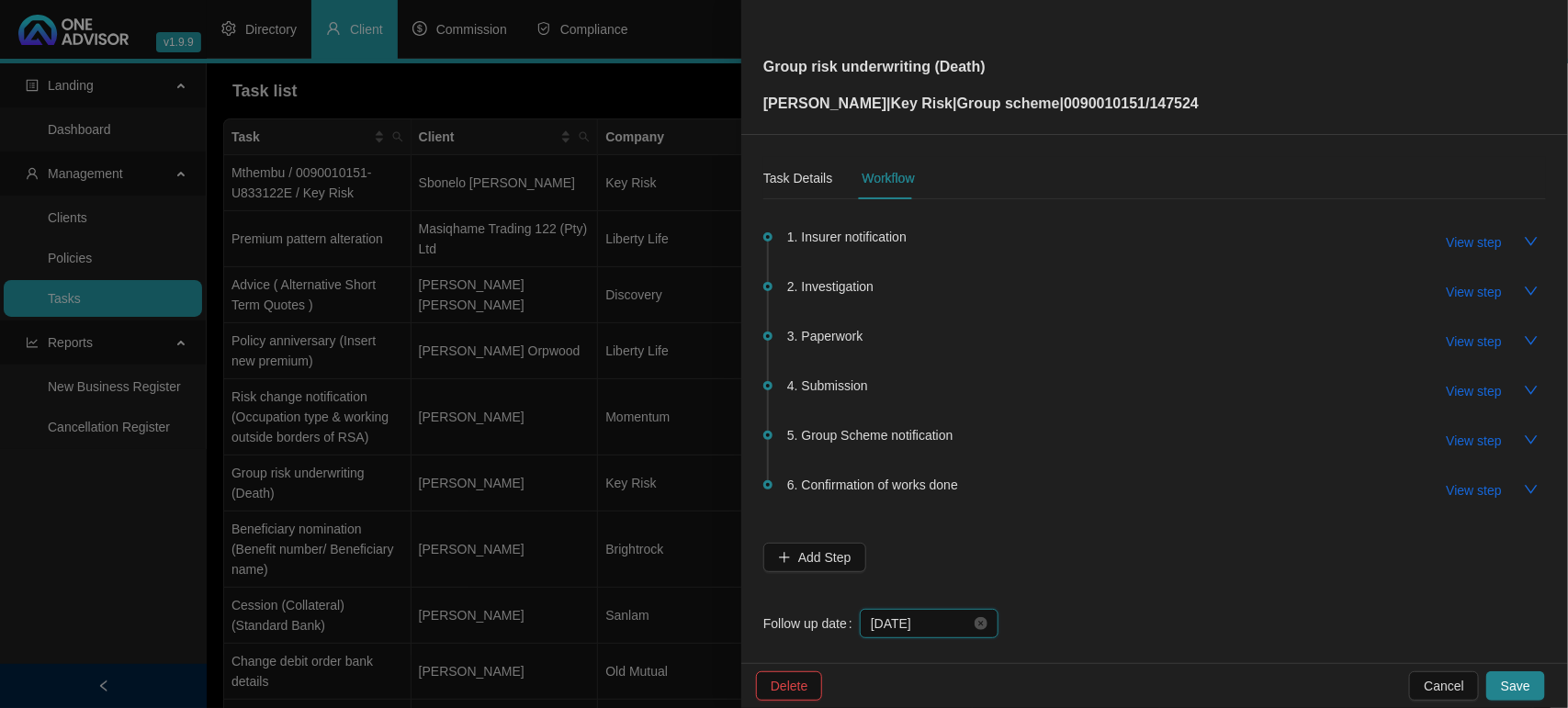
click at [957, 618] on input "[DATE]" at bounding box center [920, 624] width 100 height 20
click at [961, 621] on input "[DATE]" at bounding box center [920, 624] width 100 height 20
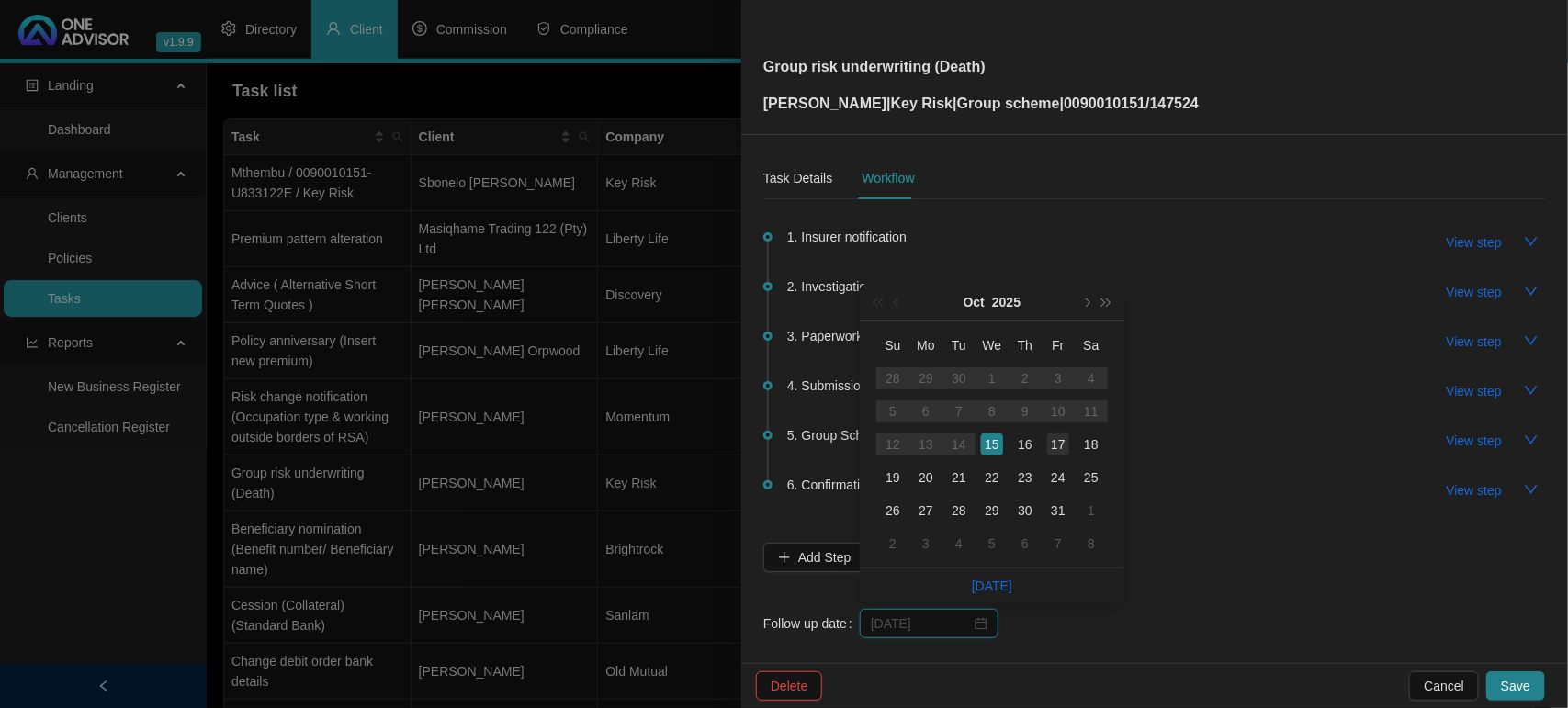
type input "[DATE]"
click at [1049, 451] on div "17" at bounding box center [1058, 445] width 22 height 22
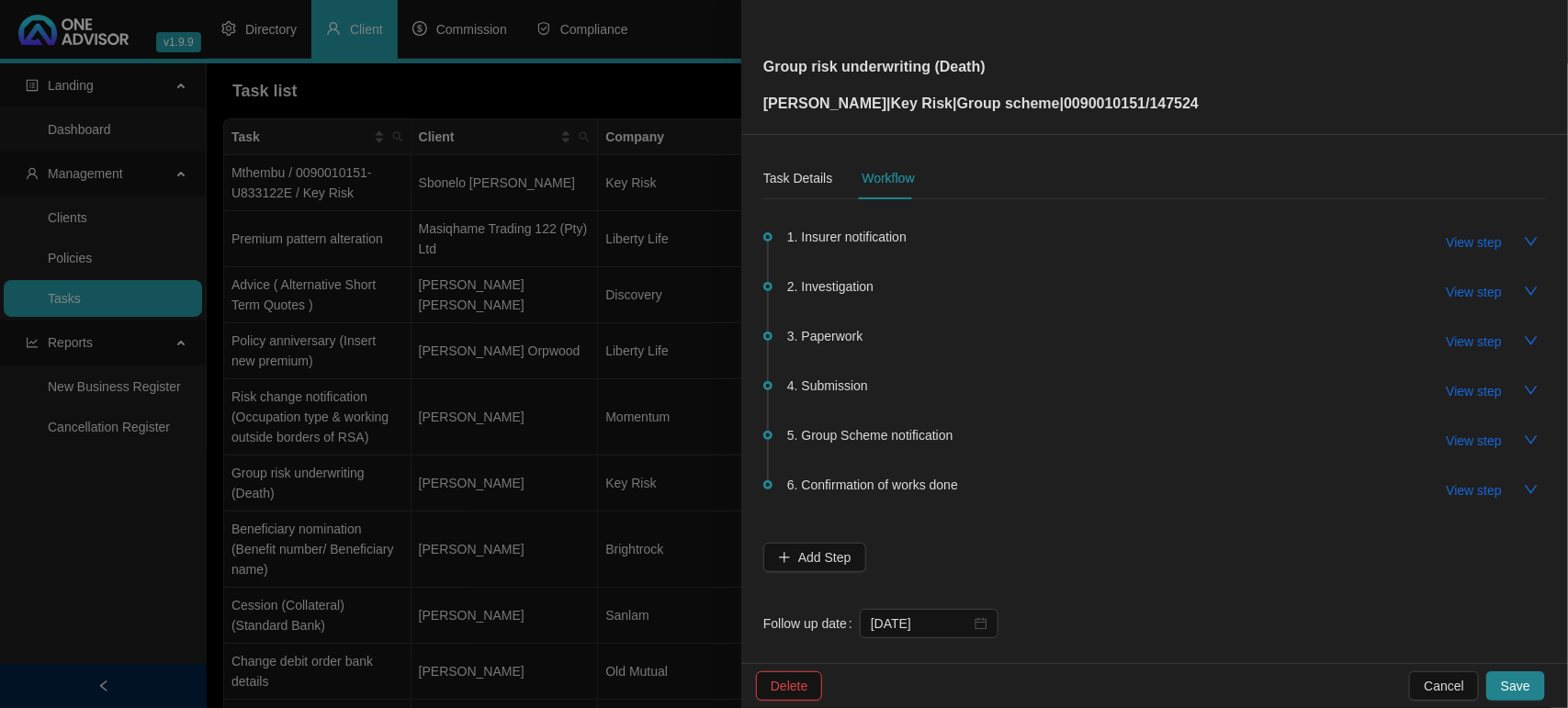
drag, startPoint x: 1531, startPoint y: 677, endPoint x: 1521, endPoint y: 672, distance: 11.2
click at [1530, 677] on button "Save" at bounding box center [1515, 686] width 59 height 30
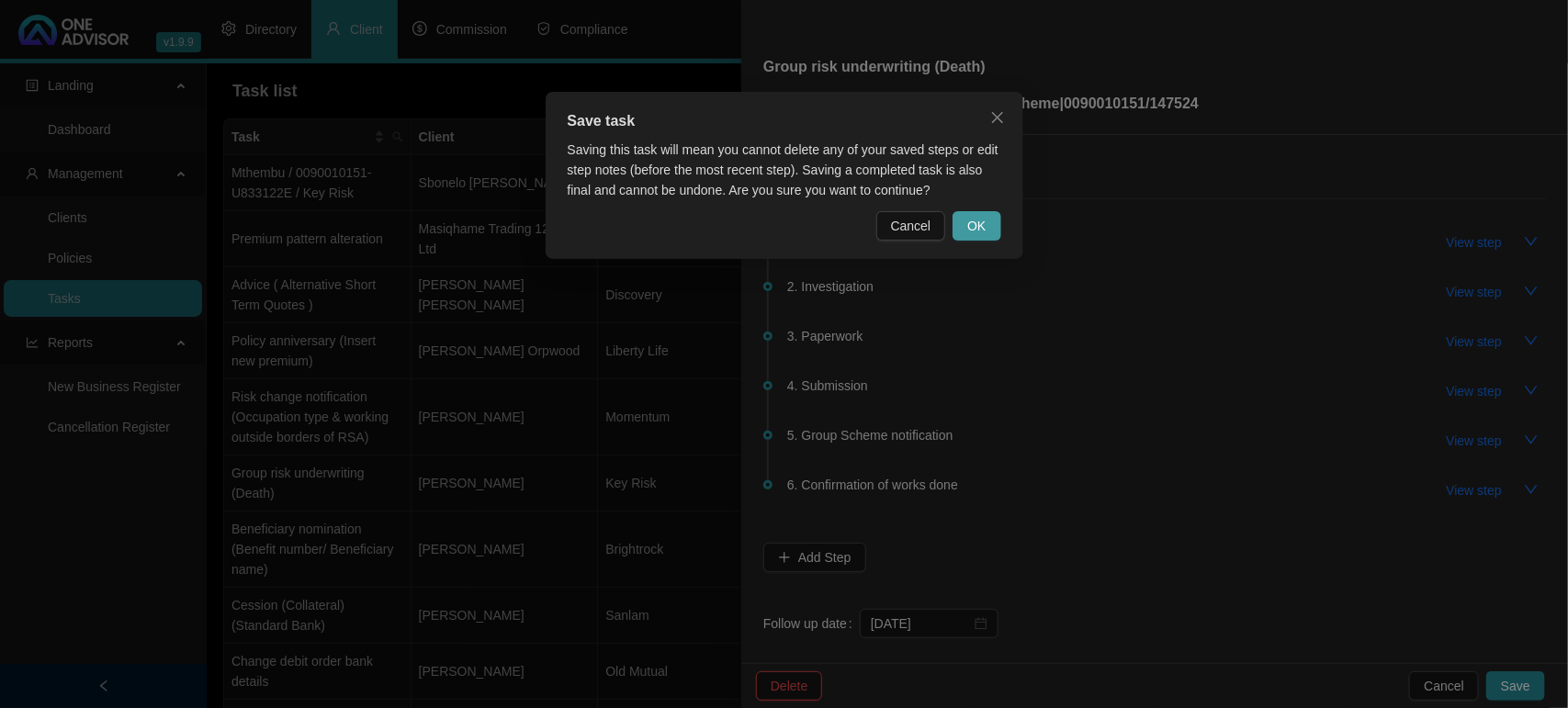
click at [976, 227] on span "OK" at bounding box center [976, 226] width 18 height 20
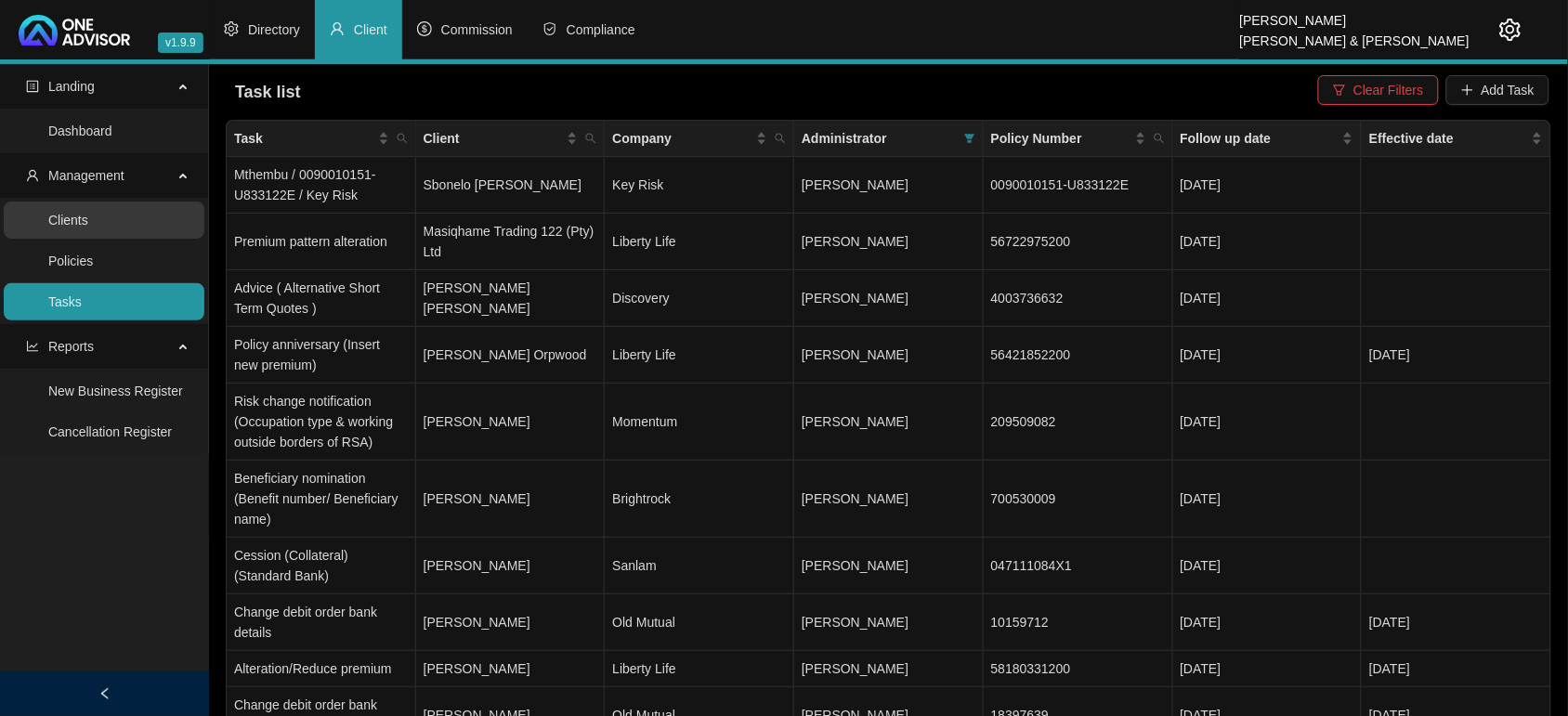
click at [89, 226] on link "Clients" at bounding box center [68, 220] width 40 height 15
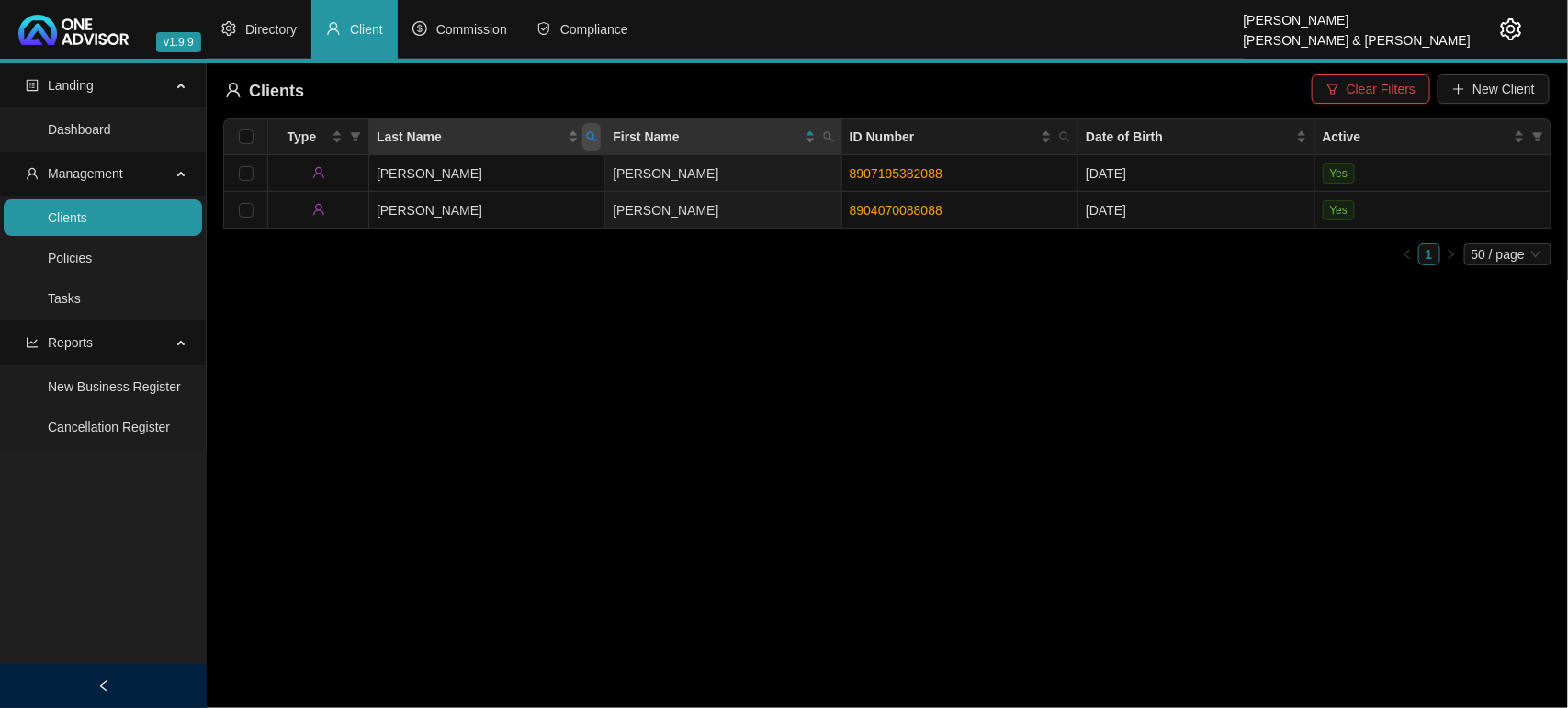
click at [598, 138] on span "Last Name" at bounding box center [592, 137] width 18 height 28
type input "curlewis"
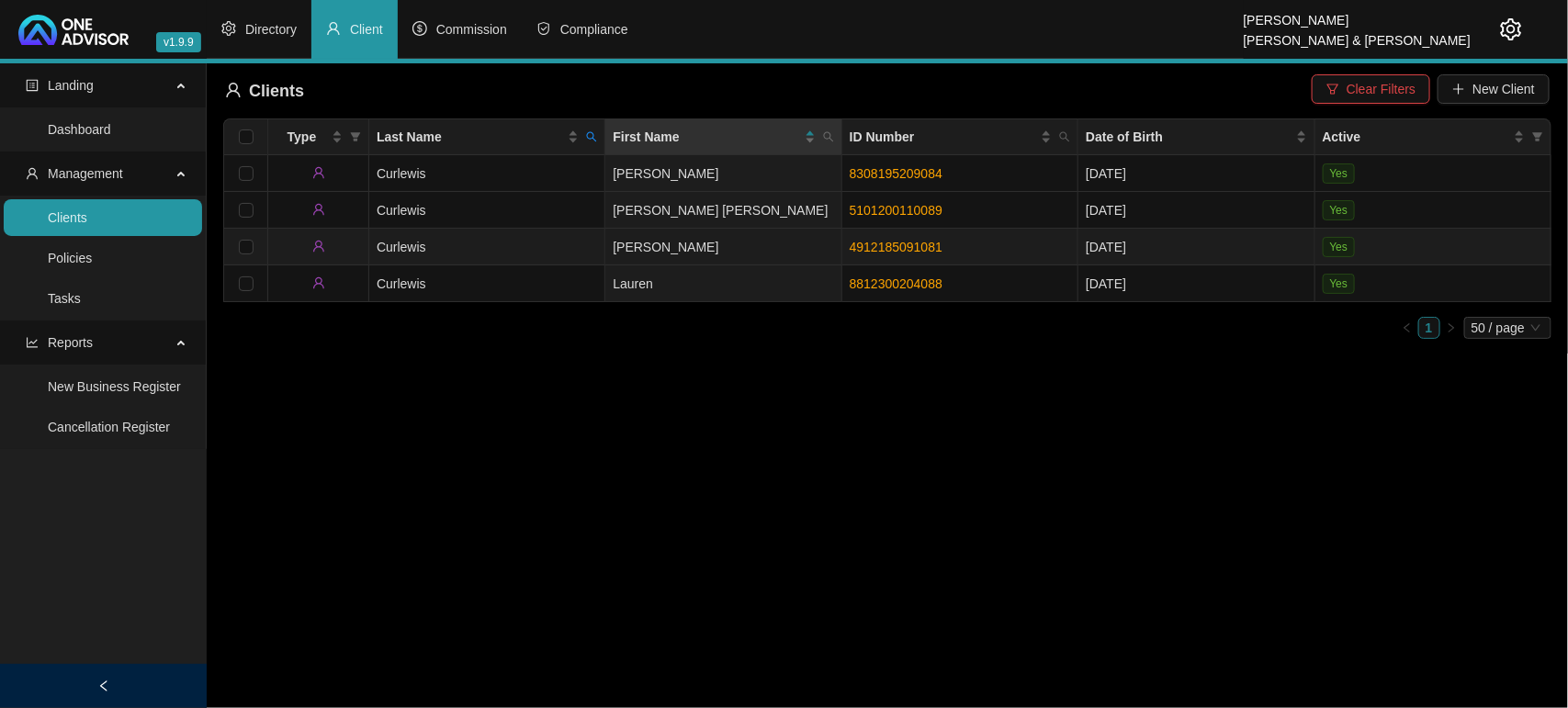
click at [538, 249] on td "Curlewis" at bounding box center [487, 247] width 236 height 37
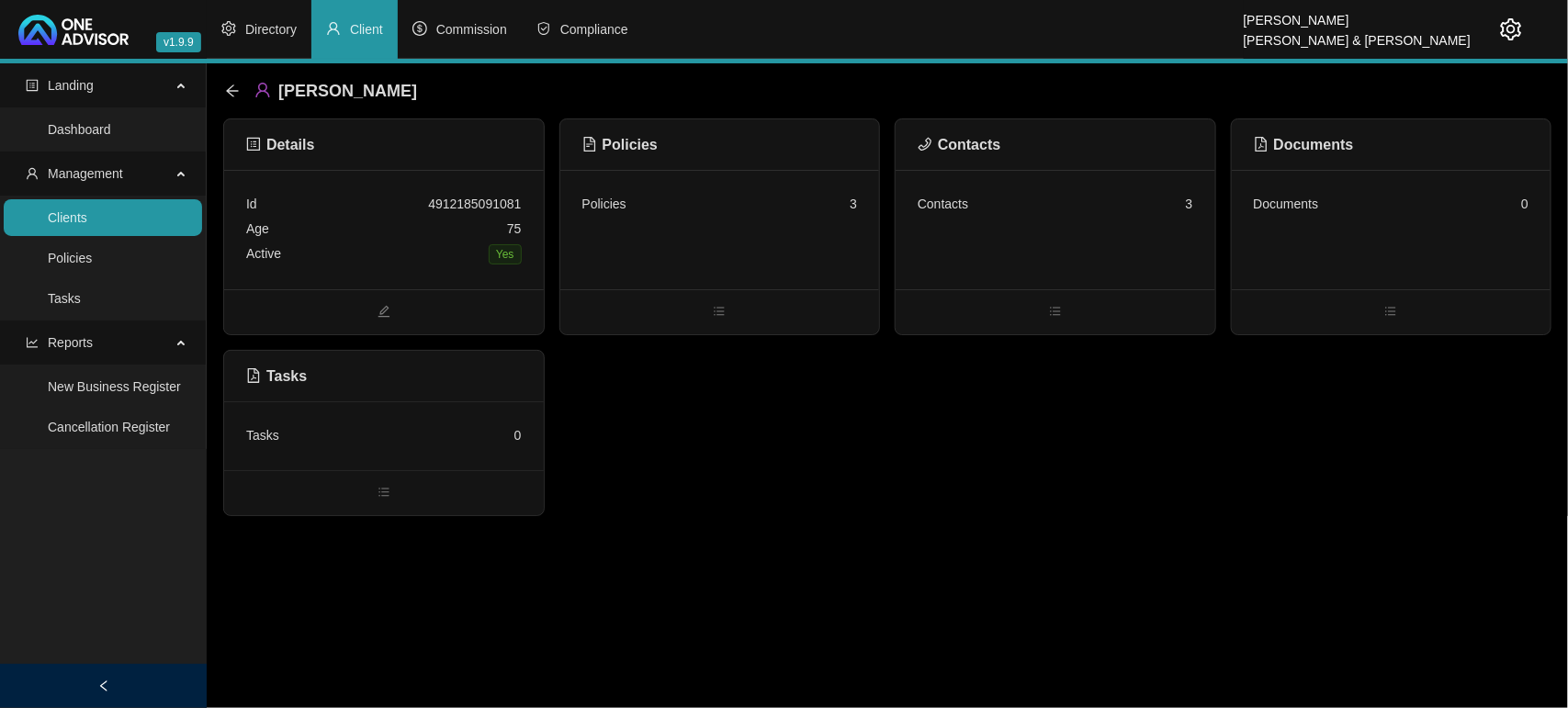
click at [1024, 230] on div "Contacts 3" at bounding box center [1055, 229] width 319 height 119
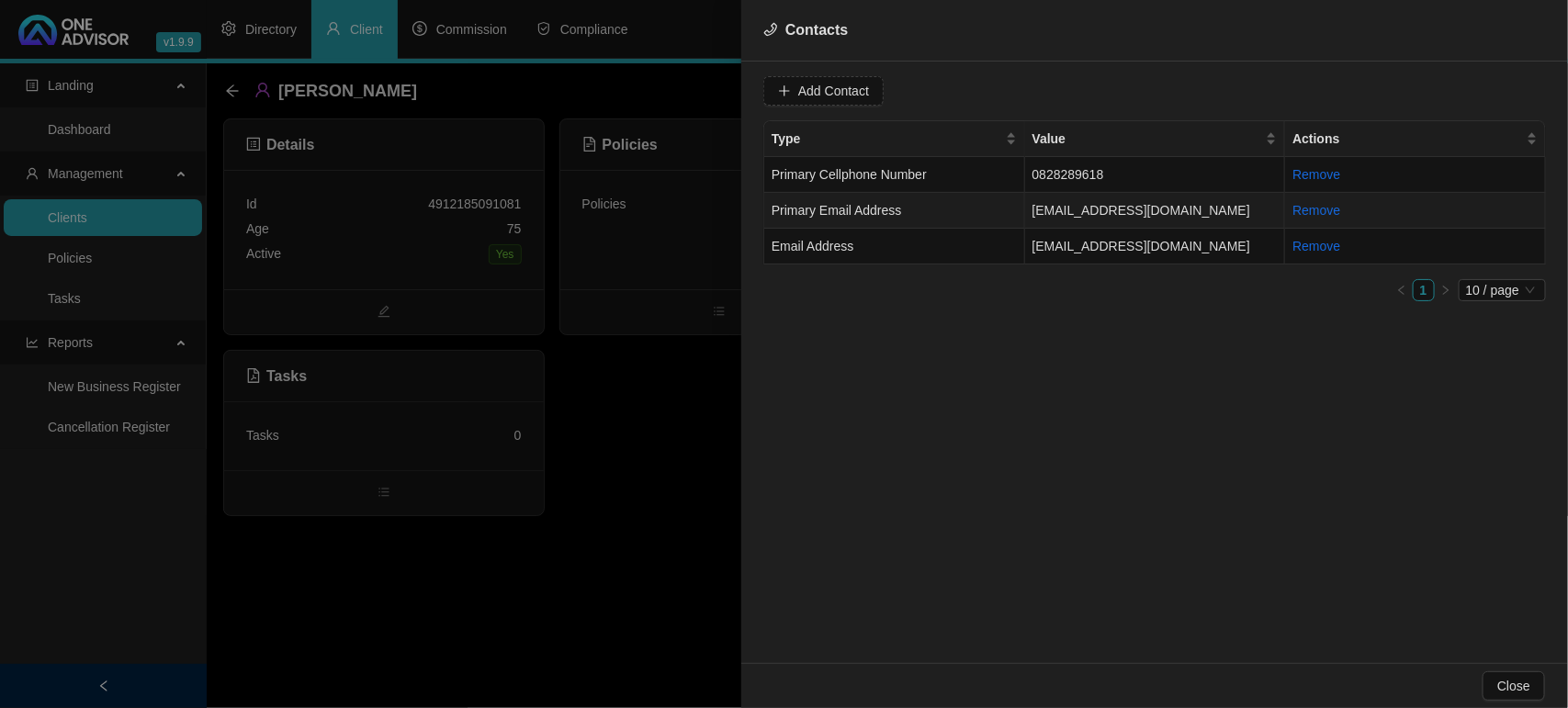
click at [1197, 209] on td "[EMAIL_ADDRESS][DOMAIN_NAME]" at bounding box center [1155, 210] width 261 height 36
drag, startPoint x: 969, startPoint y: 89, endPoint x: 690, endPoint y: 89, distance: 279.0
click at [690, 89] on div "Contacts Value [EMAIL_ADDRESS][DOMAIN_NAME] Type Primary Email Address Cancel U…" at bounding box center [784, 354] width 1568 height 708
click at [604, 478] on div at bounding box center [784, 354] width 1568 height 708
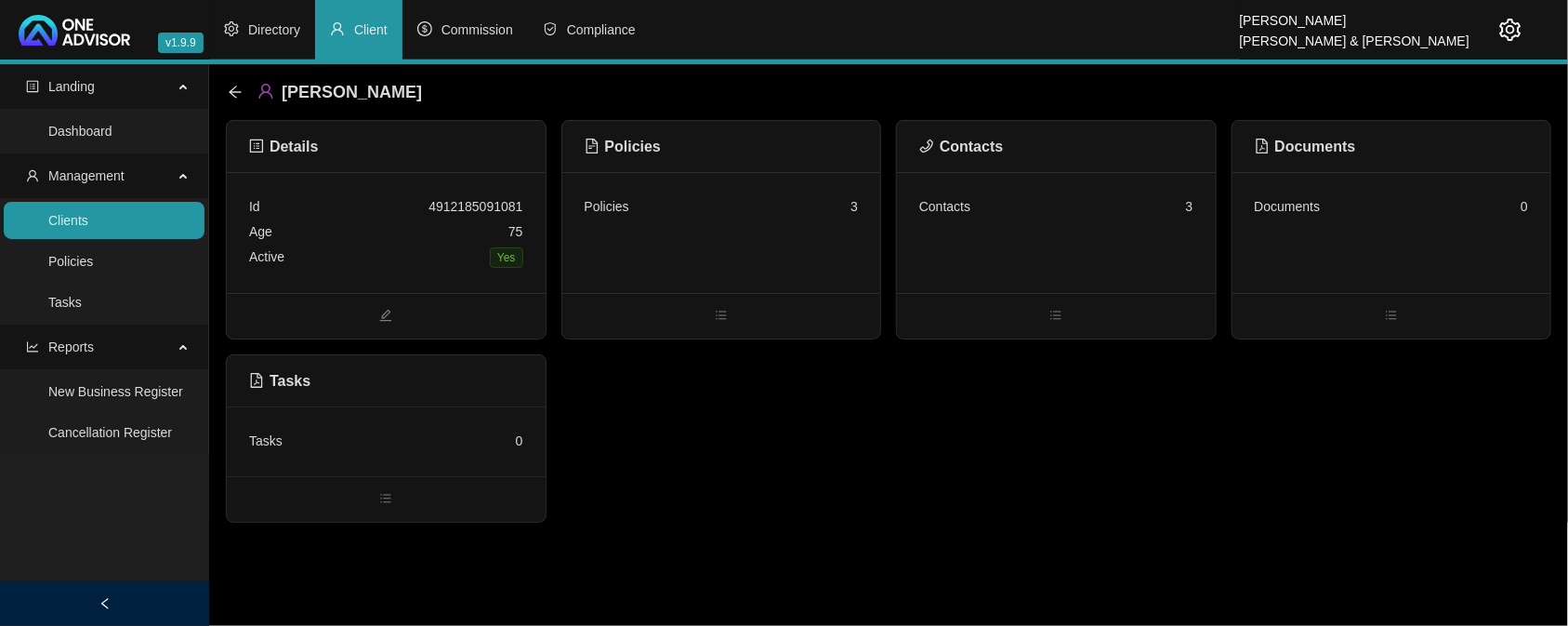
click at [439, 220] on div "Age [DEMOGRAPHIC_DATA]" at bounding box center [387, 232] width 275 height 25
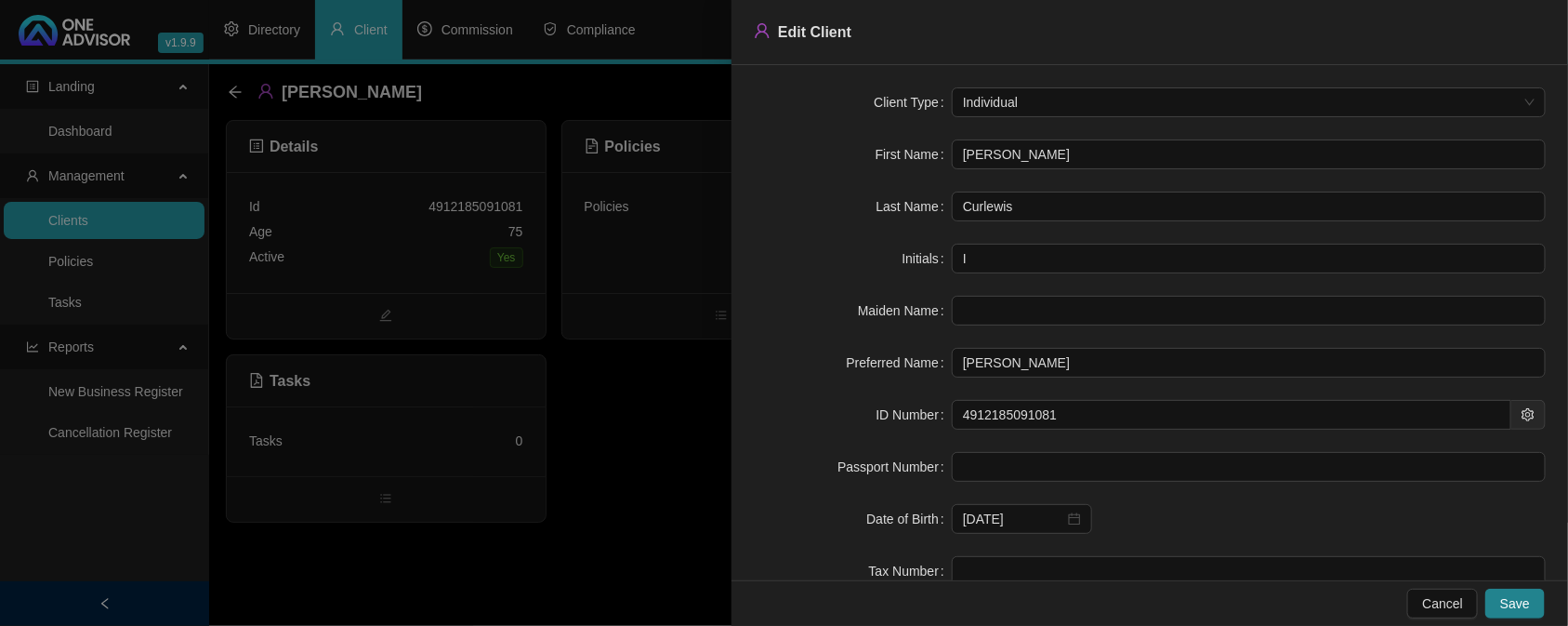
click at [638, 405] on div at bounding box center [784, 313] width 1568 height 626
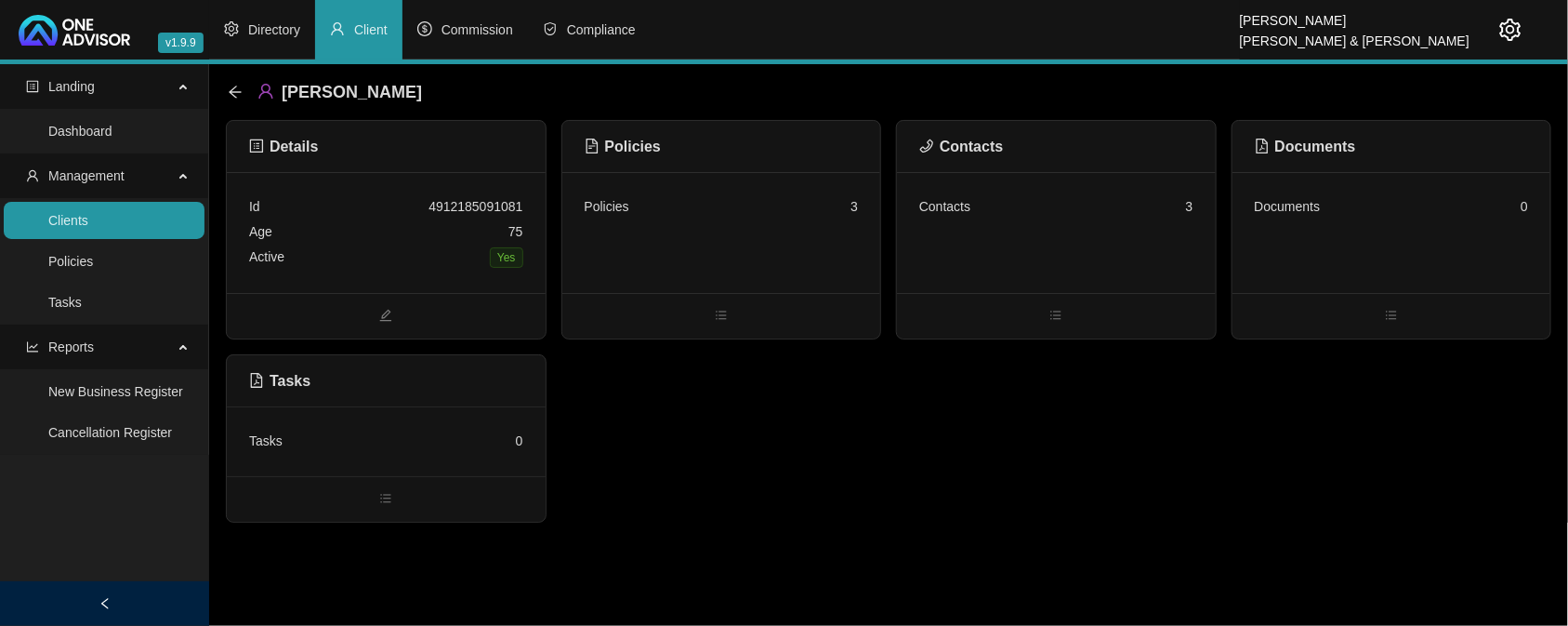
click at [89, 225] on link "Clients" at bounding box center [68, 221] width 40 height 15
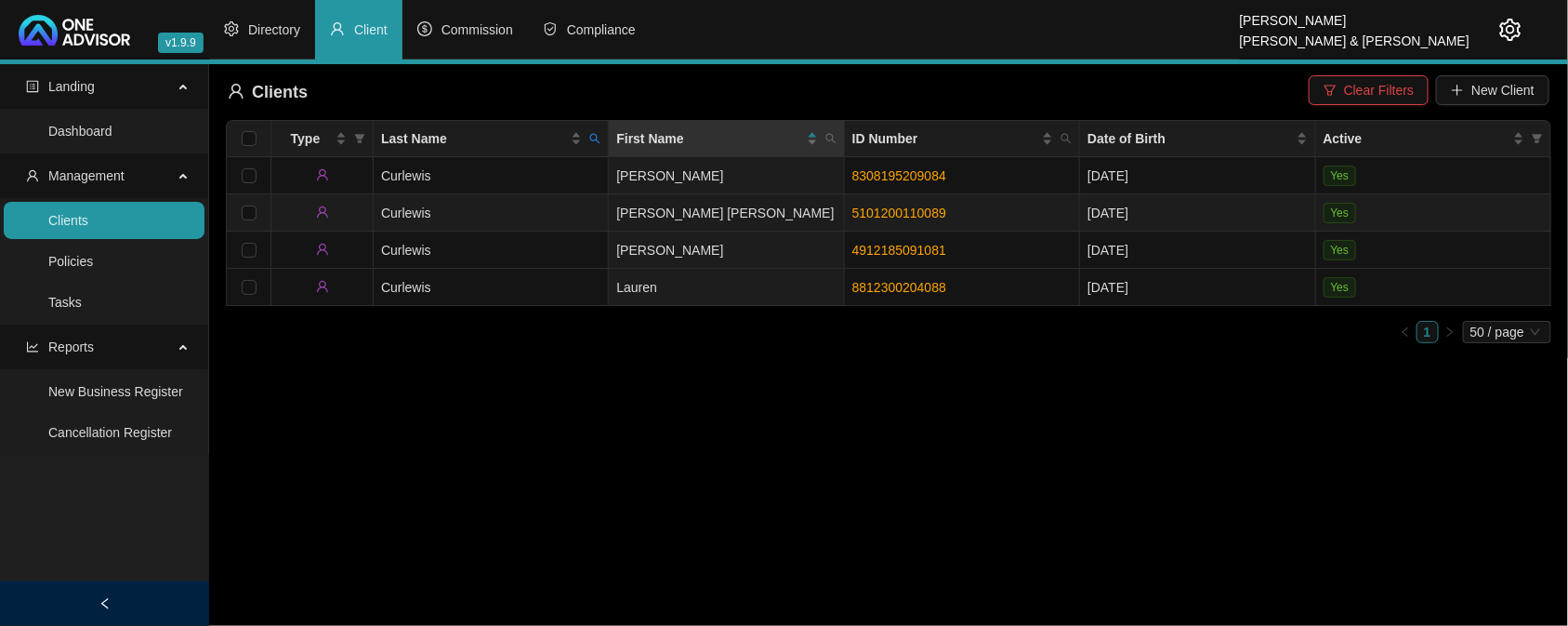
click at [754, 224] on td "[PERSON_NAME] [PERSON_NAME]" at bounding box center [727, 213] width 235 height 37
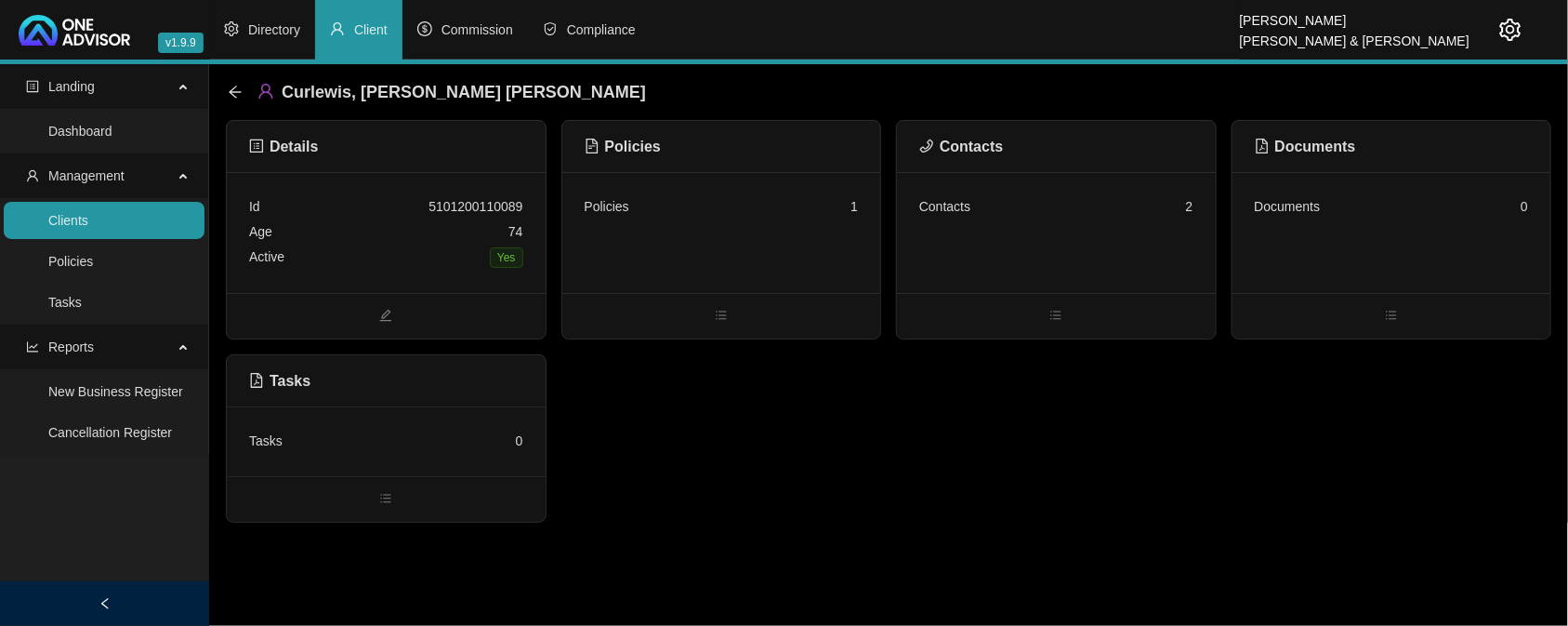
click at [1079, 242] on div "Contacts 2" at bounding box center [1055, 232] width 318 height 121
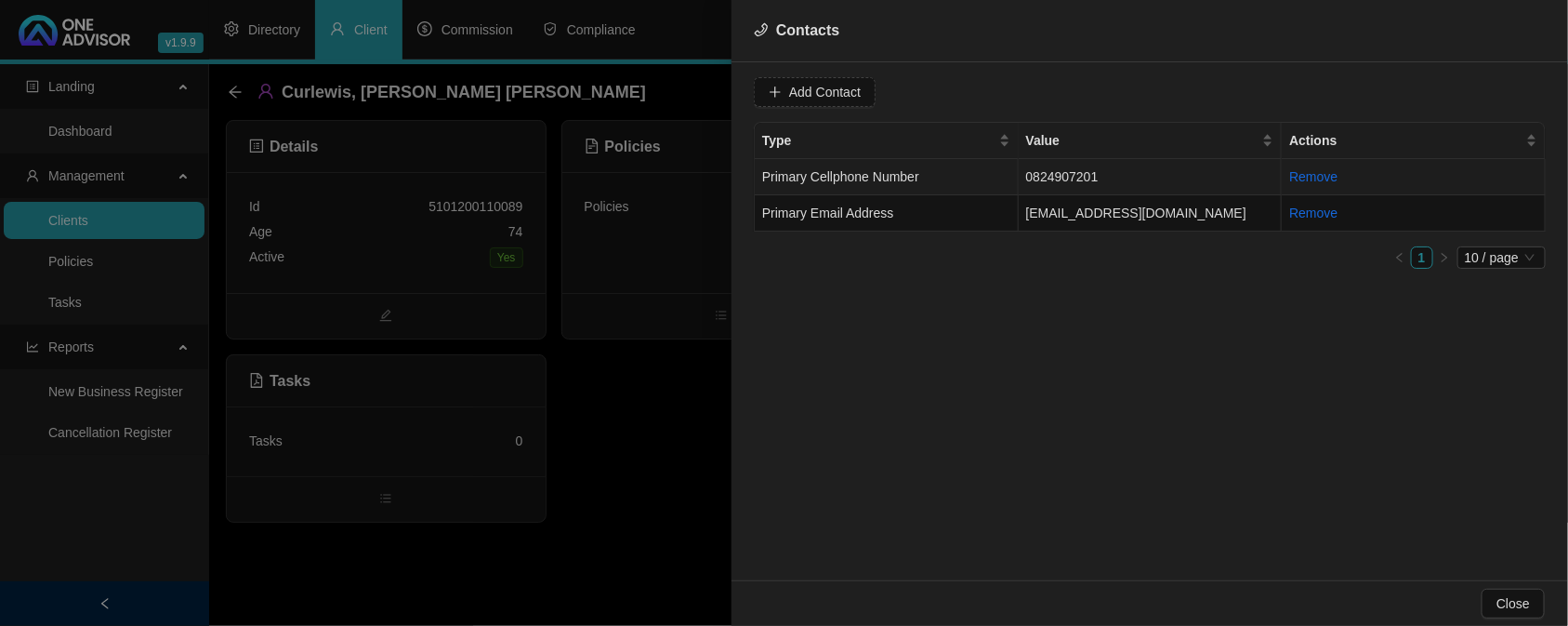
click at [1097, 178] on td "0824907201" at bounding box center [1151, 177] width 264 height 36
drag, startPoint x: 887, startPoint y: 95, endPoint x: 727, endPoint y: 80, distance: 160.7
click at [727, 80] on div "Contacts Value [PHONE_NUMBER] Type Primary Cellphone Number Cancel Update Conta…" at bounding box center [784, 313] width 1568 height 626
click at [588, 444] on div at bounding box center [784, 313] width 1568 height 626
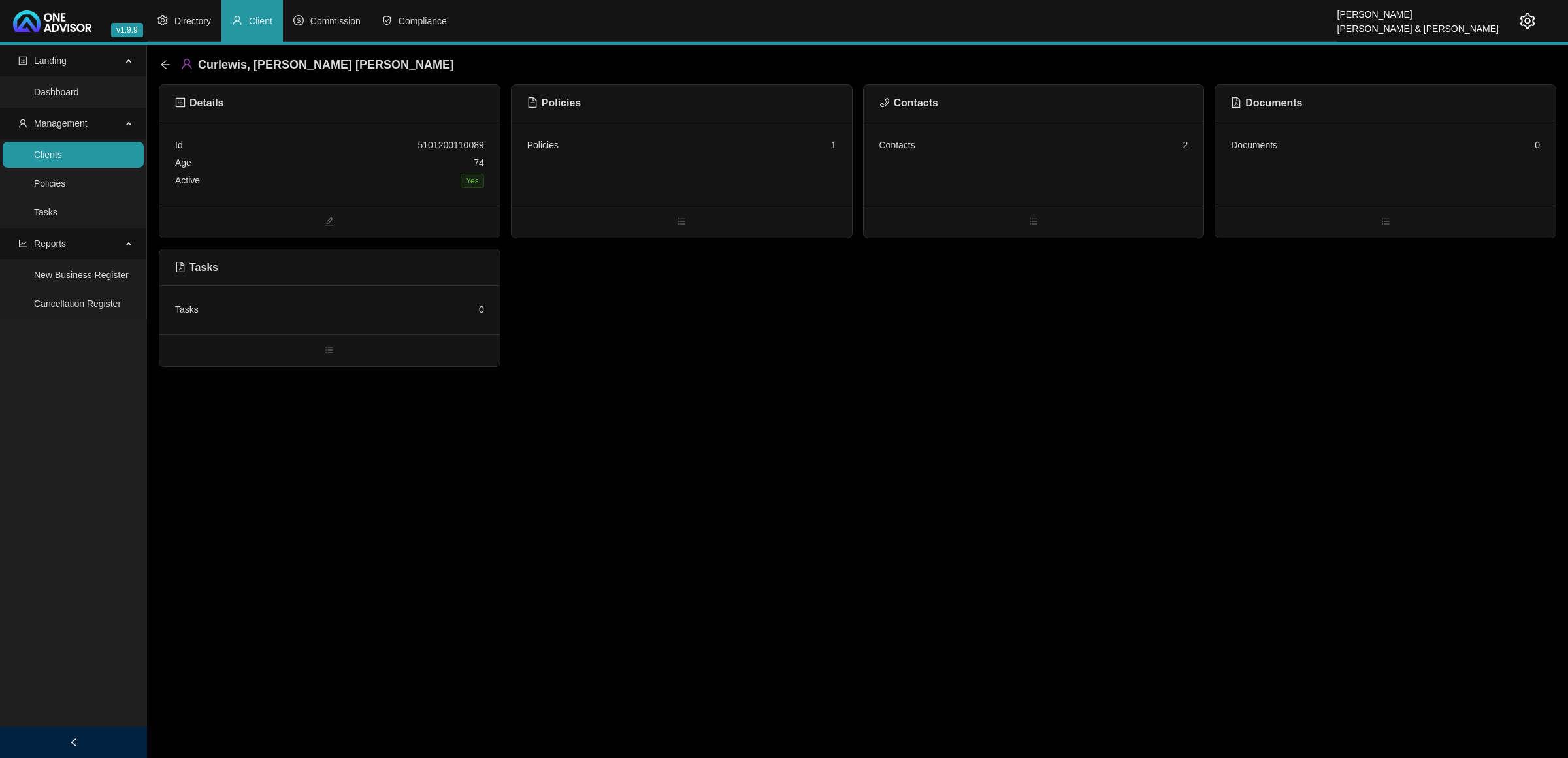
drag, startPoint x: 60, startPoint y: 157, endPoint x: 106, endPoint y: 158, distance: 46.0
click at [59, 157] on link "Clients" at bounding box center [48, 155] width 28 height 11
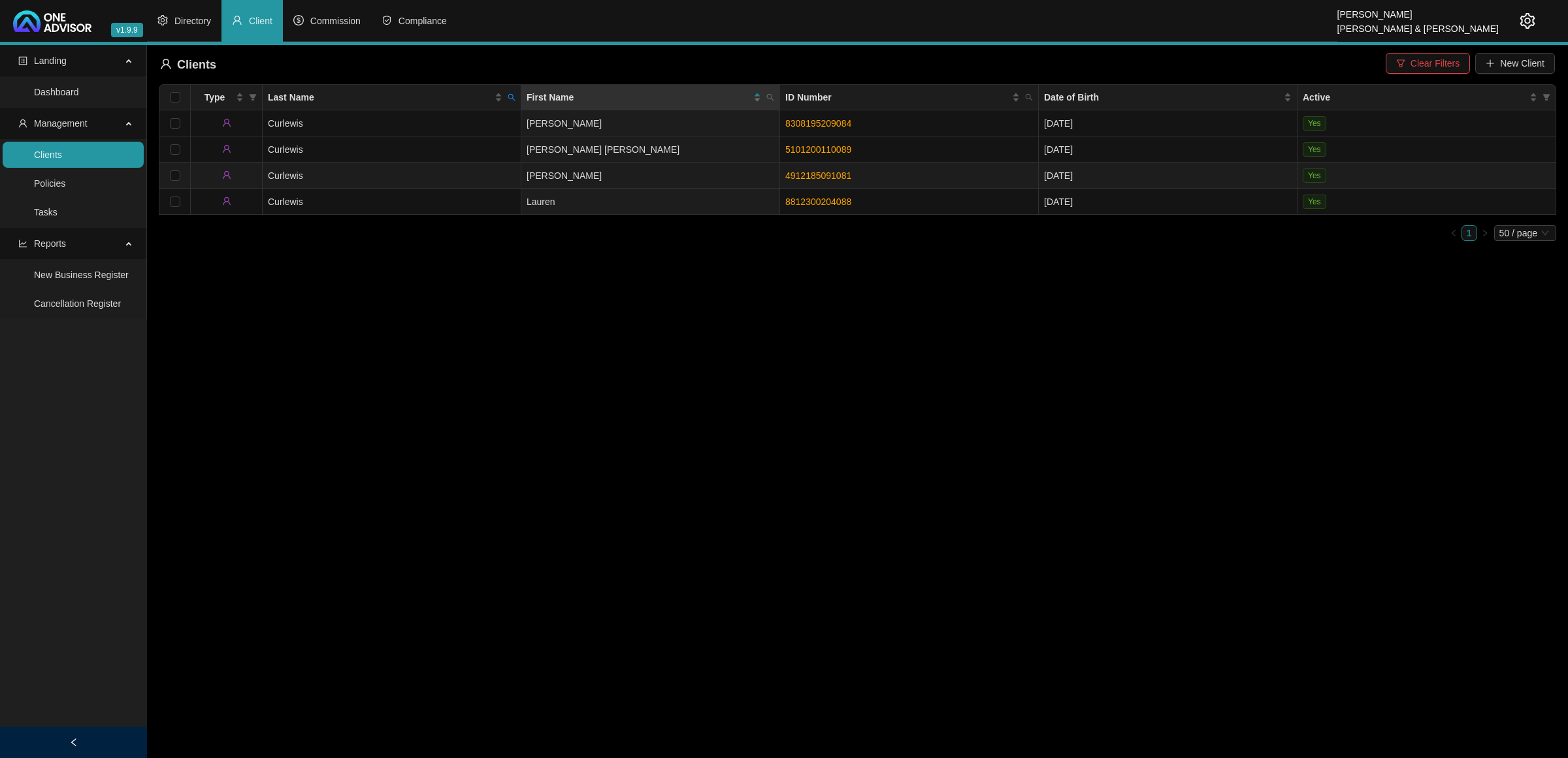
click at [635, 177] on td "[PERSON_NAME]" at bounding box center [651, 176] width 259 height 26
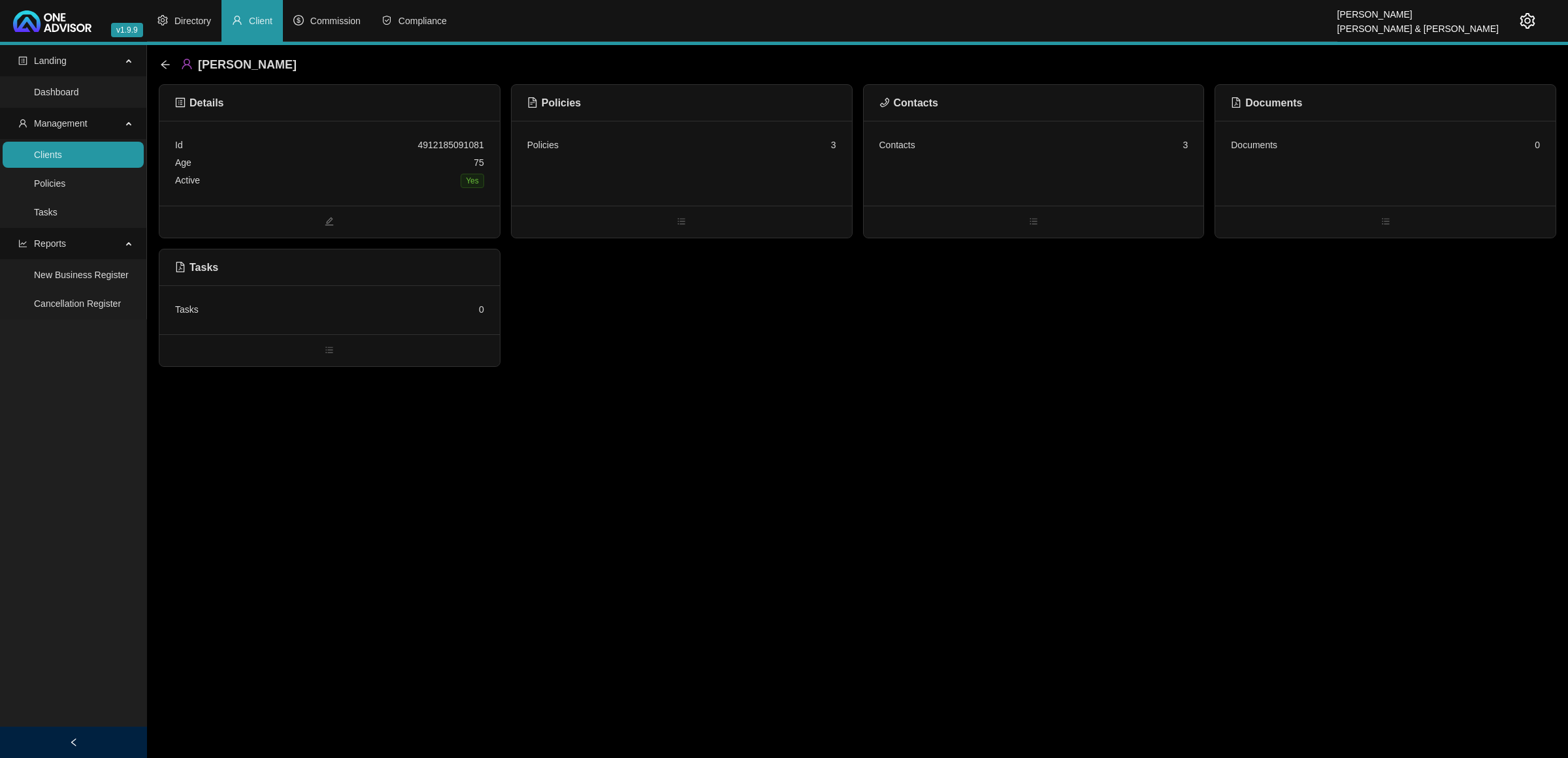
click at [987, 161] on div "Contacts 3" at bounding box center [1034, 163] width 340 height 85
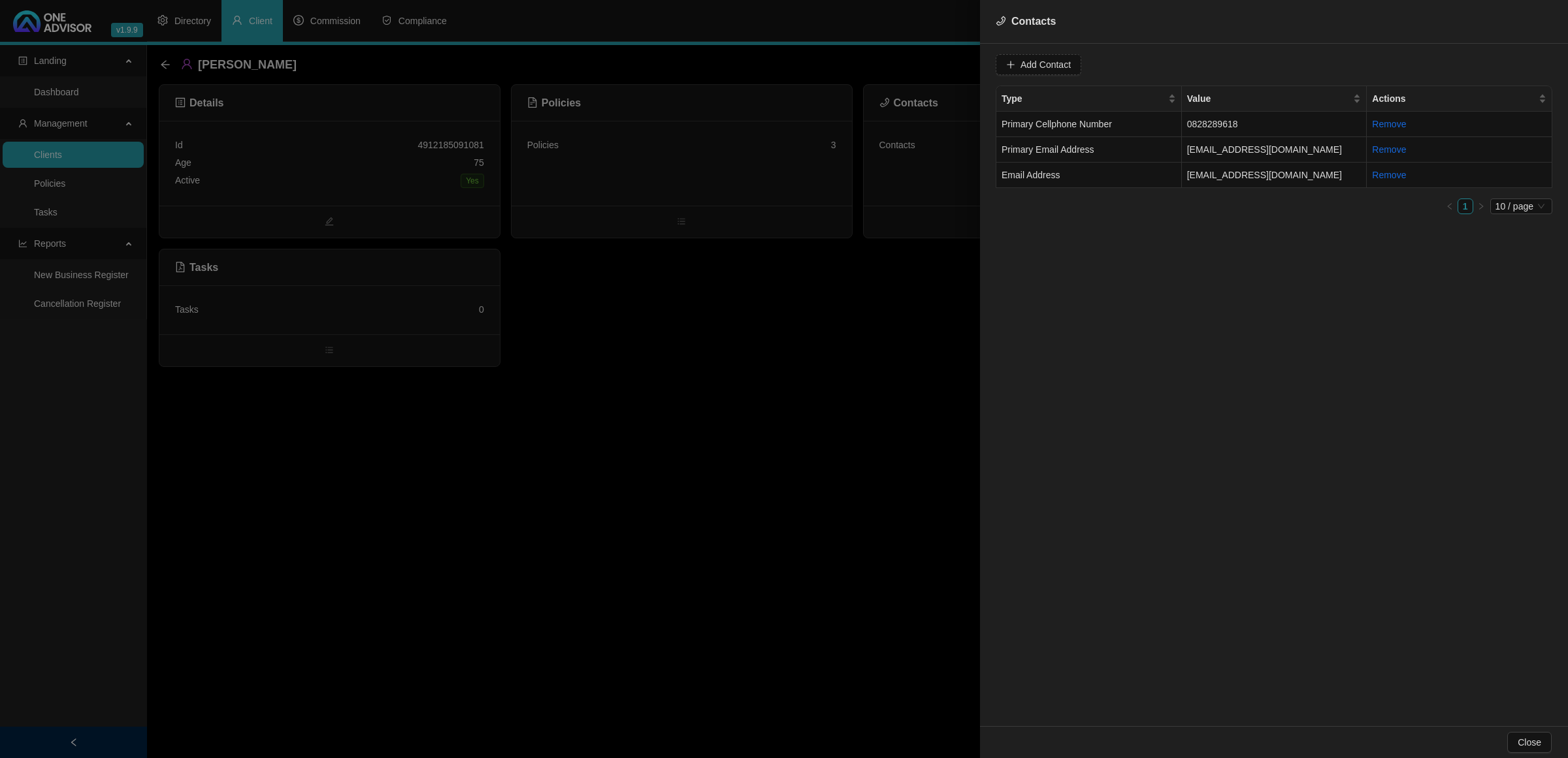
click at [890, 315] on div at bounding box center [784, 379] width 1568 height 758
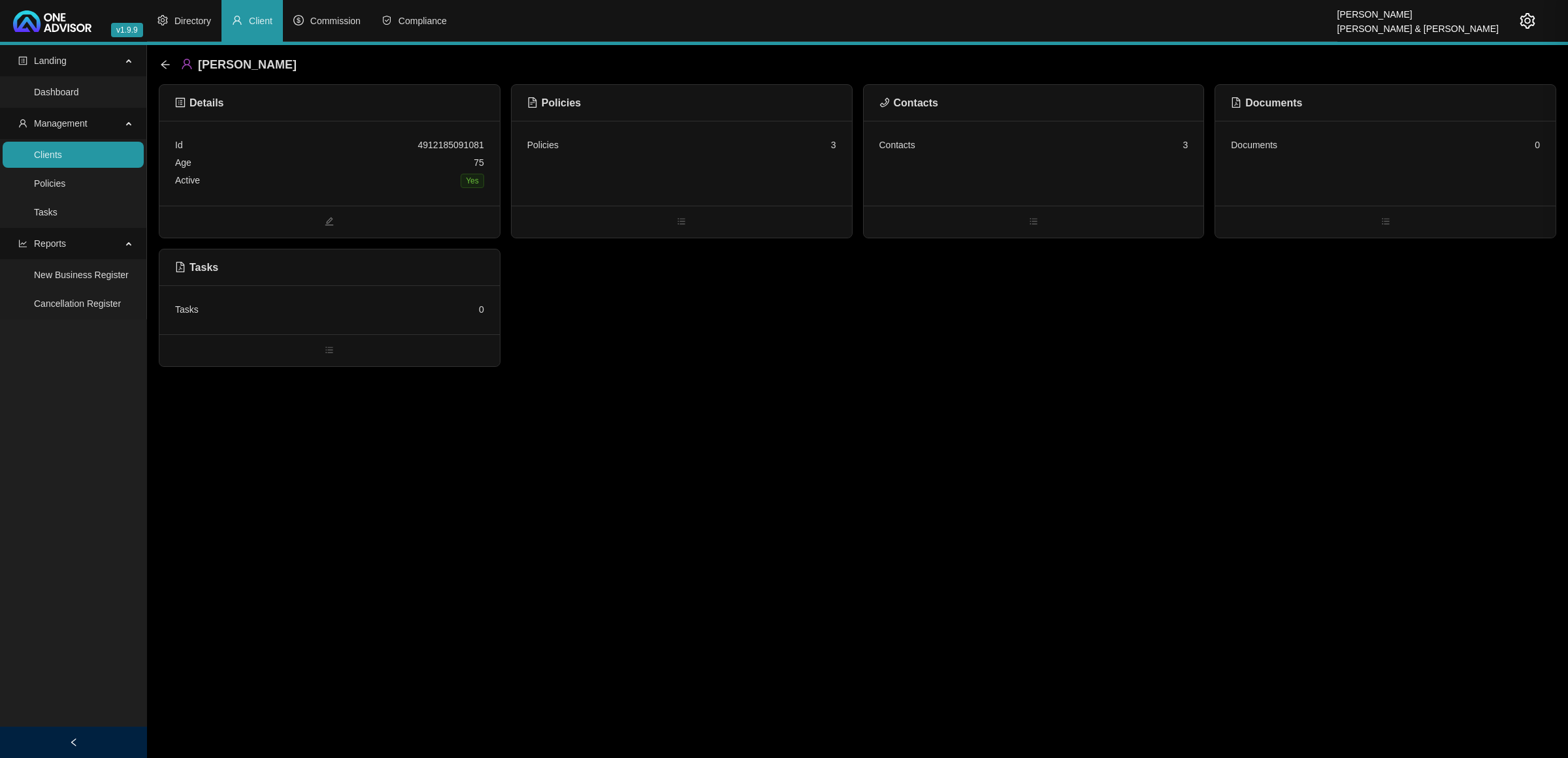
click at [809, 172] on div "Policies 3" at bounding box center [682, 163] width 340 height 85
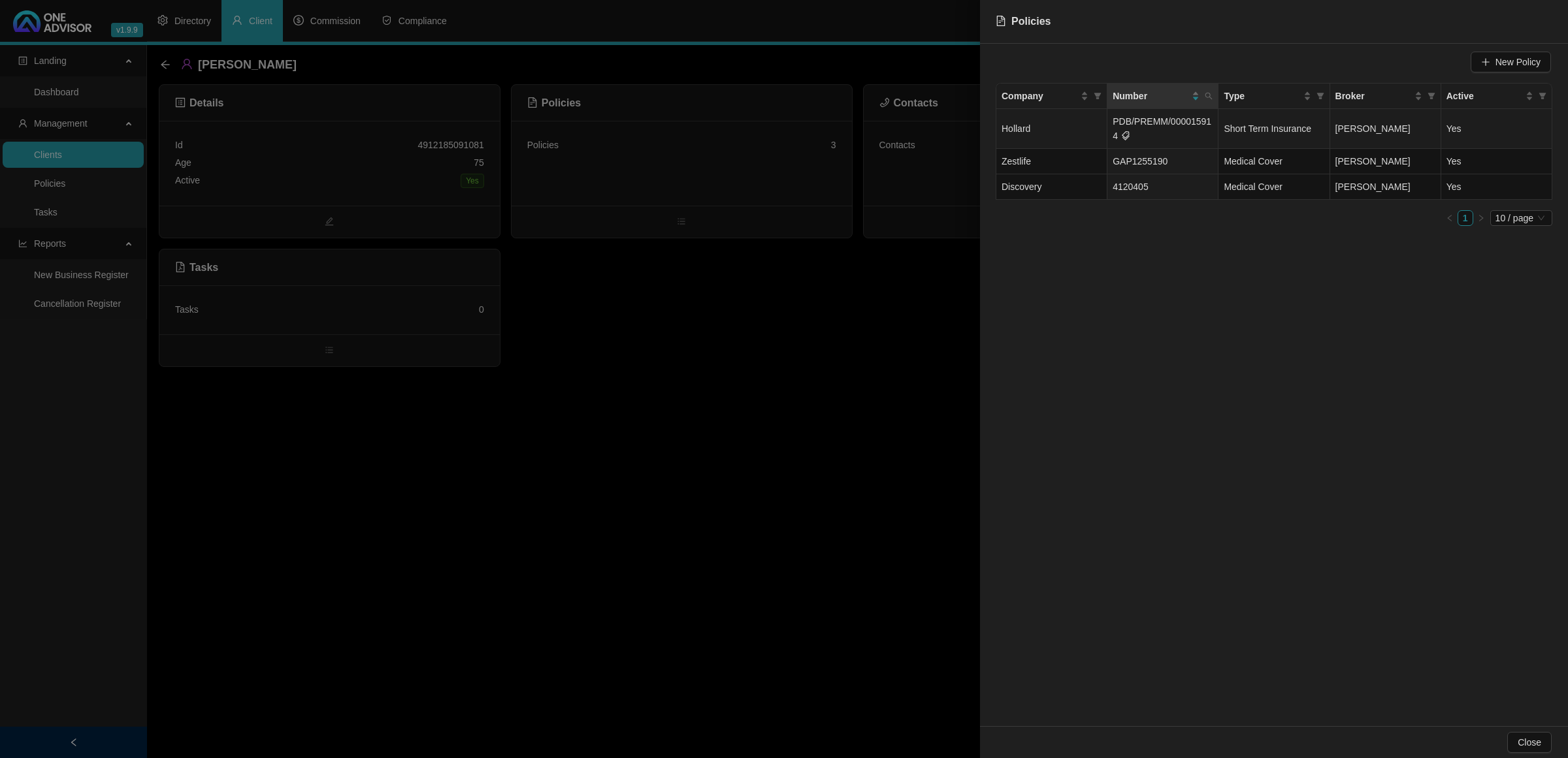
click at [1115, 131] on td "PDB/PREMM/000015914" at bounding box center [1163, 129] width 111 height 40
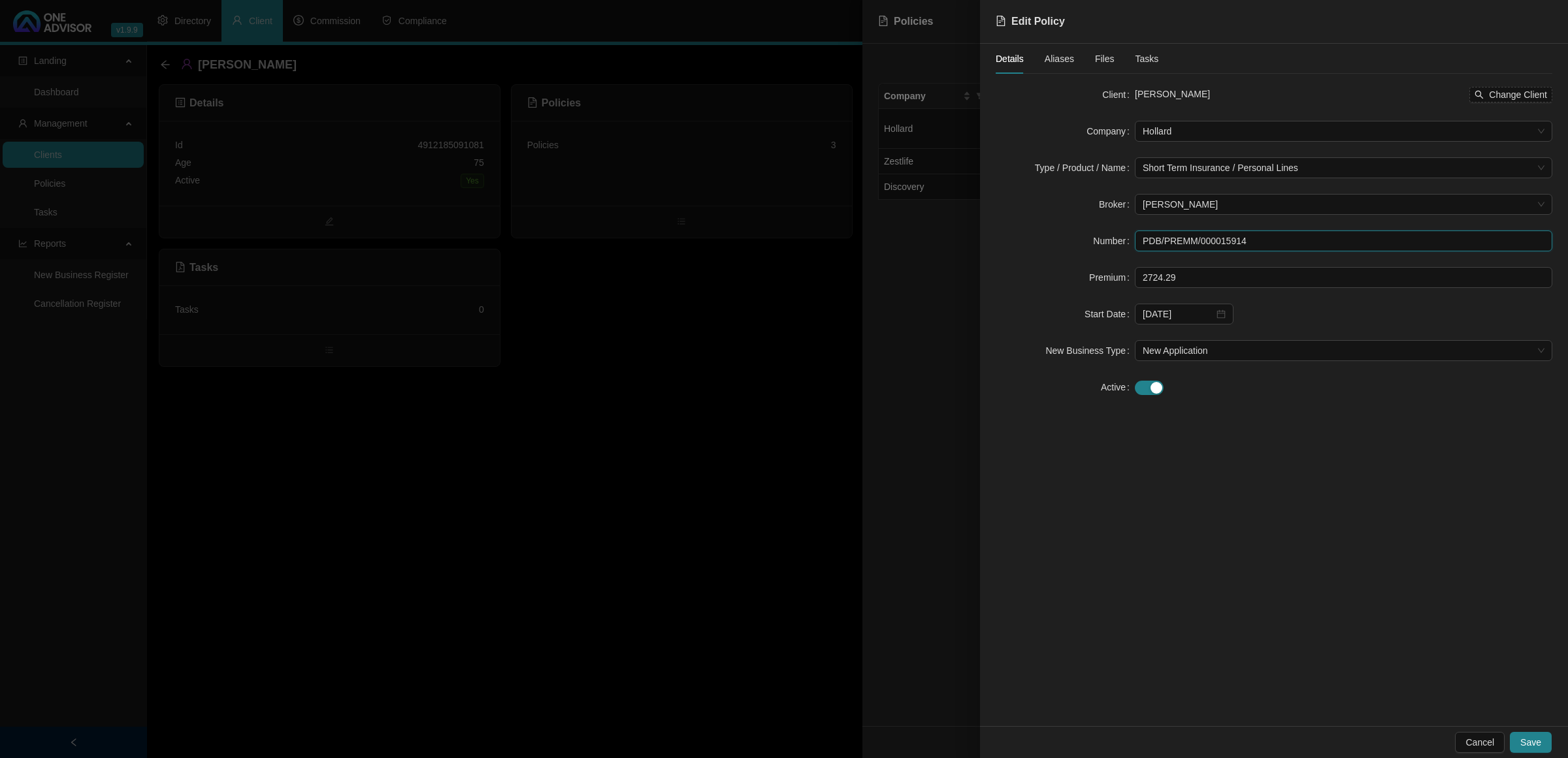
drag, startPoint x: 1252, startPoint y: 238, endPoint x: 1079, endPoint y: 230, distance: 173.2
click at [1079, 230] on div "Number PDB/PREMM/000015914" at bounding box center [1274, 241] width 557 height 21
click at [731, 389] on div at bounding box center [784, 379] width 1568 height 758
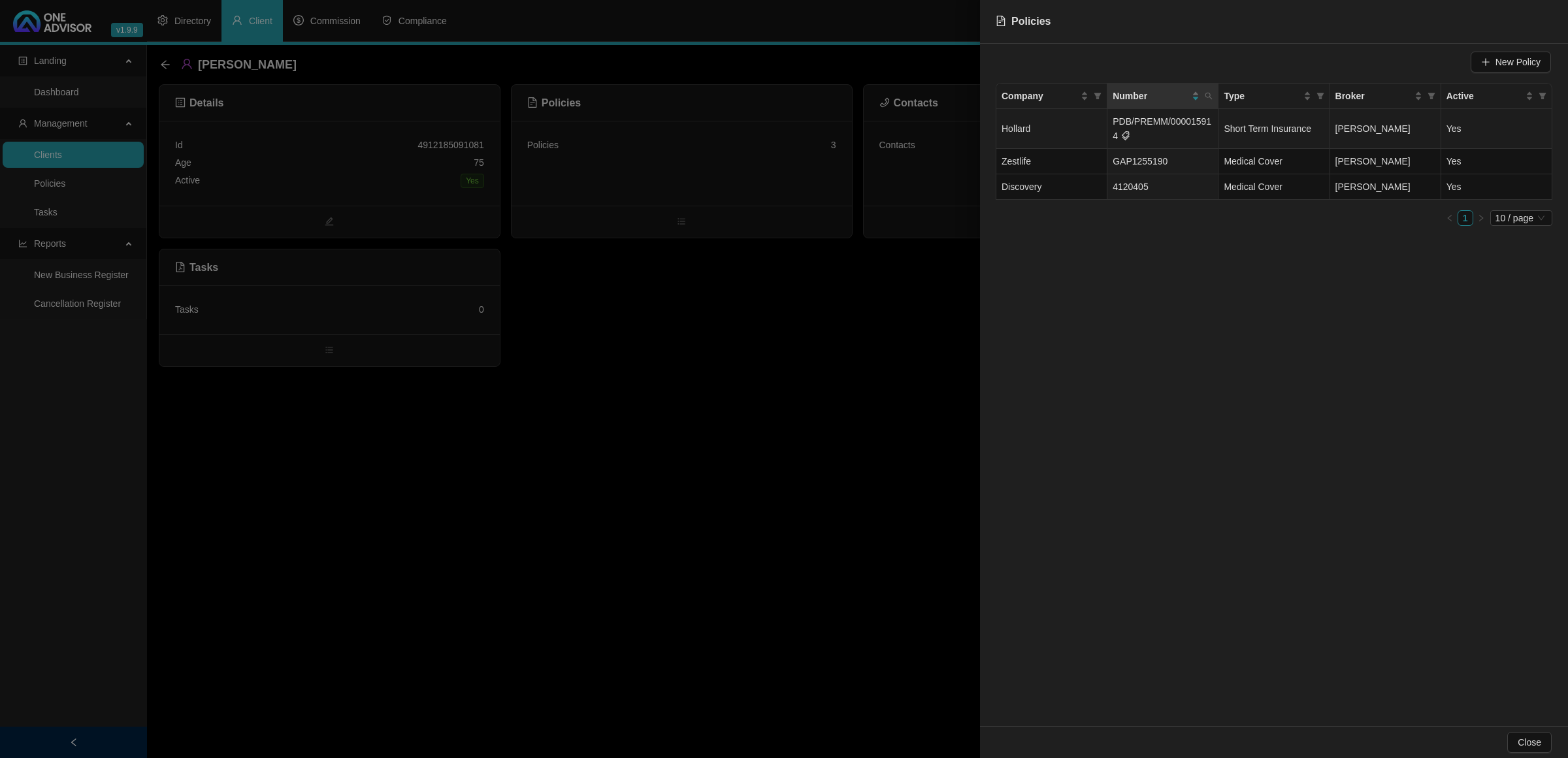
click at [1064, 127] on td "Hollard" at bounding box center [1052, 129] width 111 height 40
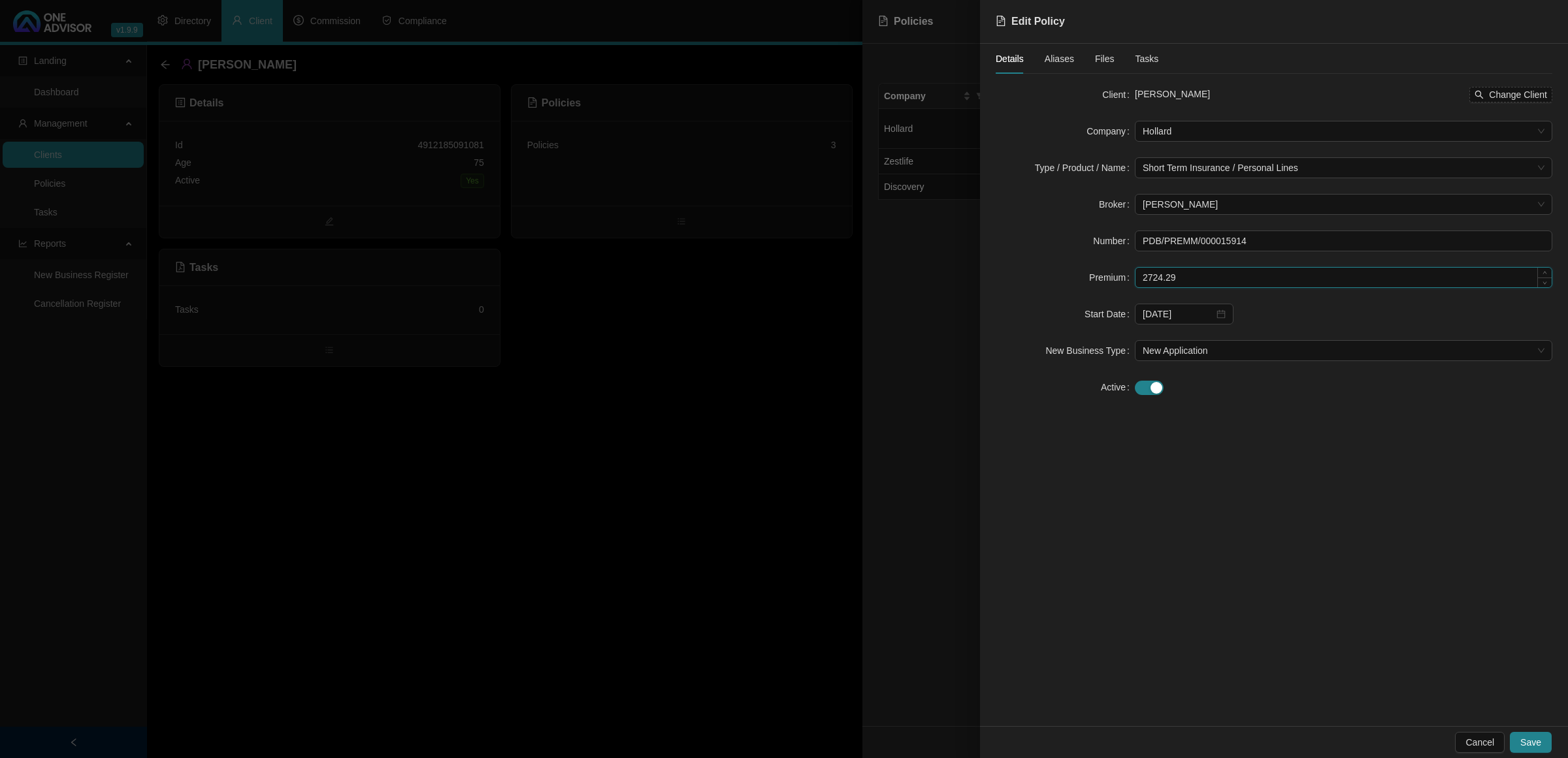
click at [1115, 279] on input "2724.29" at bounding box center [1344, 278] width 416 height 20
type input "2724.32"
click at [1115, 503] on span "Save" at bounding box center [1531, 743] width 21 height 14
